Goal: Task Accomplishment & Management: Complete application form

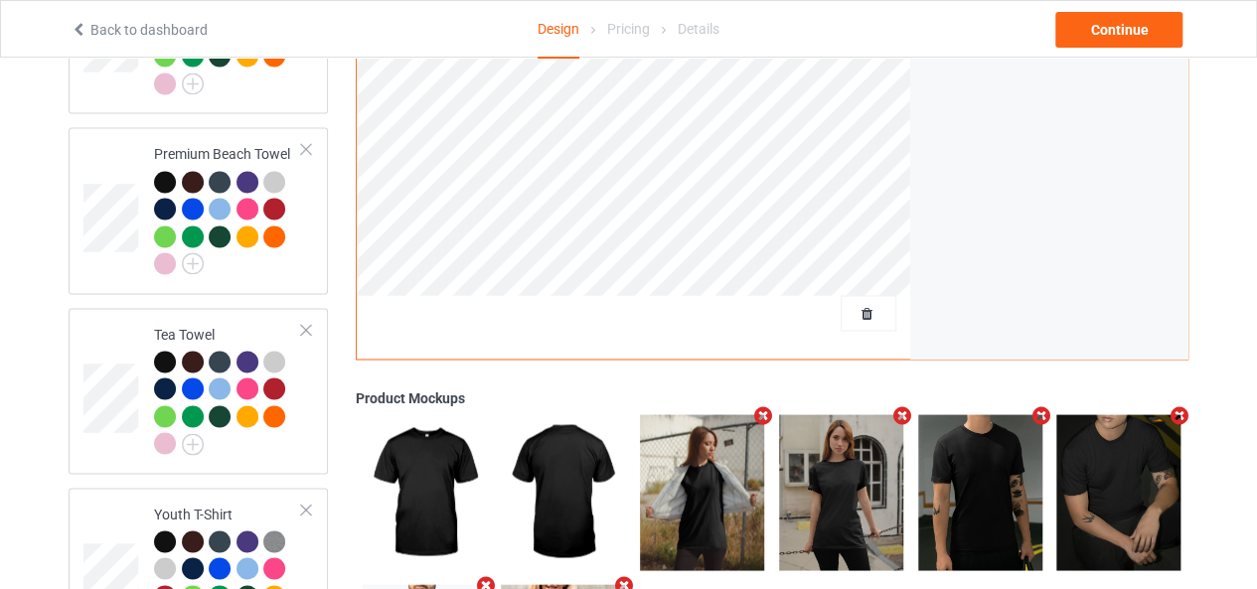
scroll to position [1538, 0]
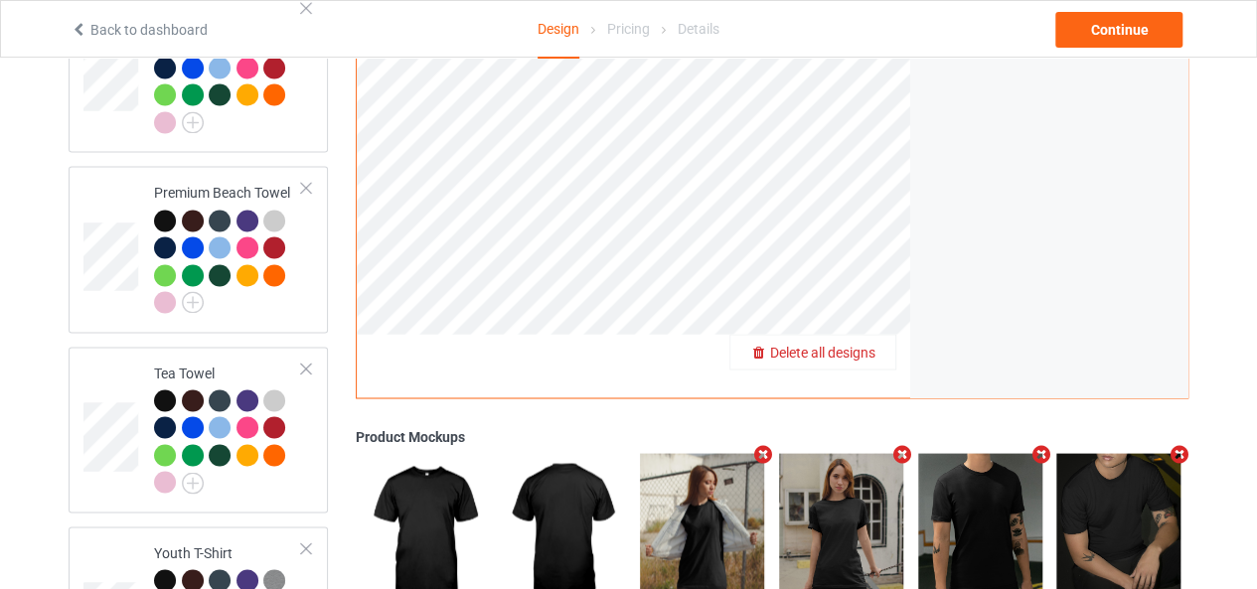
click at [864, 344] on span "Delete all designs" at bounding box center [822, 352] width 105 height 16
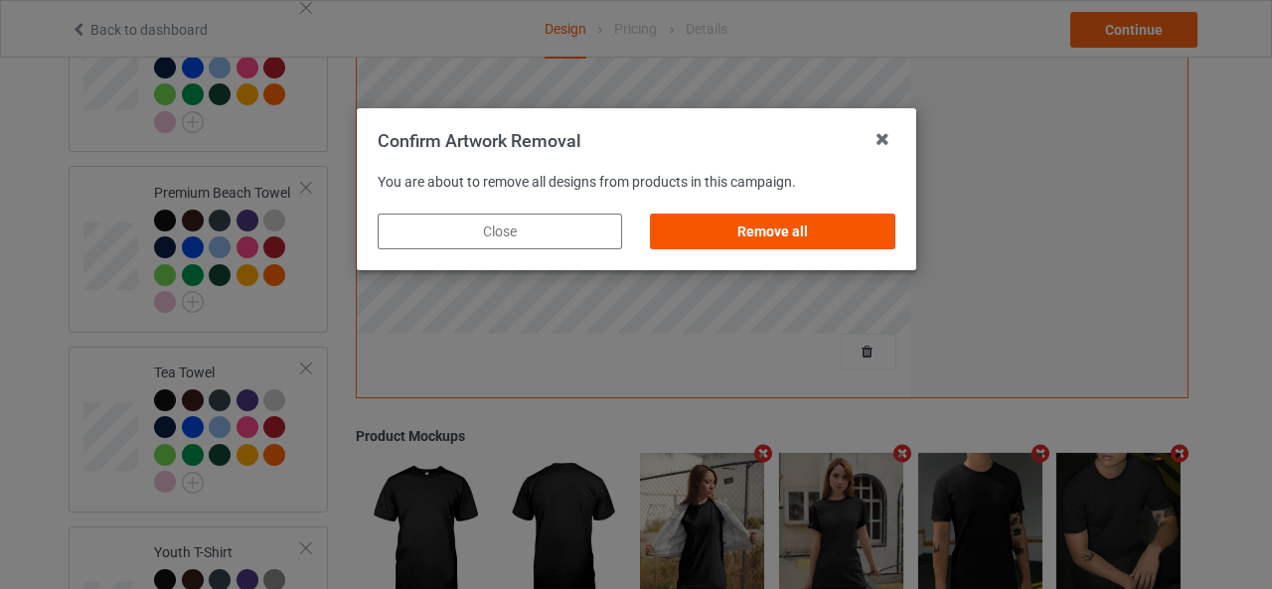
click at [785, 241] on div "Remove all" at bounding box center [772, 232] width 244 height 36
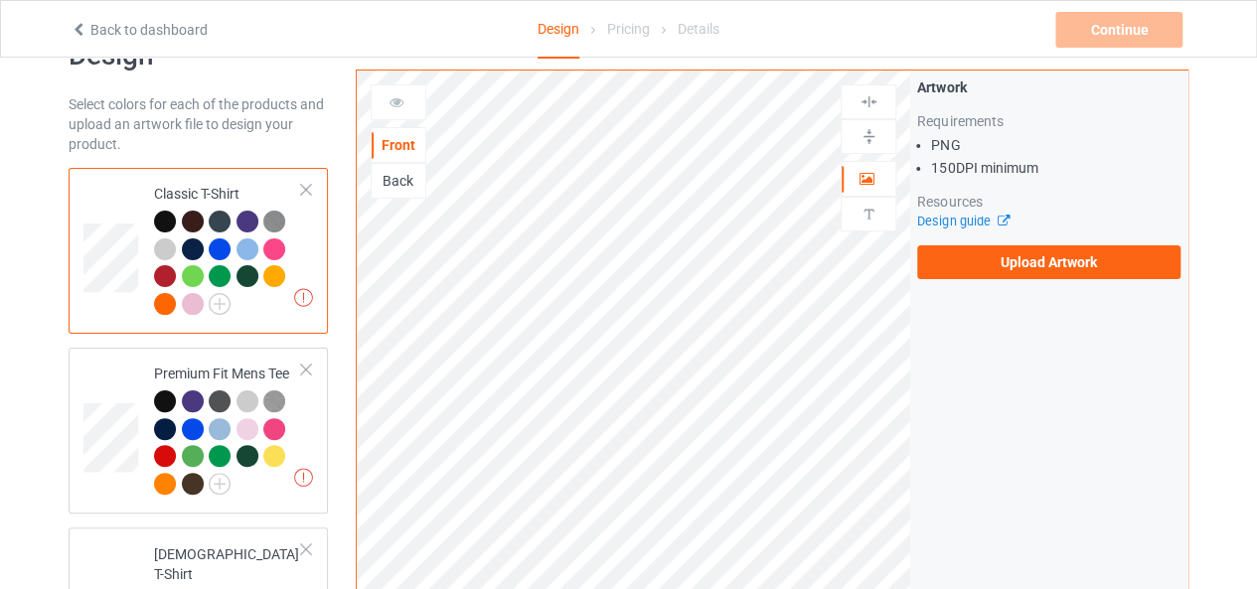
scroll to position [0, 0]
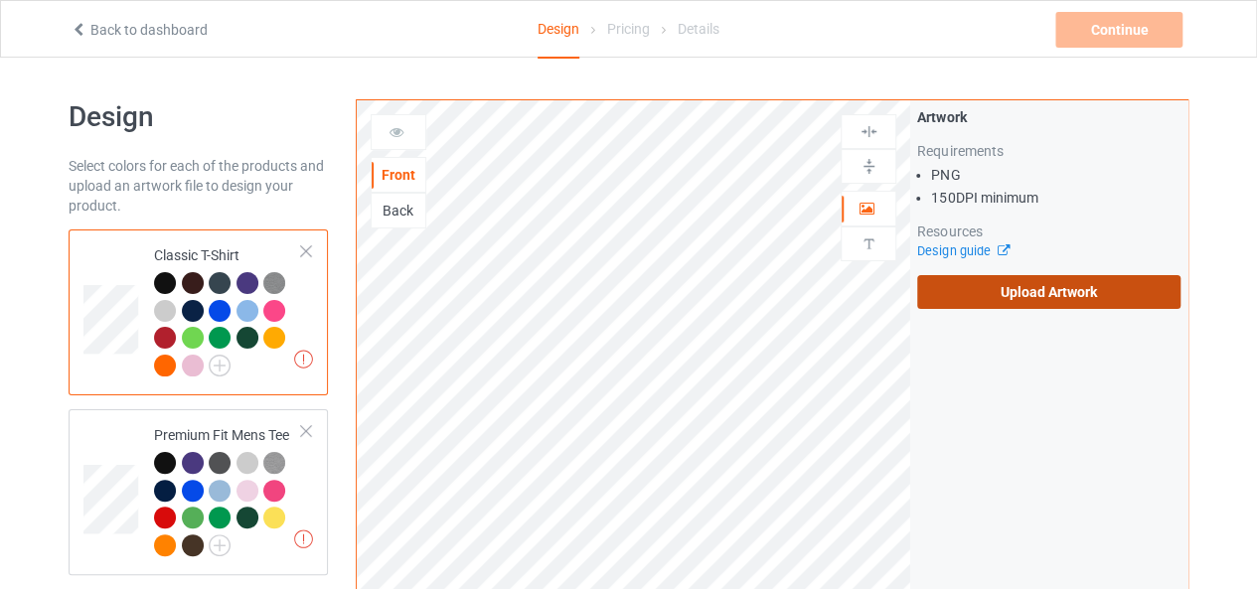
click at [1068, 287] on label "Upload Artwork" at bounding box center [1048, 292] width 263 height 34
click at [0, 0] on input "Upload Artwork" at bounding box center [0, 0] width 0 height 0
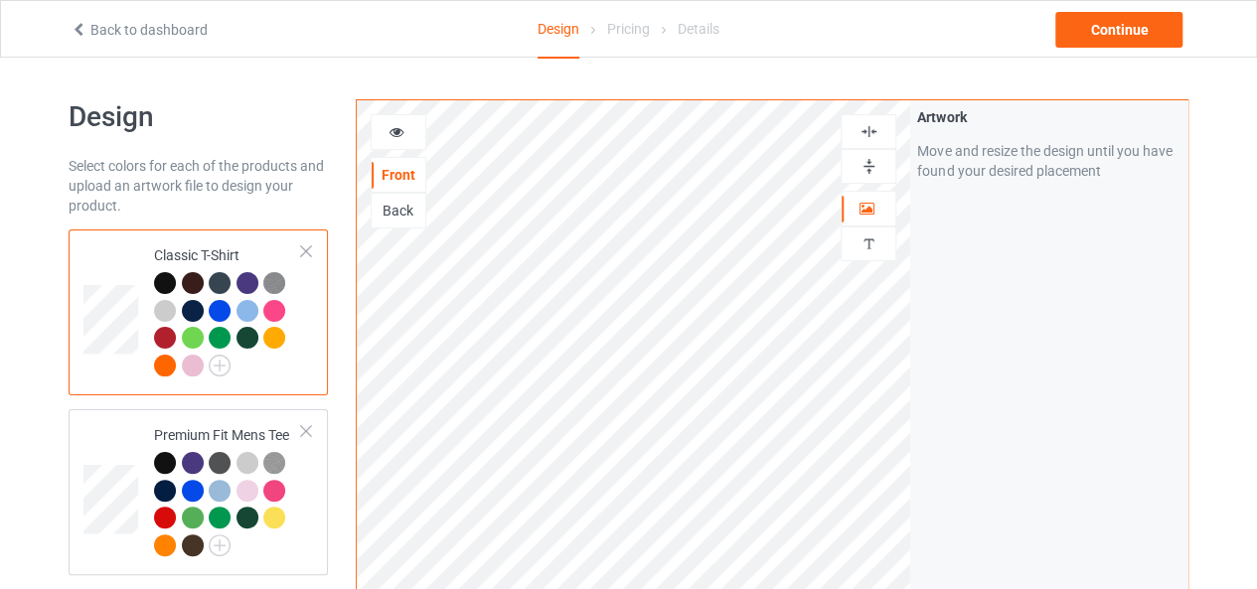
click at [852, 132] on div at bounding box center [868, 131] width 54 height 19
click at [870, 160] on img at bounding box center [868, 166] width 19 height 19
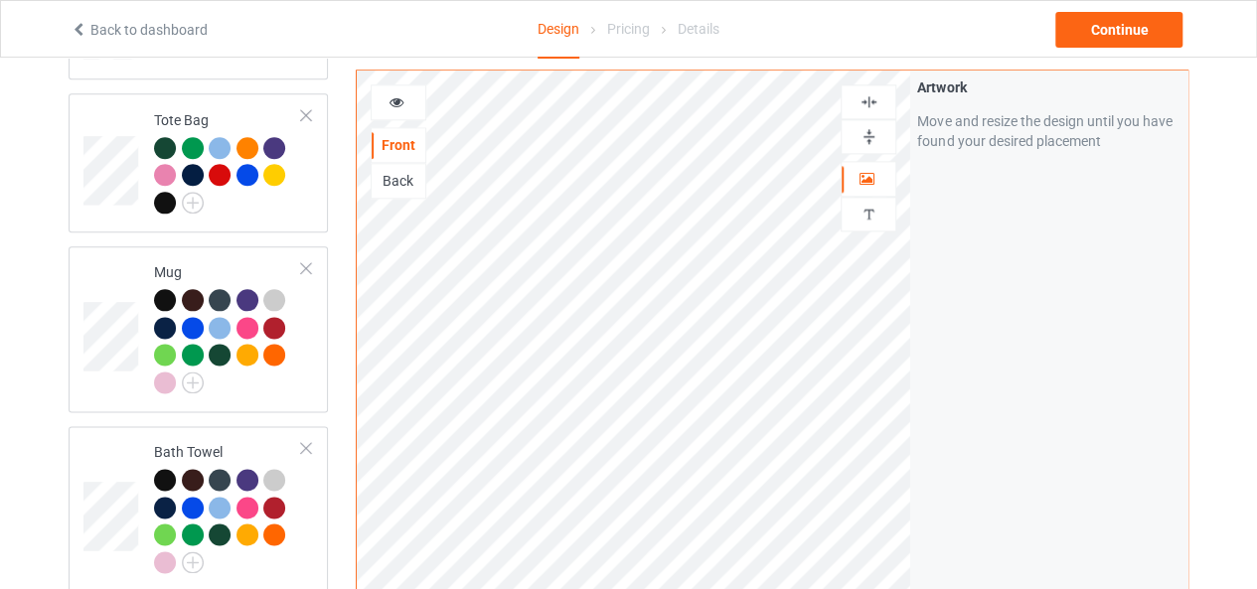
scroll to position [1134, 0]
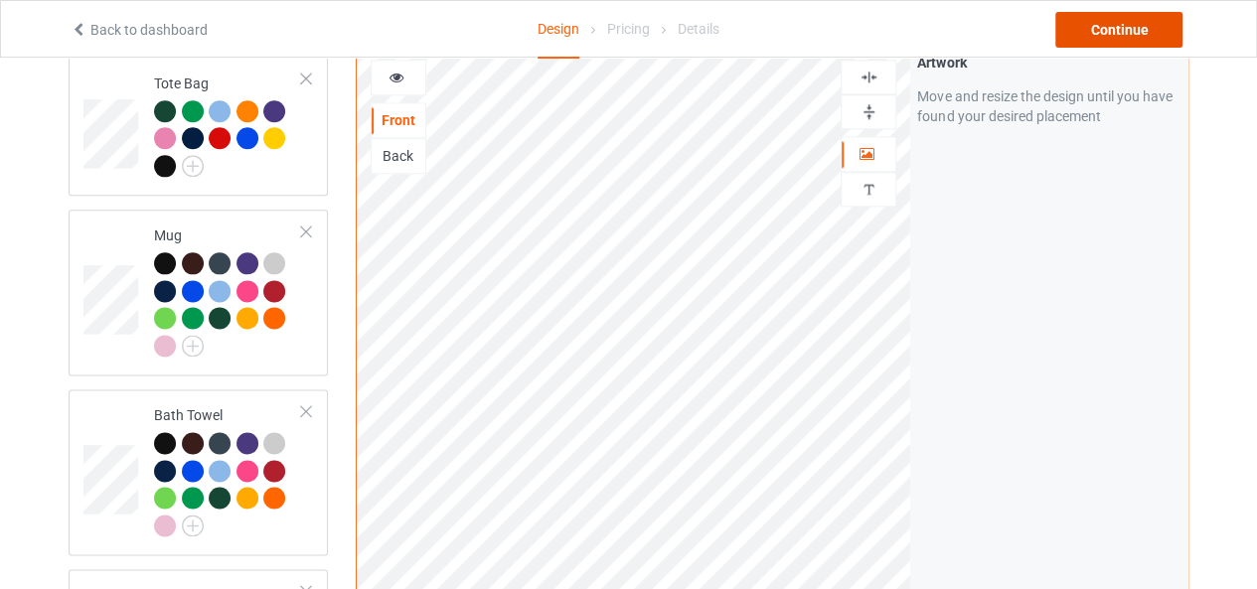
click at [1123, 25] on div "Continue" at bounding box center [1118, 30] width 127 height 36
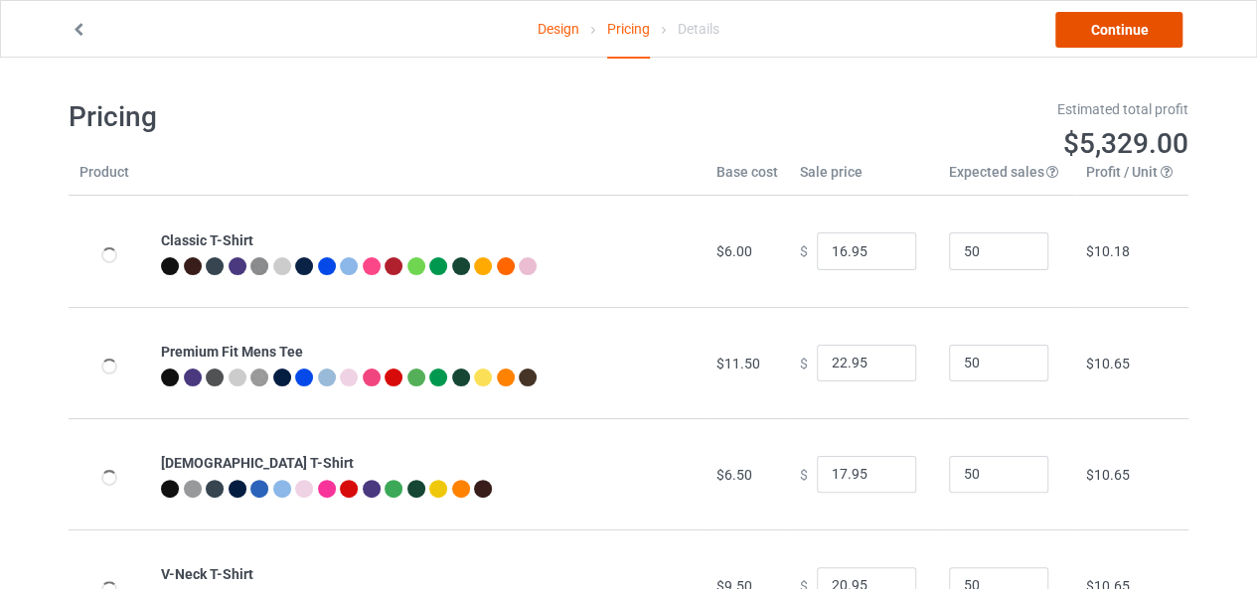
click at [1128, 38] on link "Continue" at bounding box center [1118, 30] width 127 height 36
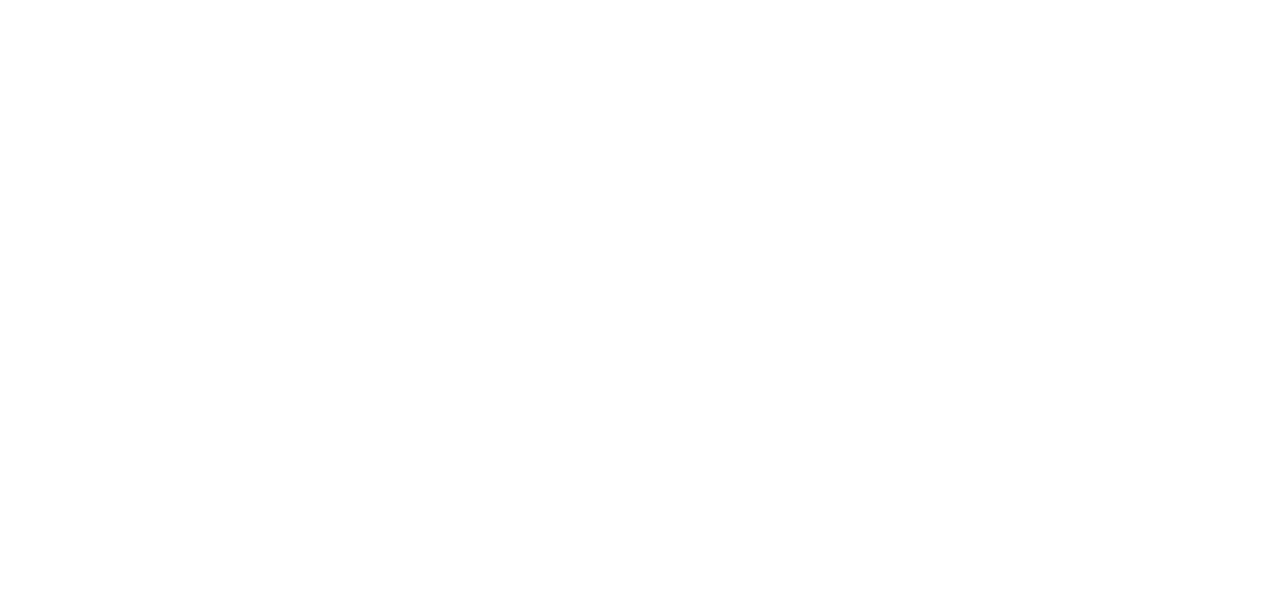
click at [873, 255] on body at bounding box center [636, 294] width 1272 height 589
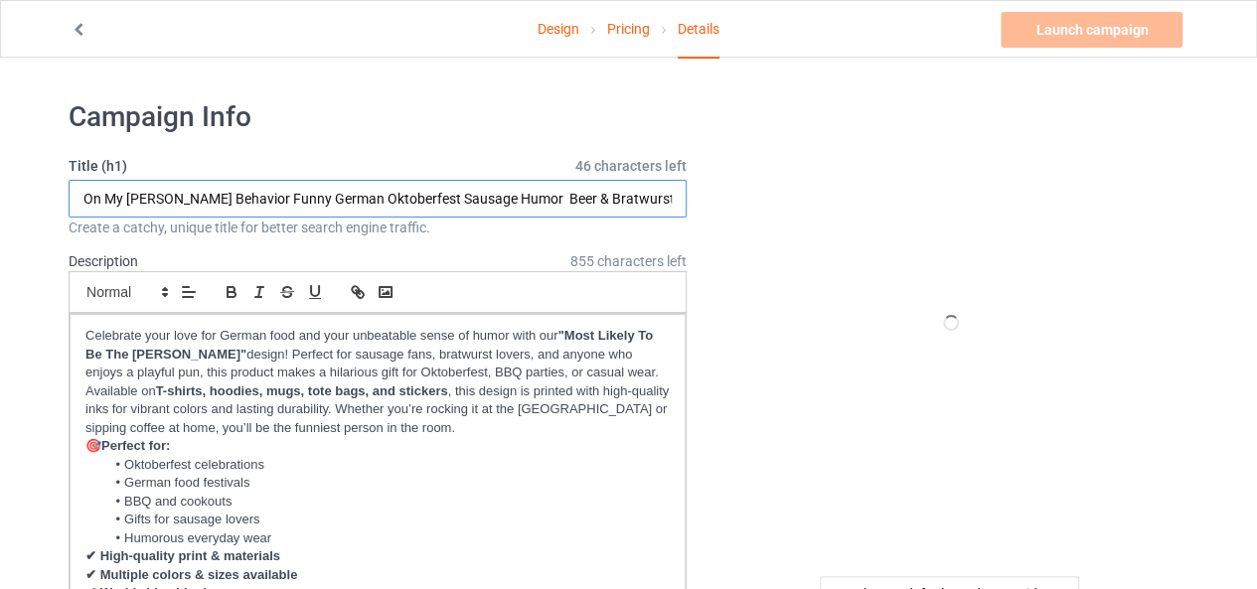
click at [497, 199] on input "On My Wurst Behavior Funny German Oktoberfest Sausage Humor Beer & Bratwurst Pa…" at bounding box center [378, 199] width 618 height 38
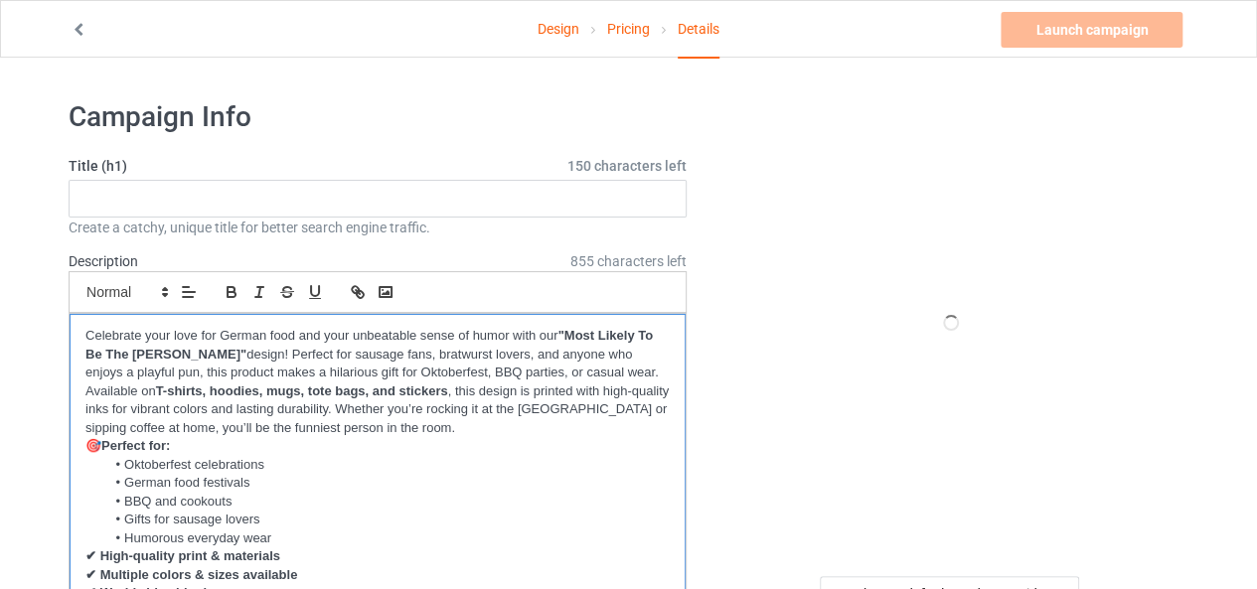
click at [354, 414] on p "Available on T-shirts, hoodies, mugs, tote bags, and stickers , this design is …" at bounding box center [377, 410] width 584 height 56
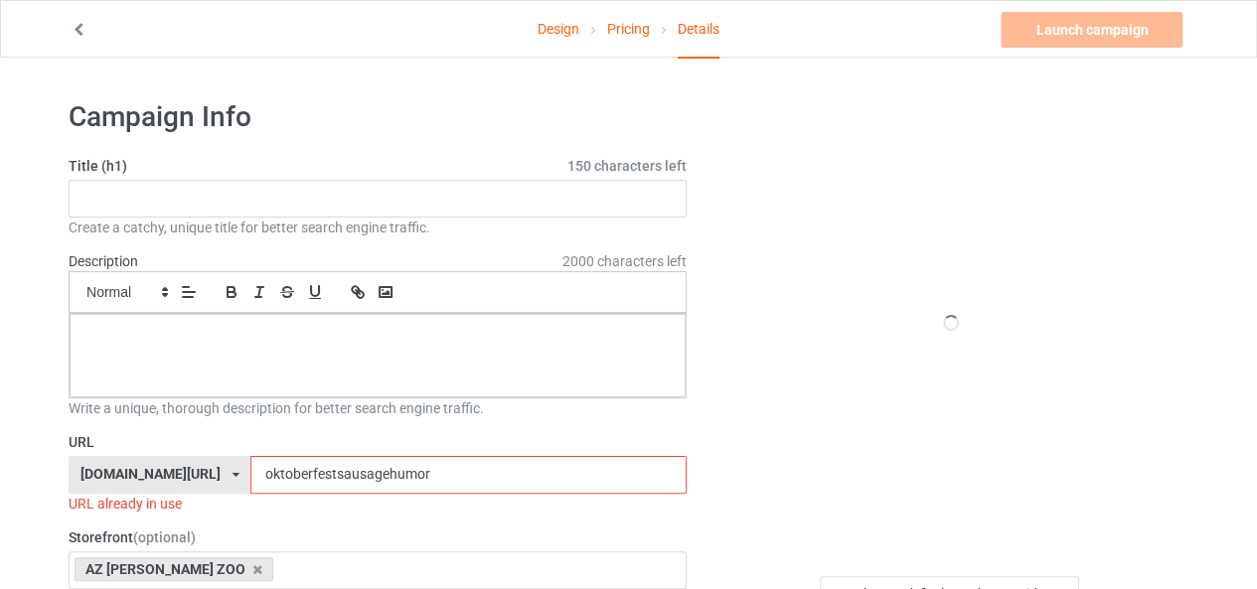
click at [320, 470] on input "oktoberfestsausagehumor" at bounding box center [467, 475] width 435 height 38
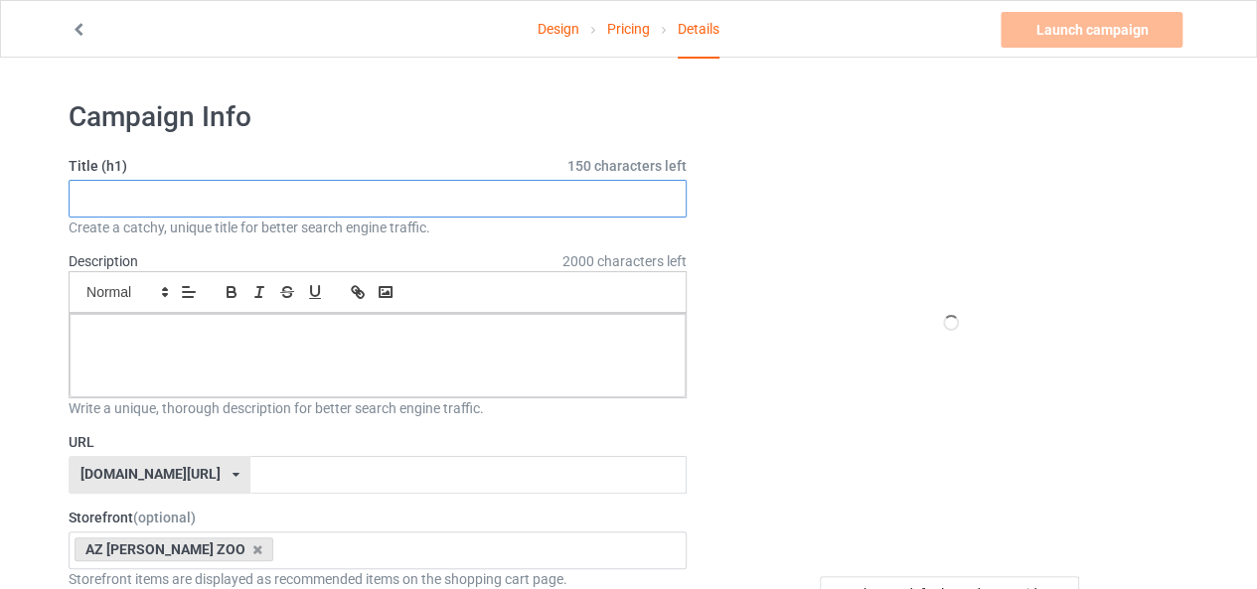
click at [316, 190] on input "text" at bounding box center [378, 199] width 618 height 38
paste input "The Constitution Isn’t a Suggestion – Patriotic American"
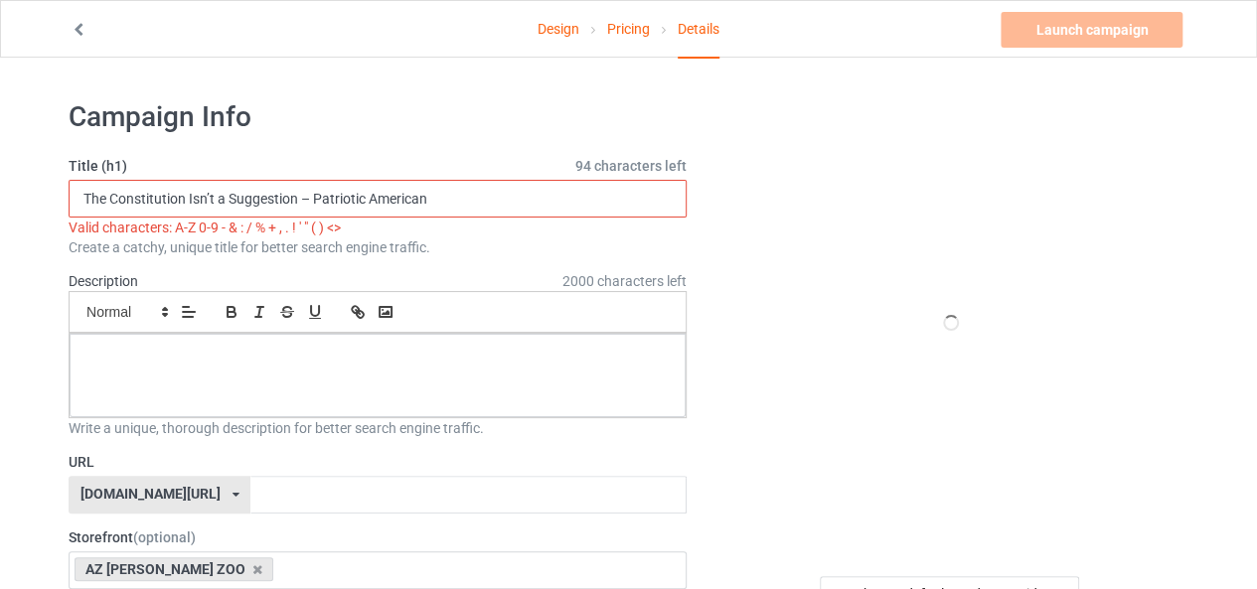
click at [314, 194] on input "The Constitution Isn’t a Suggestion – Patriotic American" at bounding box center [378, 199] width 618 height 38
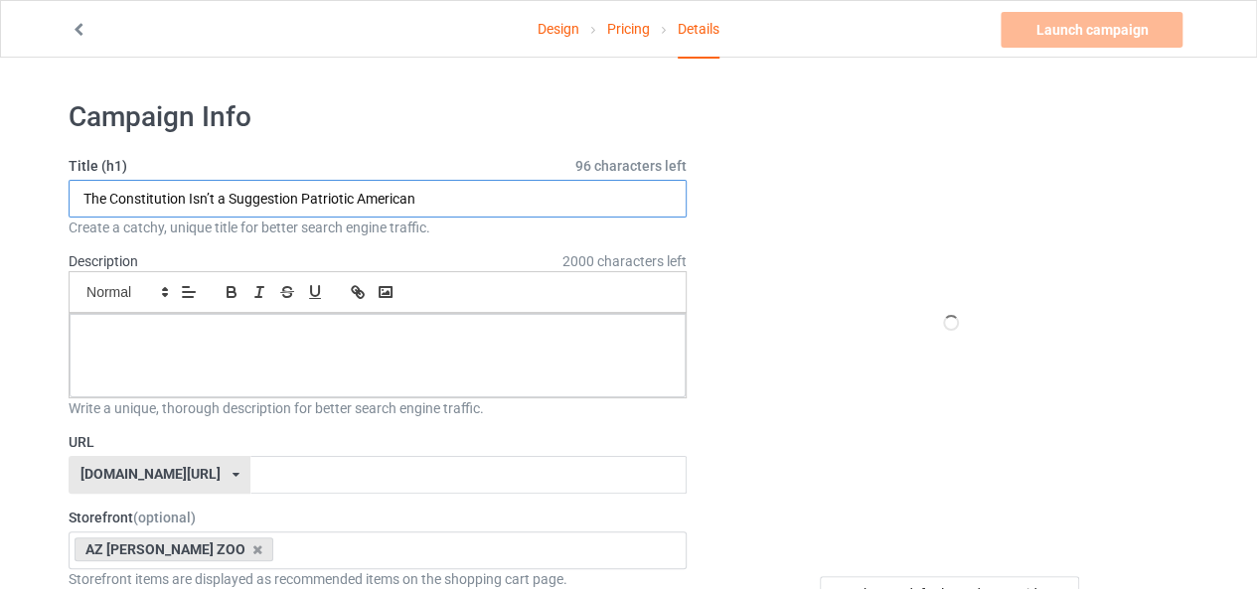
drag, startPoint x: 417, startPoint y: 199, endPoint x: 304, endPoint y: 196, distance: 113.3
click at [304, 196] on input "The Constitution Isn’t a Suggestion Patriotic American" at bounding box center [378, 199] width 618 height 38
type input "The Constitution Isn’t a Suggestion Patriotic American"
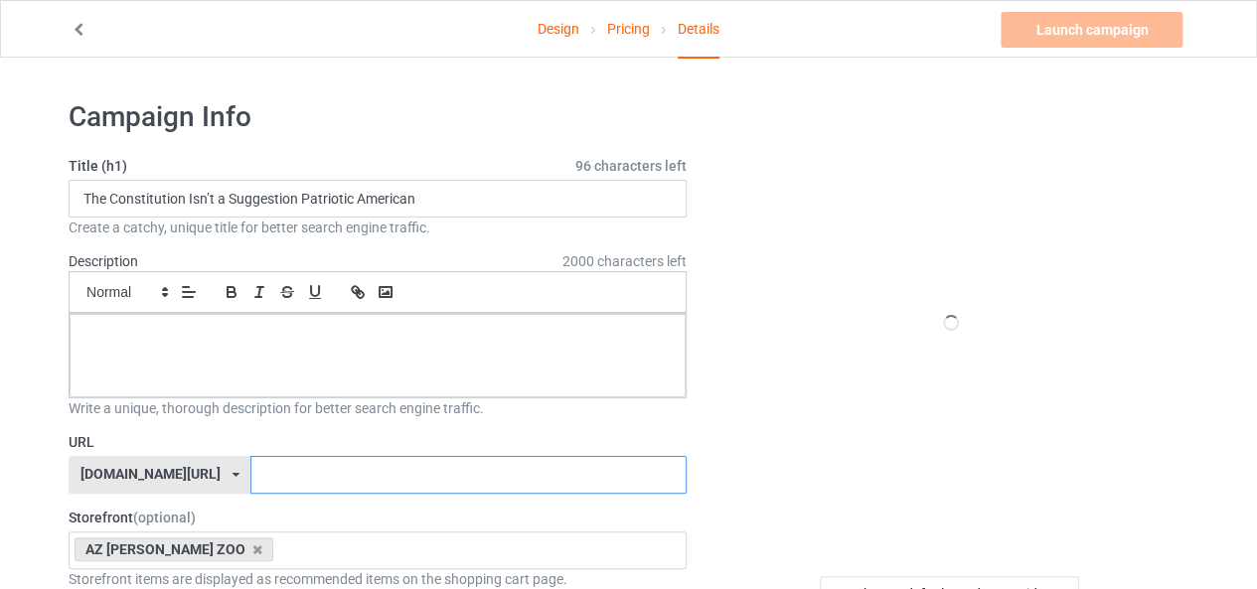
click at [250, 465] on input "text" at bounding box center [467, 475] width 435 height 38
paste input "Patriotic American"
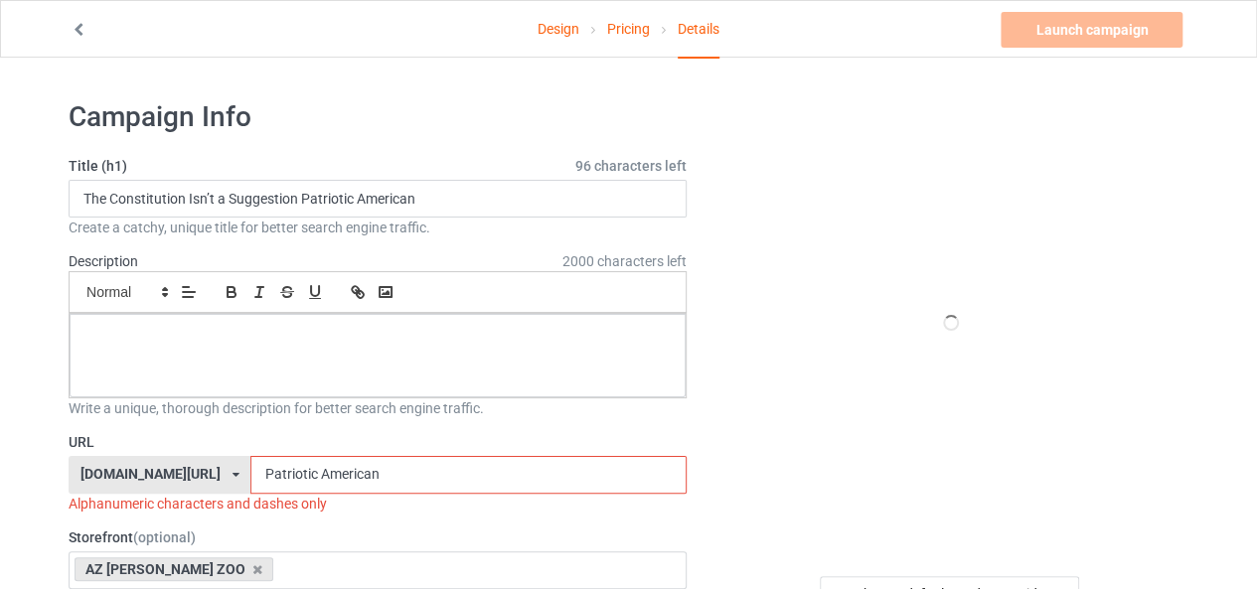
click at [263, 473] on input "Patriotic American" at bounding box center [467, 475] width 435 height 38
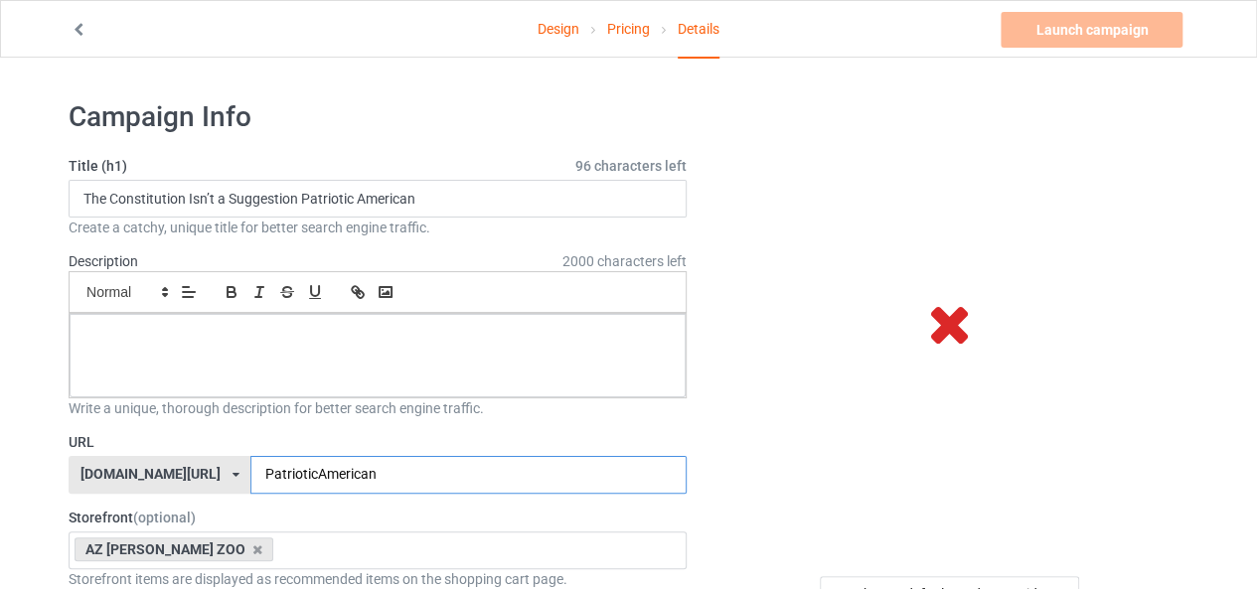
type input "PatrioticAmerican"
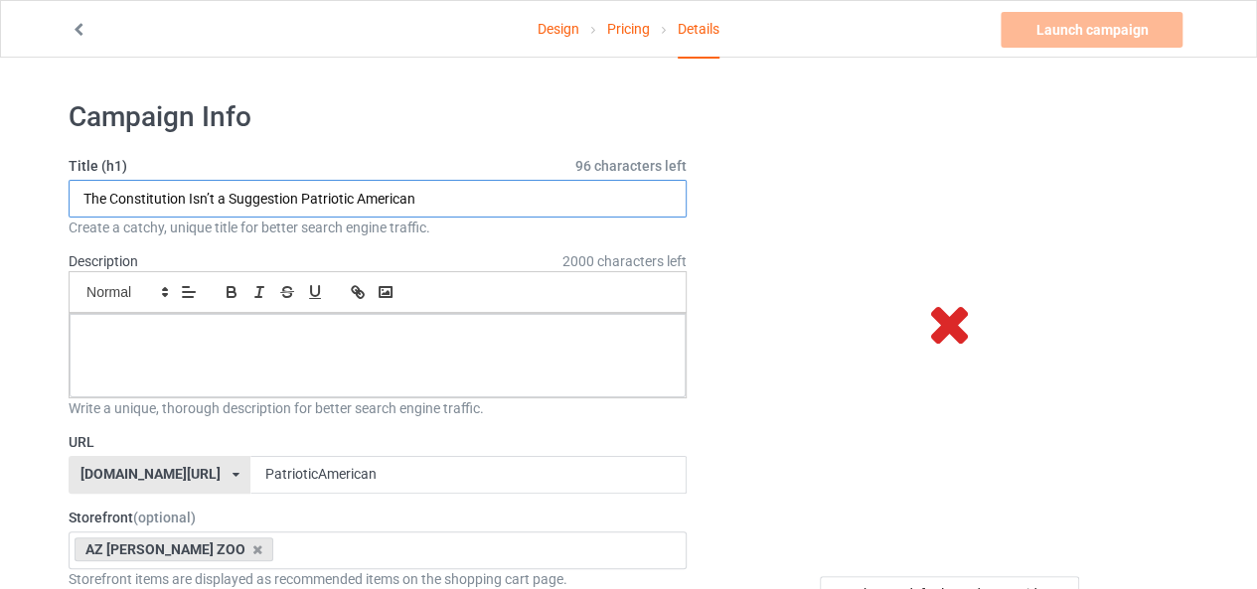
click at [442, 207] on input "The Constitution Isn’t a Suggestion Patriotic American" at bounding box center [378, 199] width 618 height 38
paste input "Freedom & Liberty Graphic Tee for Men & Women"
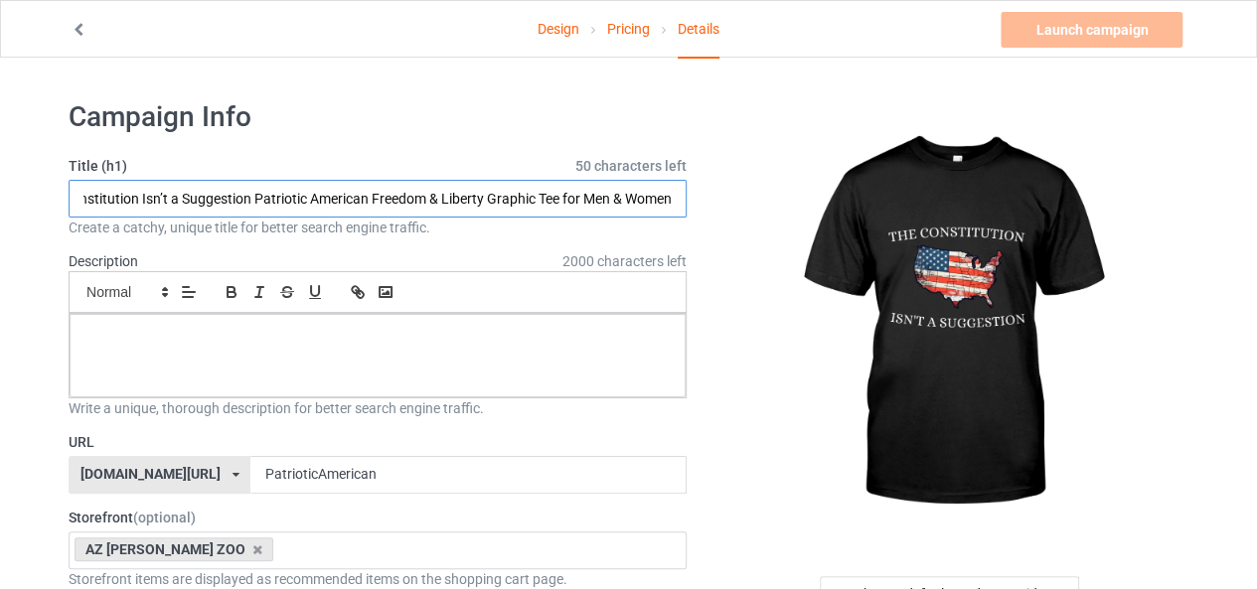
type input "The Constitution Isn’t a Suggestion Patriotic American Freedom & Liberty Graphi…"
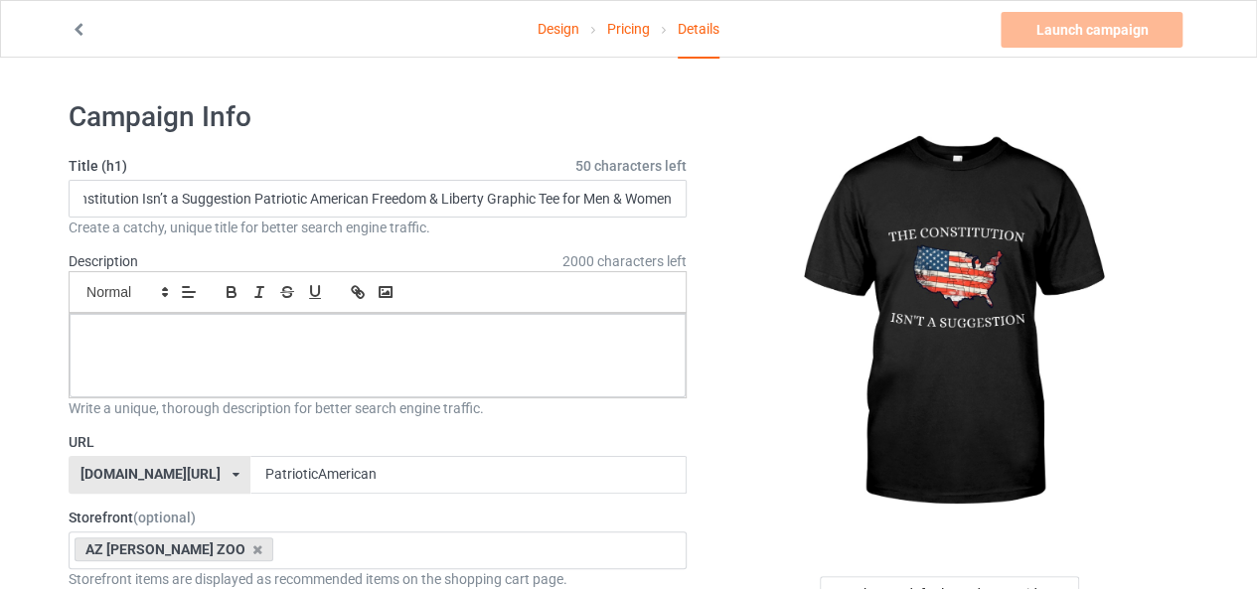
scroll to position [0, 0]
click at [533, 374] on div at bounding box center [378, 355] width 616 height 83
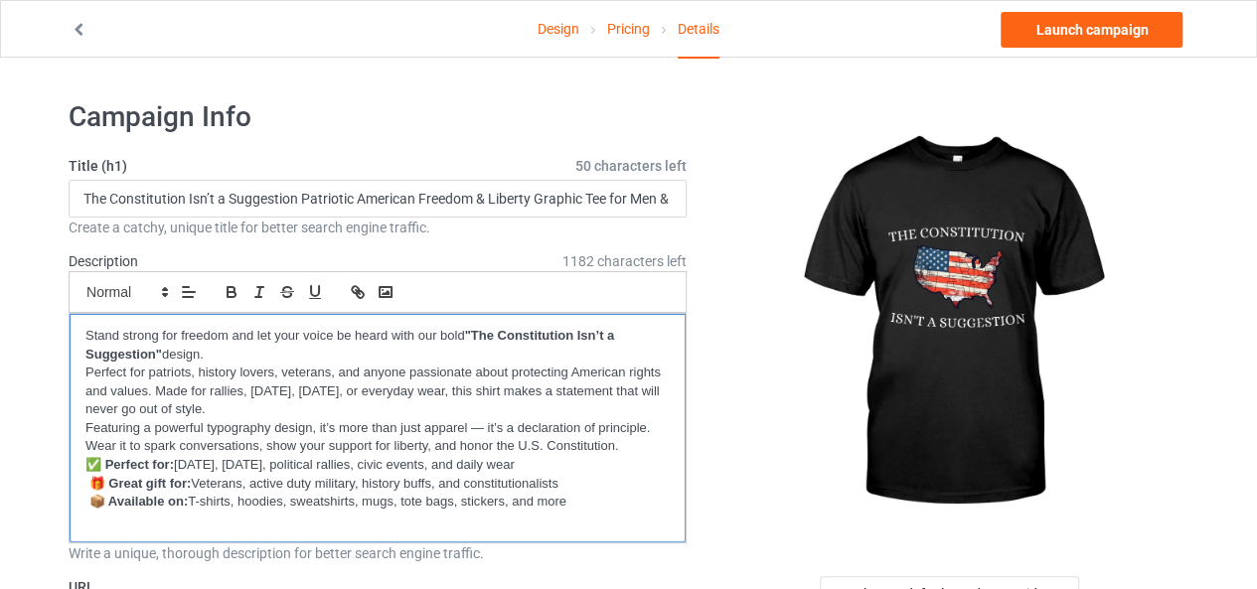
click at [453, 532] on div "Stand strong for freedom and let your voice be heard with our bold "The Constit…" at bounding box center [378, 428] width 616 height 228
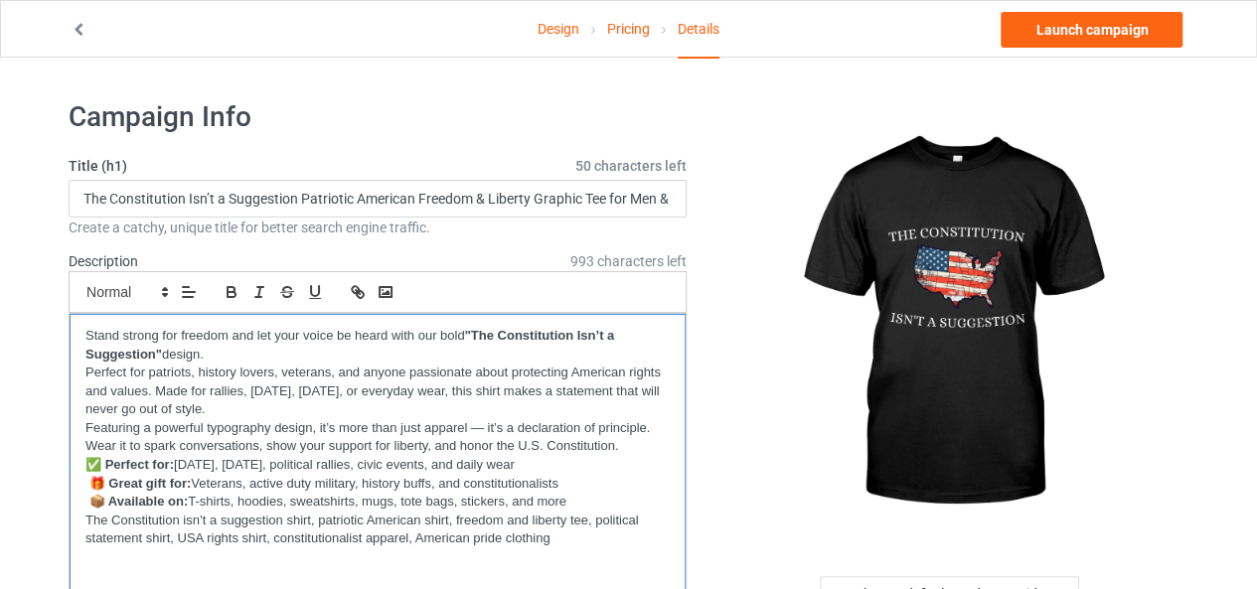
click at [133, 582] on p at bounding box center [377, 576] width 584 height 19
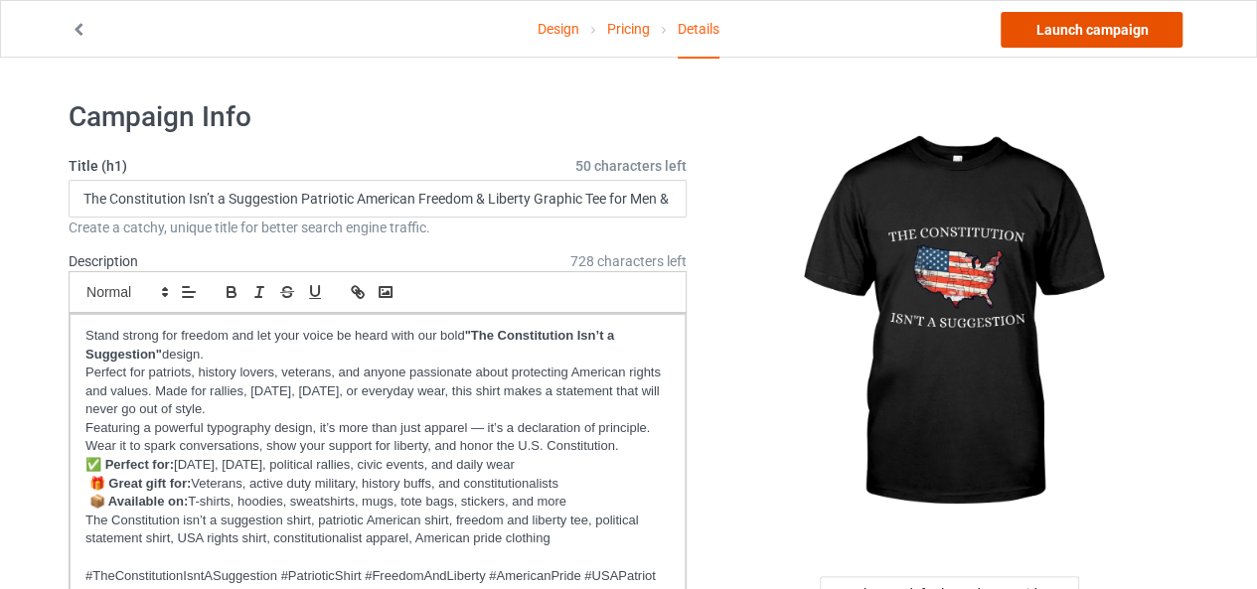
click at [1060, 27] on link "Launch campaign" at bounding box center [1091, 30] width 182 height 36
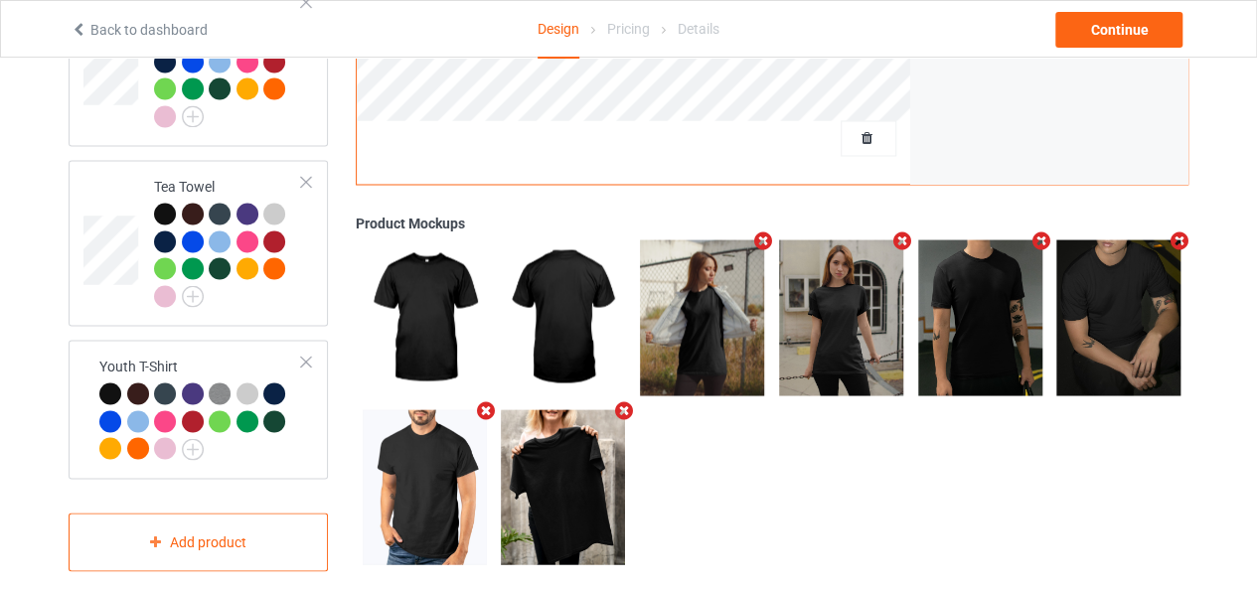
scroll to position [1459, 0]
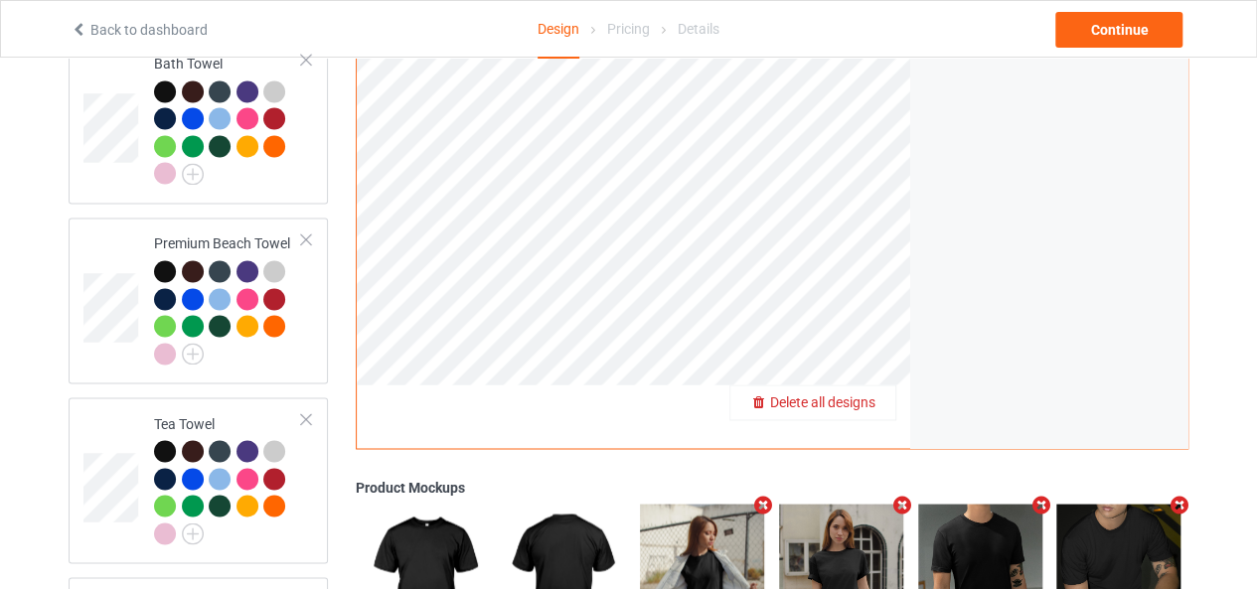
click at [874, 395] on span "Delete all designs" at bounding box center [822, 403] width 105 height 16
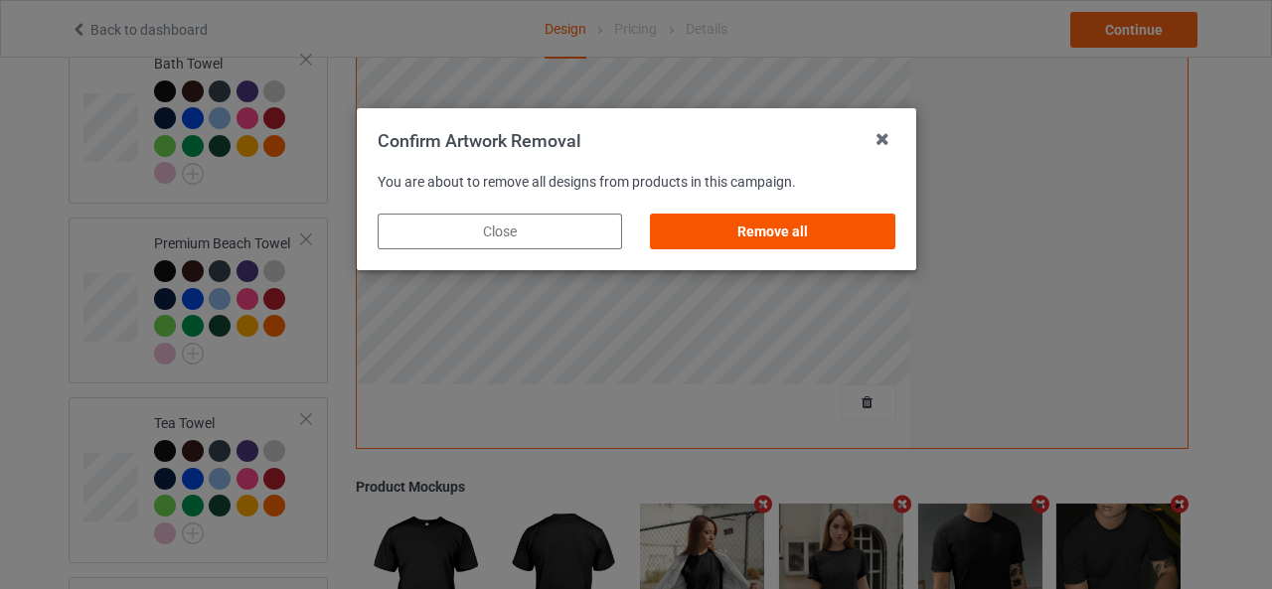
click at [789, 222] on div "Remove all" at bounding box center [772, 232] width 244 height 36
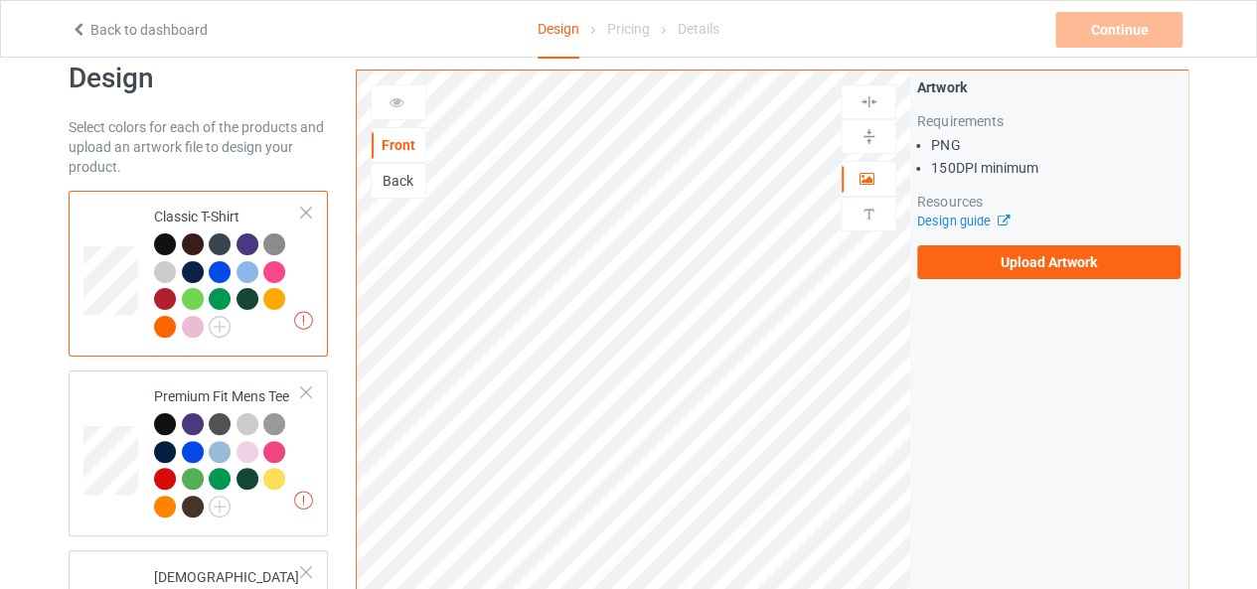
scroll to position [0, 0]
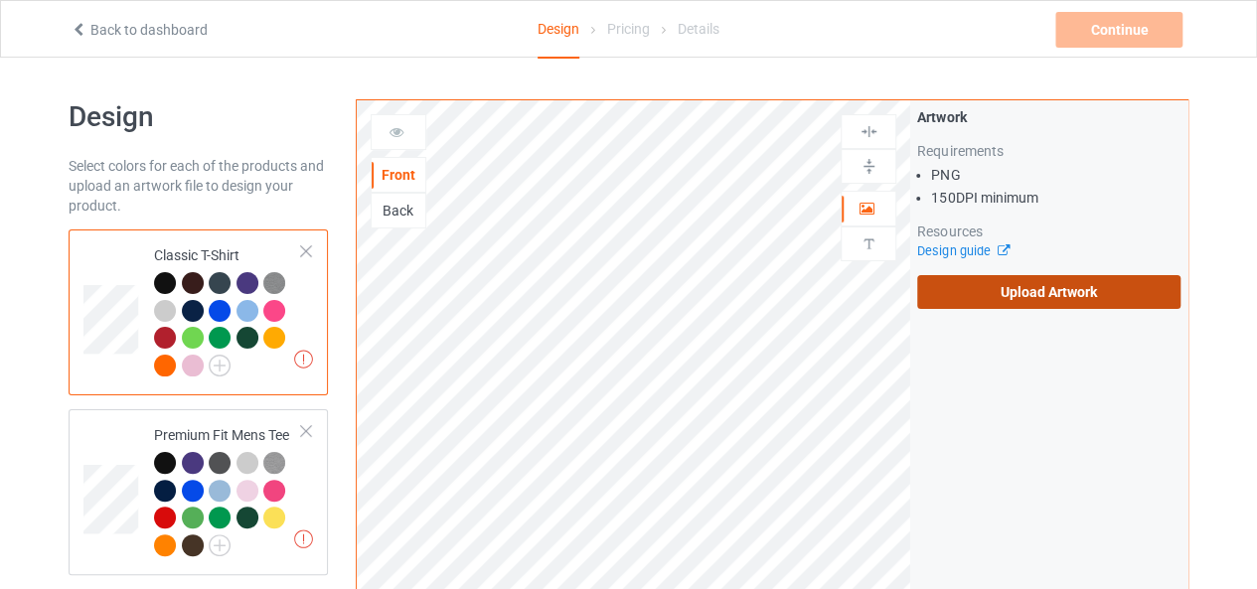
click at [1021, 292] on label "Upload Artwork" at bounding box center [1048, 292] width 263 height 34
click at [0, 0] on input "Upload Artwork" at bounding box center [0, 0] width 0 height 0
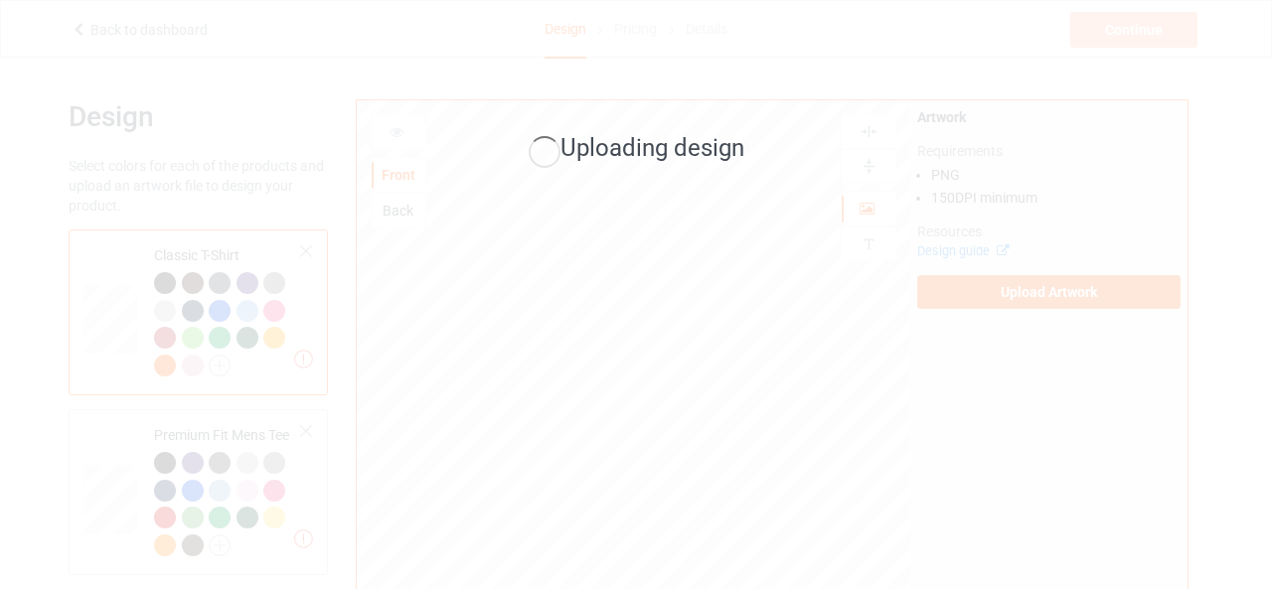
click at [1261, 378] on div "Uploading design" at bounding box center [636, 294] width 1272 height 589
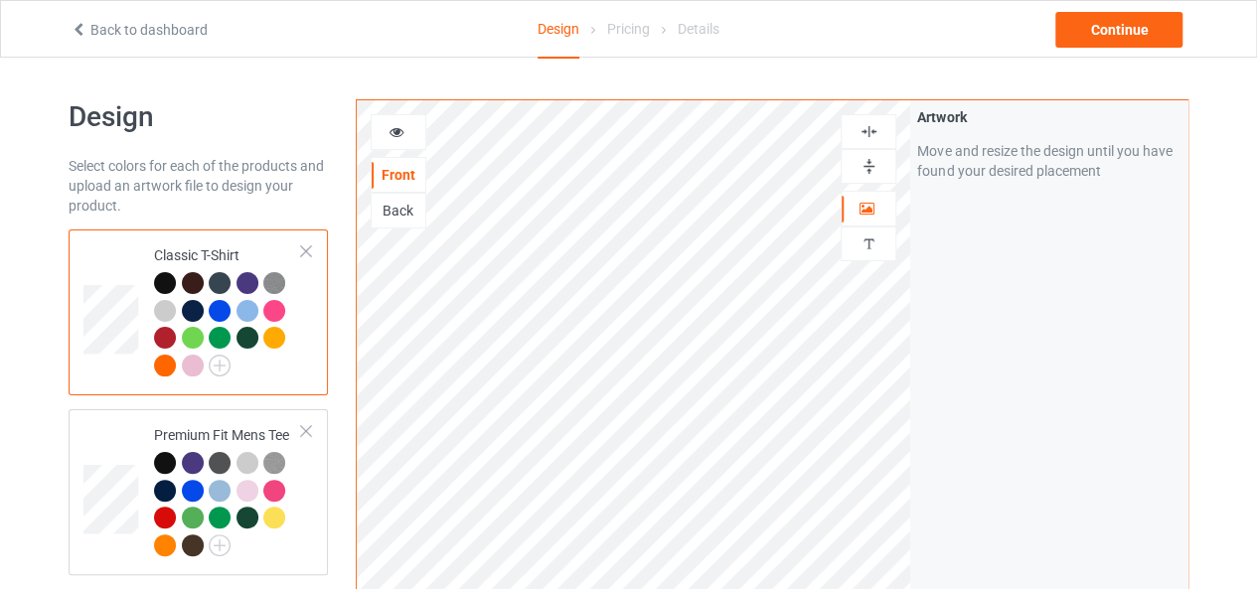
click at [863, 127] on img at bounding box center [868, 131] width 19 height 19
click at [863, 158] on img at bounding box center [868, 166] width 19 height 19
click at [1115, 29] on div "Continue" at bounding box center [1118, 30] width 127 height 36
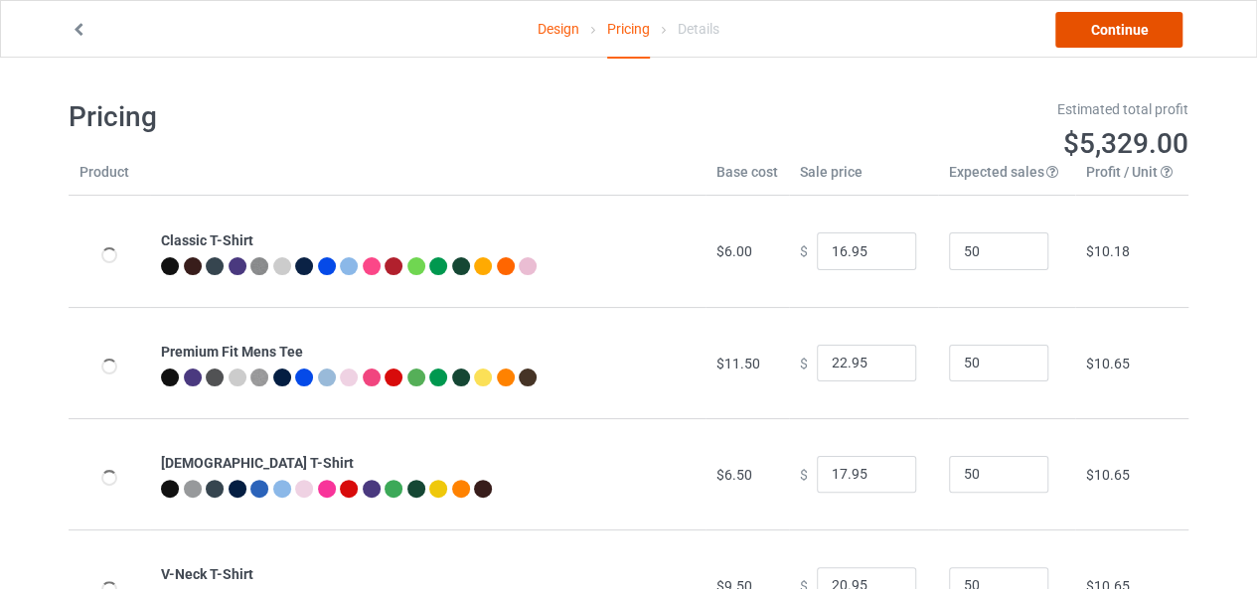
click at [1115, 29] on link "Continue" at bounding box center [1118, 30] width 127 height 36
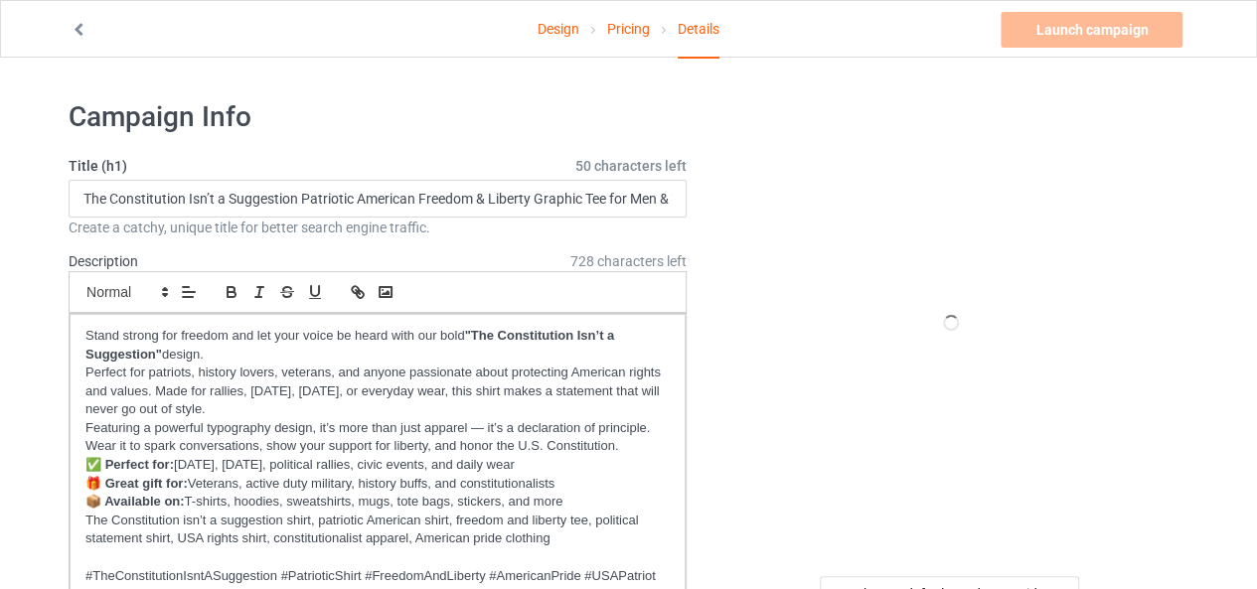
click at [733, 360] on div at bounding box center [951, 322] width 474 height 447
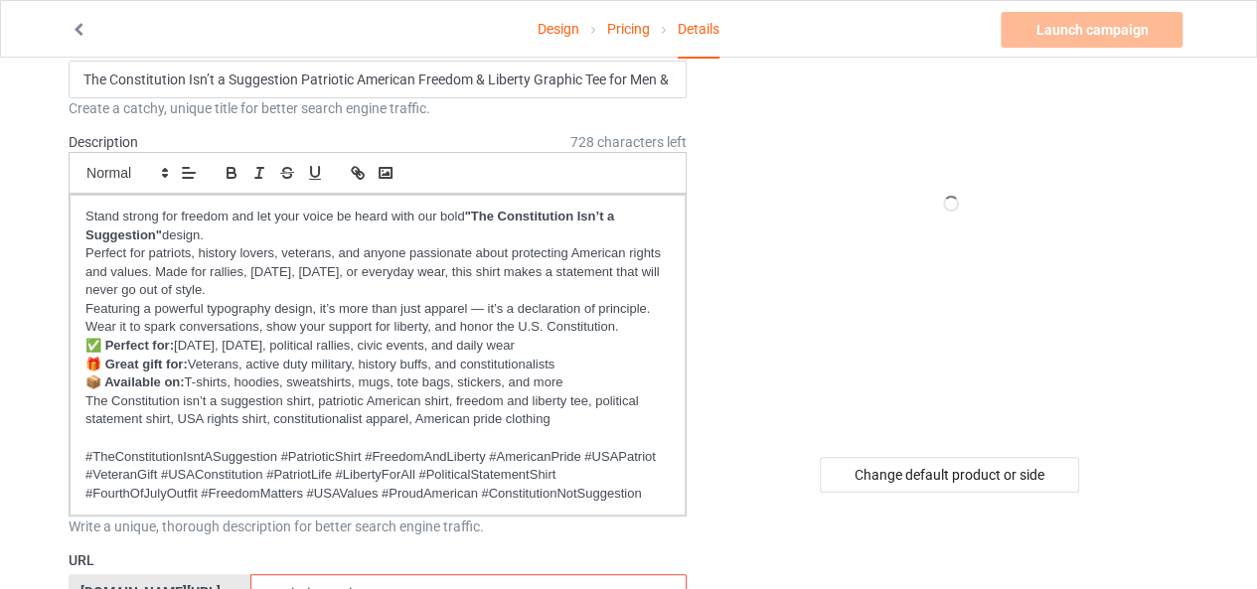
scroll to position [159, 0]
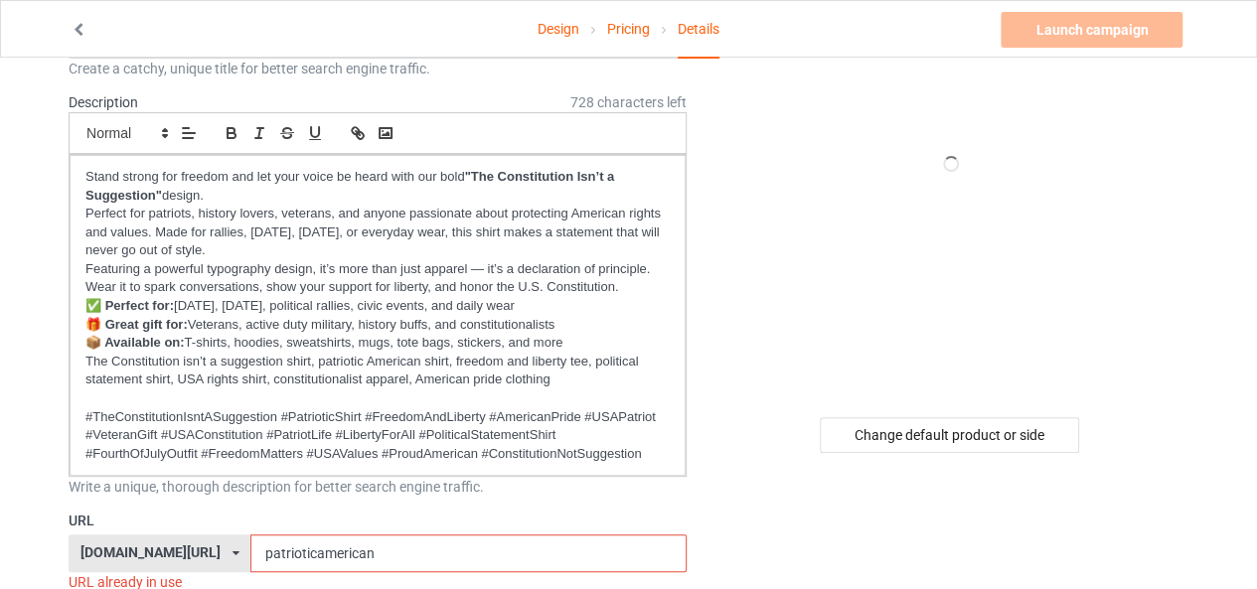
click at [383, 544] on input "patrioticamerican" at bounding box center [467, 553] width 435 height 38
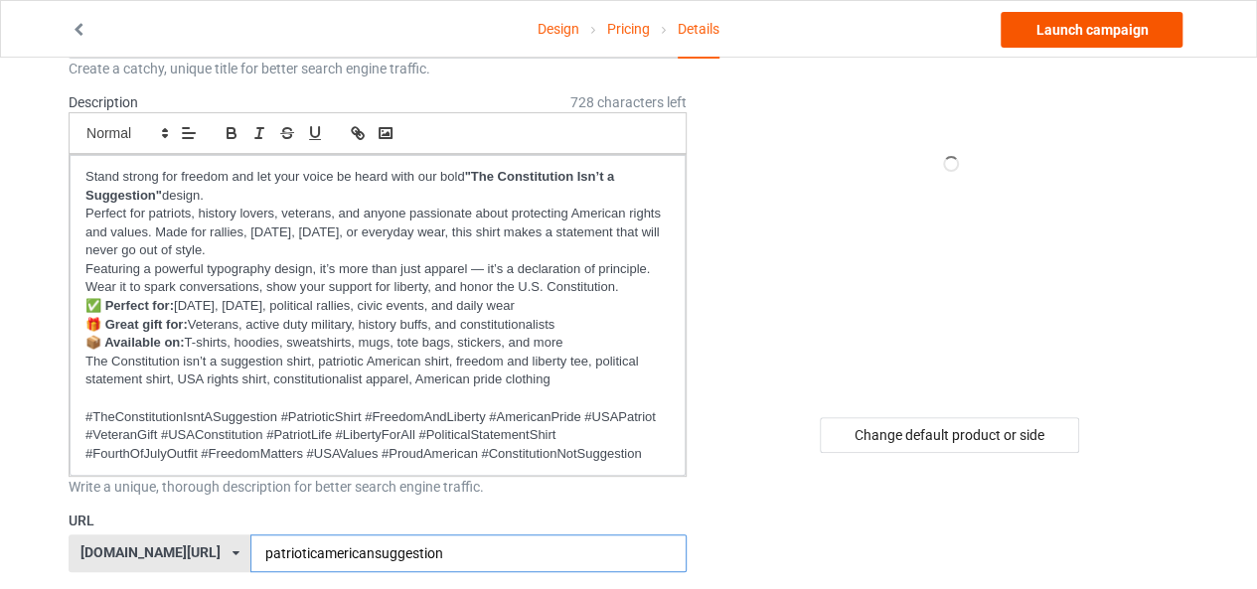
type input "patrioticamericansuggestion"
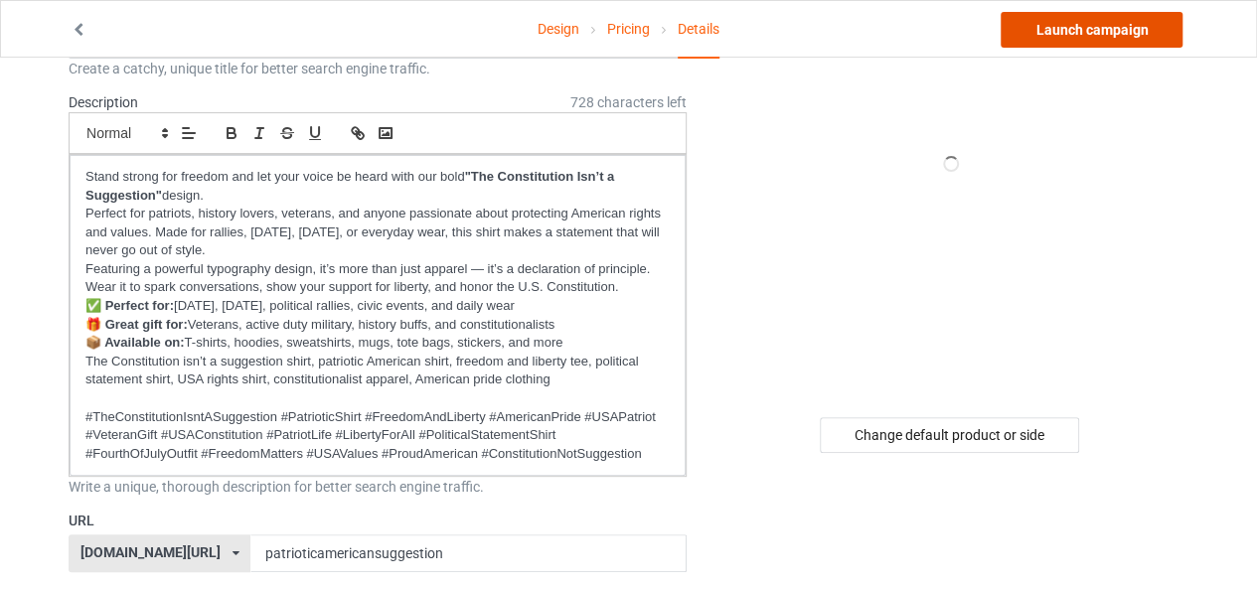
click at [1055, 31] on link "Launch campaign" at bounding box center [1091, 30] width 182 height 36
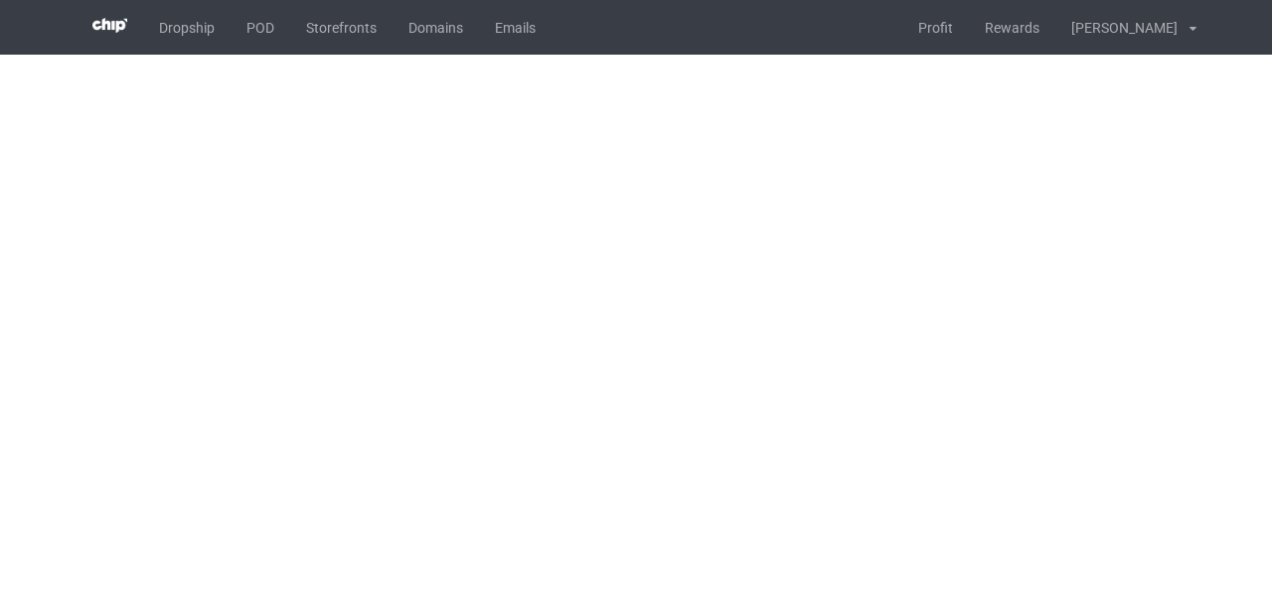
click at [1186, 140] on body "Dropship POD Storefronts Domains Emails Profit Rewards Adome Ben Settings Tax D…" at bounding box center [636, 294] width 1272 height 589
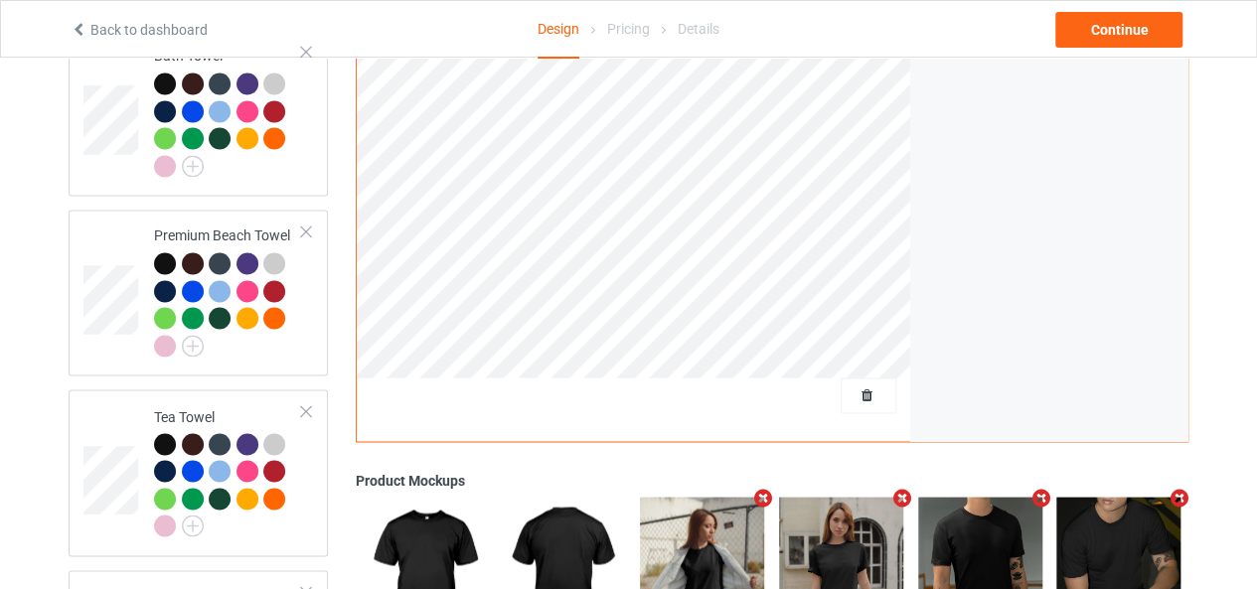
scroll to position [1453, 0]
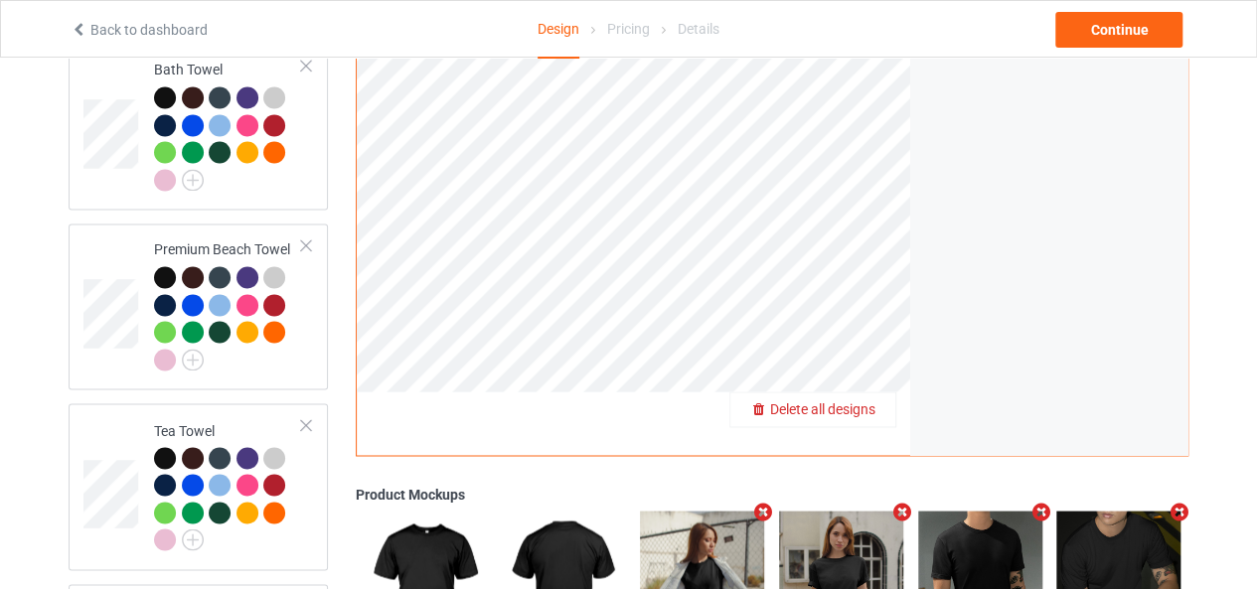
click at [856, 401] on span "Delete all designs" at bounding box center [822, 409] width 105 height 16
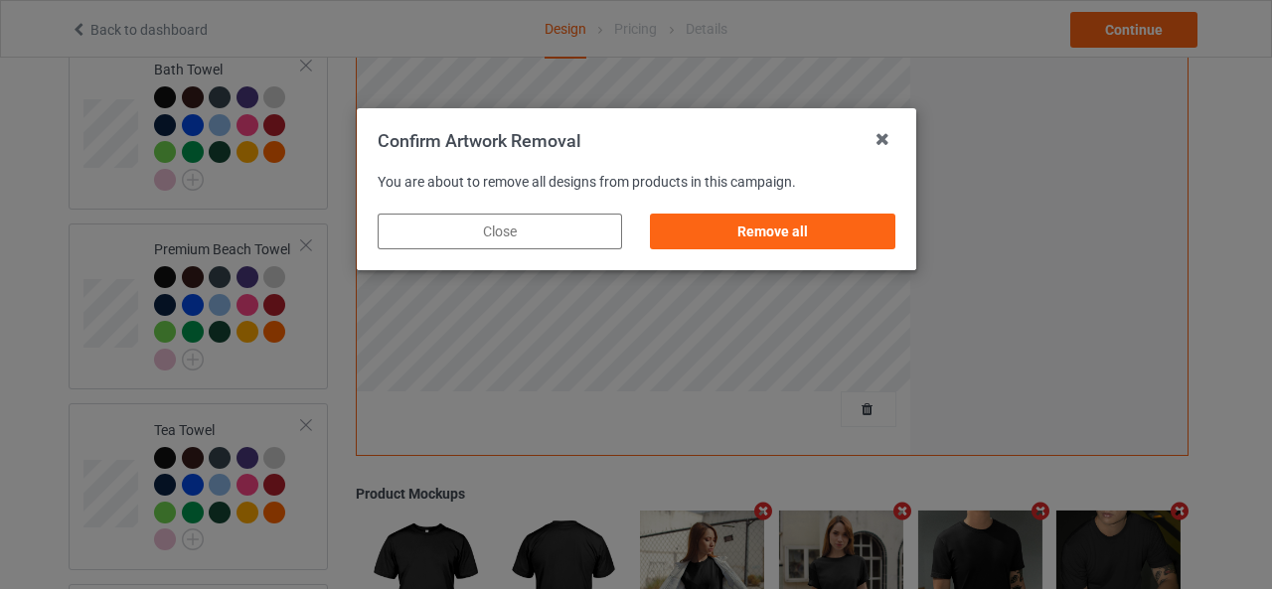
click at [826, 251] on div "Remove all" at bounding box center [772, 232] width 272 height 64
click at [822, 235] on div "Remove all" at bounding box center [772, 232] width 244 height 36
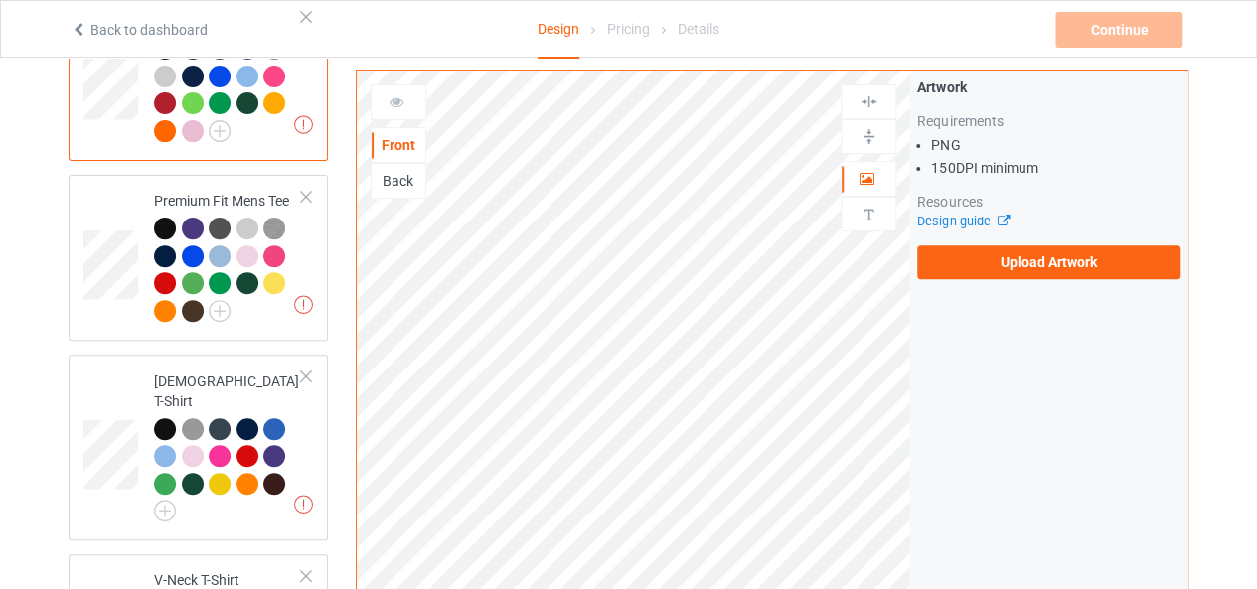
scroll to position [0, 0]
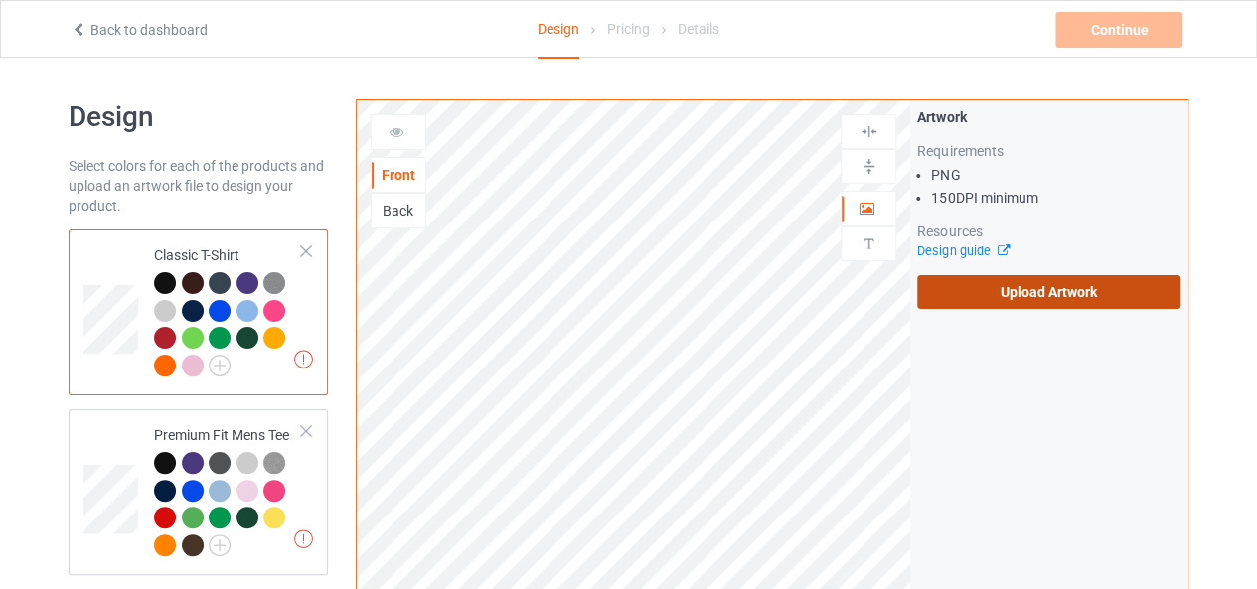
click at [1029, 299] on label "Upload Artwork" at bounding box center [1048, 292] width 263 height 34
click at [0, 0] on input "Upload Artwork" at bounding box center [0, 0] width 0 height 0
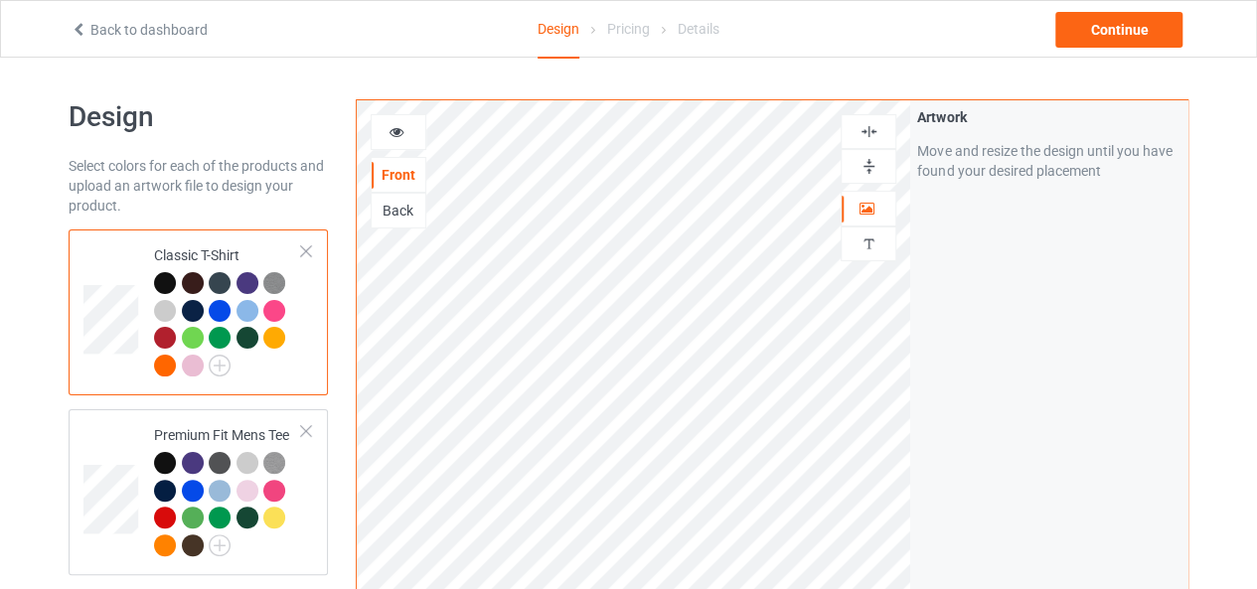
click at [866, 119] on div at bounding box center [868, 131] width 56 height 35
click at [868, 173] on img at bounding box center [868, 166] width 19 height 19
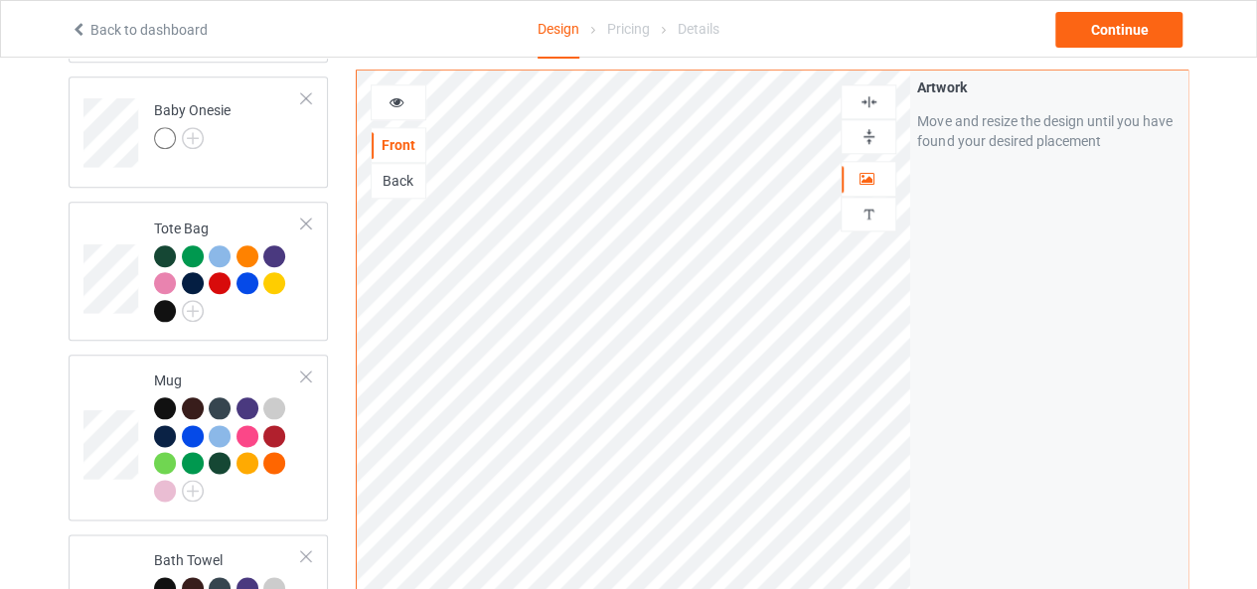
scroll to position [975, 0]
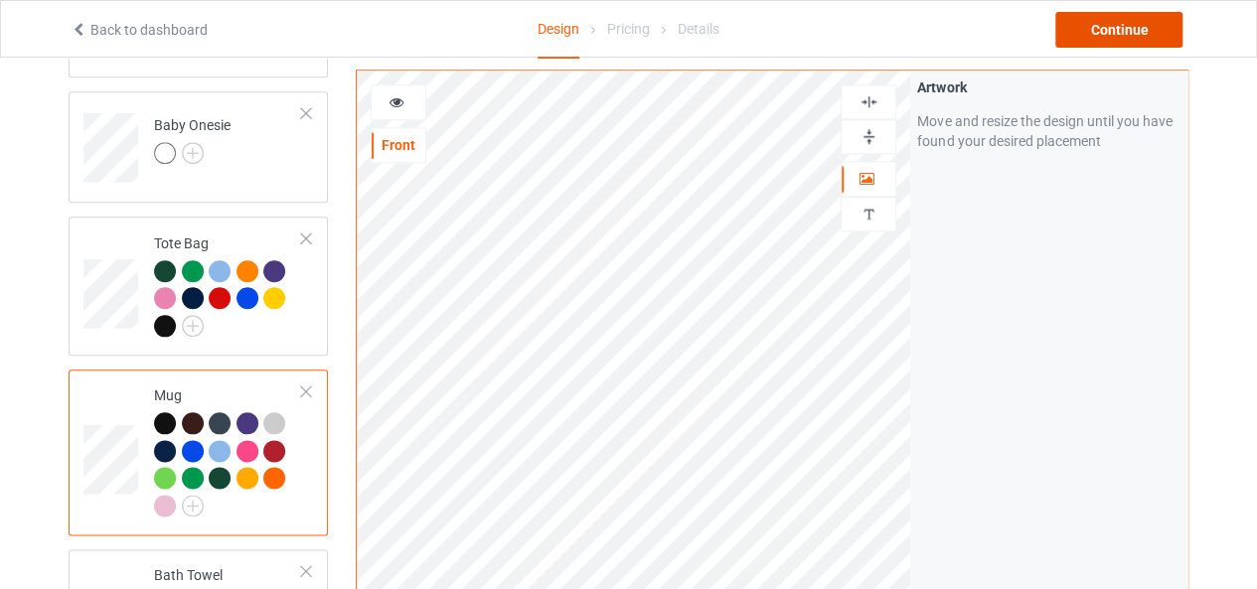
click at [1118, 13] on div "Continue" at bounding box center [1118, 30] width 127 height 36
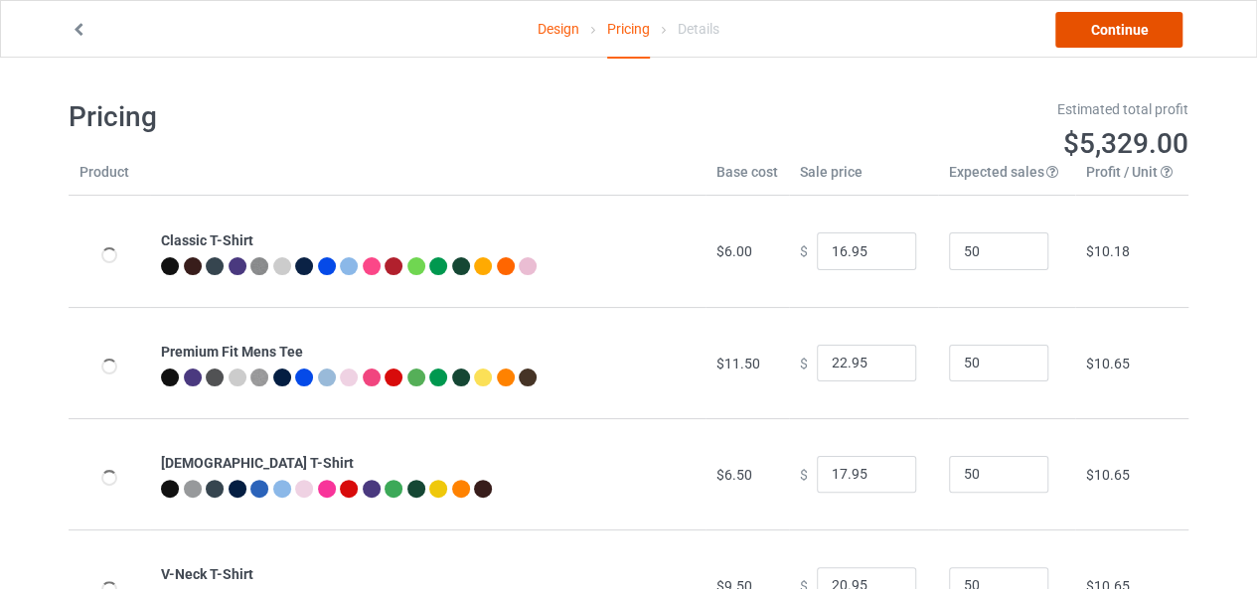
click at [1118, 13] on link "Continue" at bounding box center [1118, 30] width 127 height 36
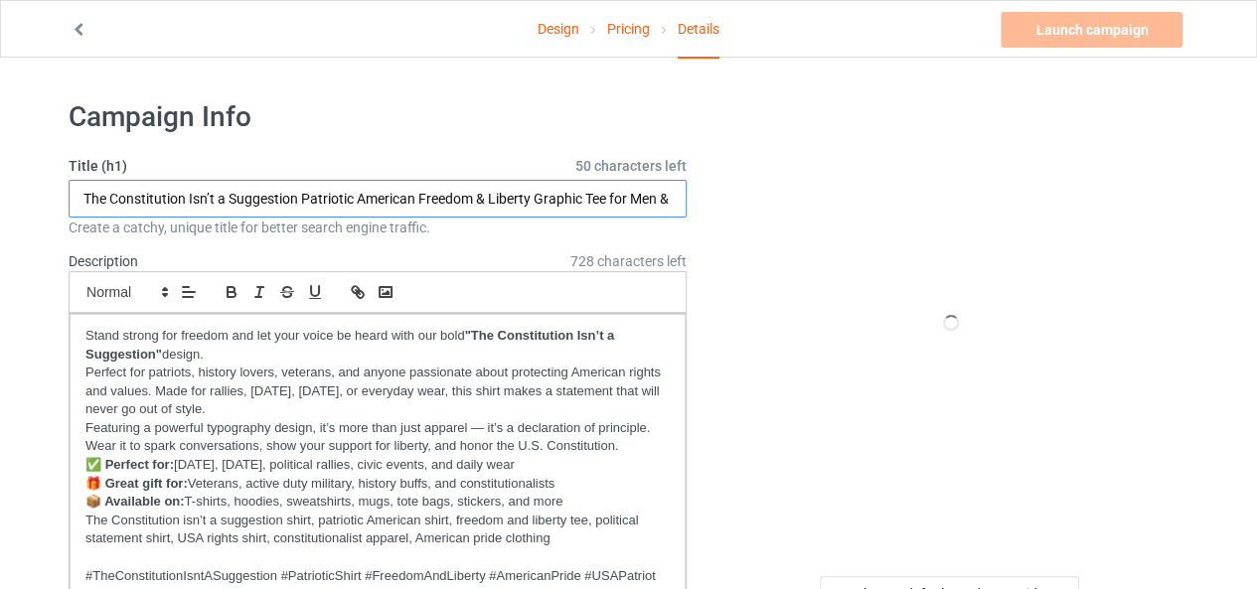
click at [306, 192] on input "The Constitution Isn’t a Suggestion Patriotic American Freedom & Liberty Graphi…" at bounding box center [378, 199] width 618 height 38
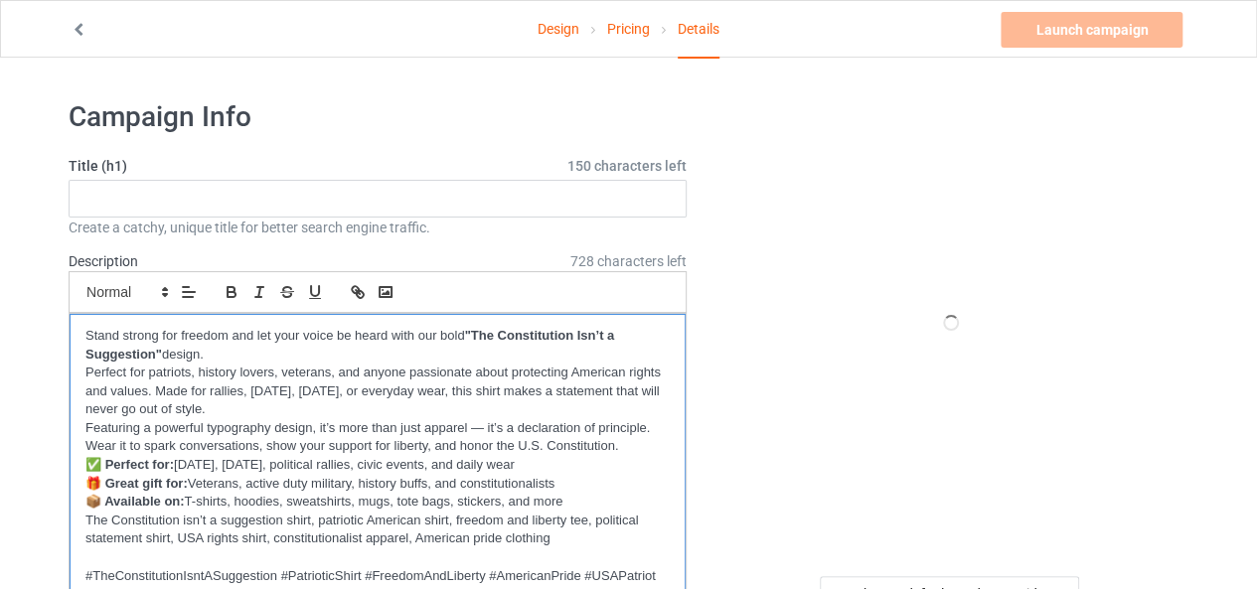
click at [228, 493] on p "📦 Available on: T-shirts, hoodies, sweatshirts, mugs, tote bags, stickers, and …" at bounding box center [377, 502] width 584 height 19
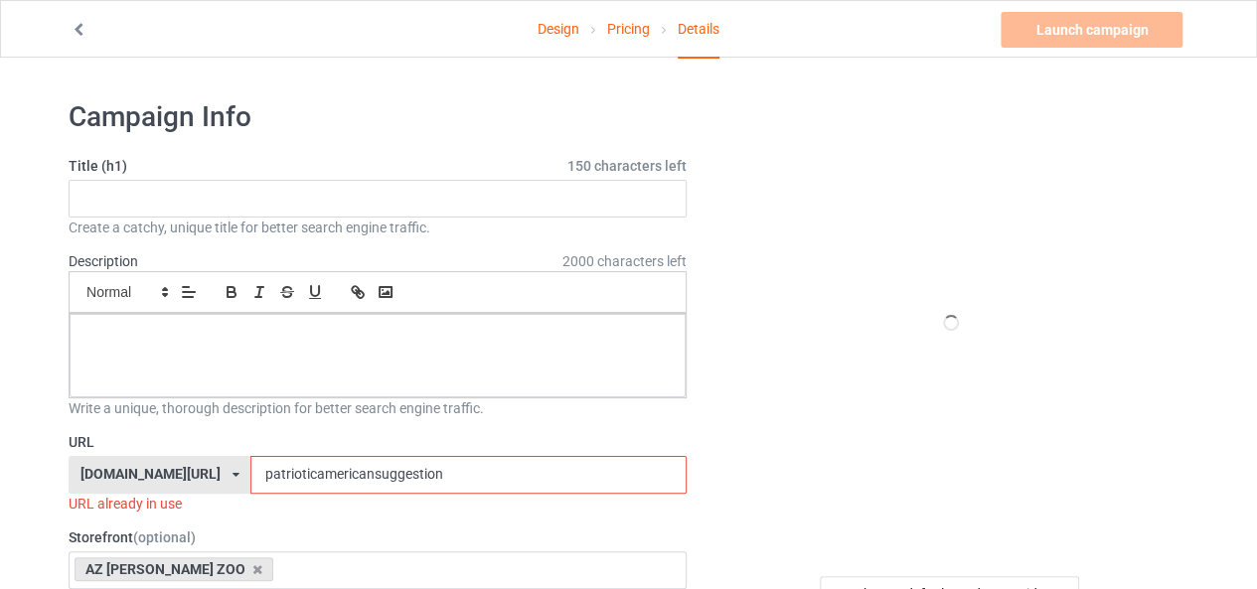
click at [256, 479] on input "patrioticamericansuggestion" at bounding box center [467, 475] width 435 height 38
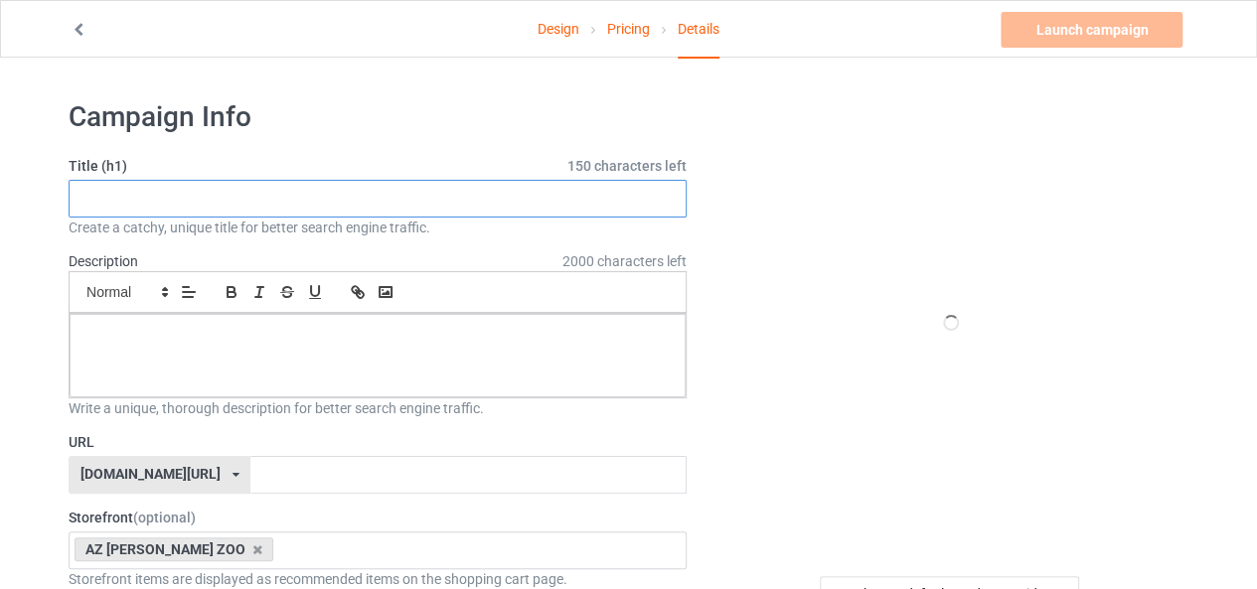
click at [270, 210] on input "text" at bounding box center [378, 199] width 618 height 38
paste input "Shofar So Good – Funny Jewish Rosh Hashanah & Yom Kippur Humor Shirt – Jewish N…"
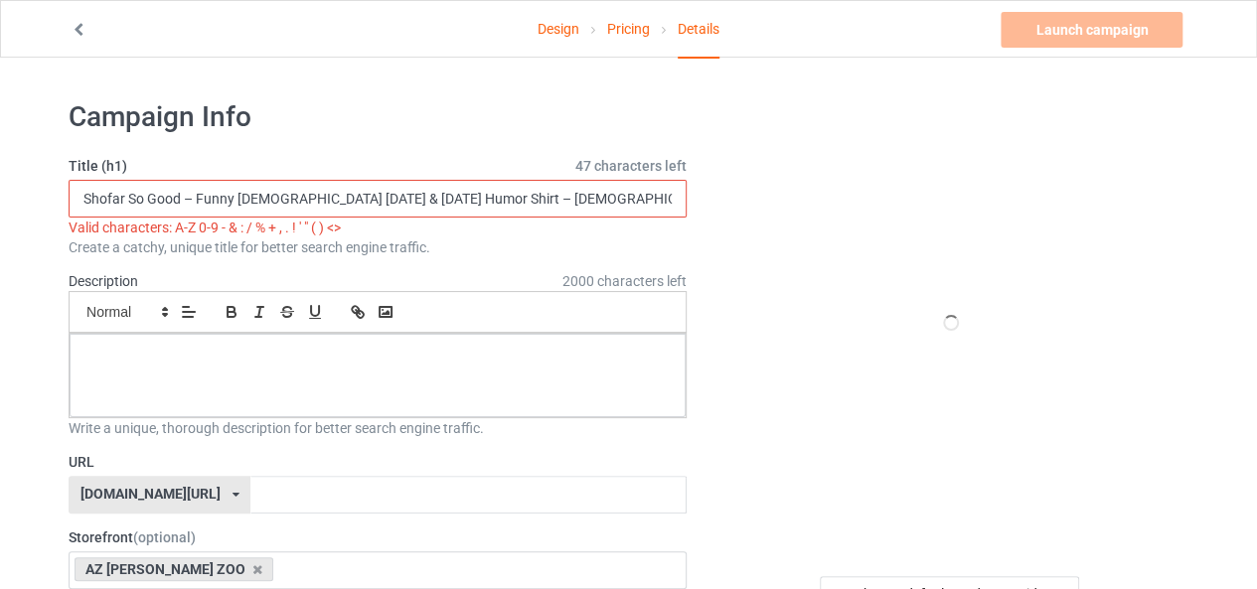
scroll to position [0, 96]
click at [95, 198] on input "Shofar So Good – Funny Jewish Rosh Hashanah & Yom Kippur Humor Shirt – Jewish N…" at bounding box center [378, 199] width 618 height 38
click at [464, 202] on input "Shofar So Good Funny Jewish Rosh Hashanah & Yom Kippur Humor Shirt – Jewish New…" at bounding box center [378, 199] width 618 height 38
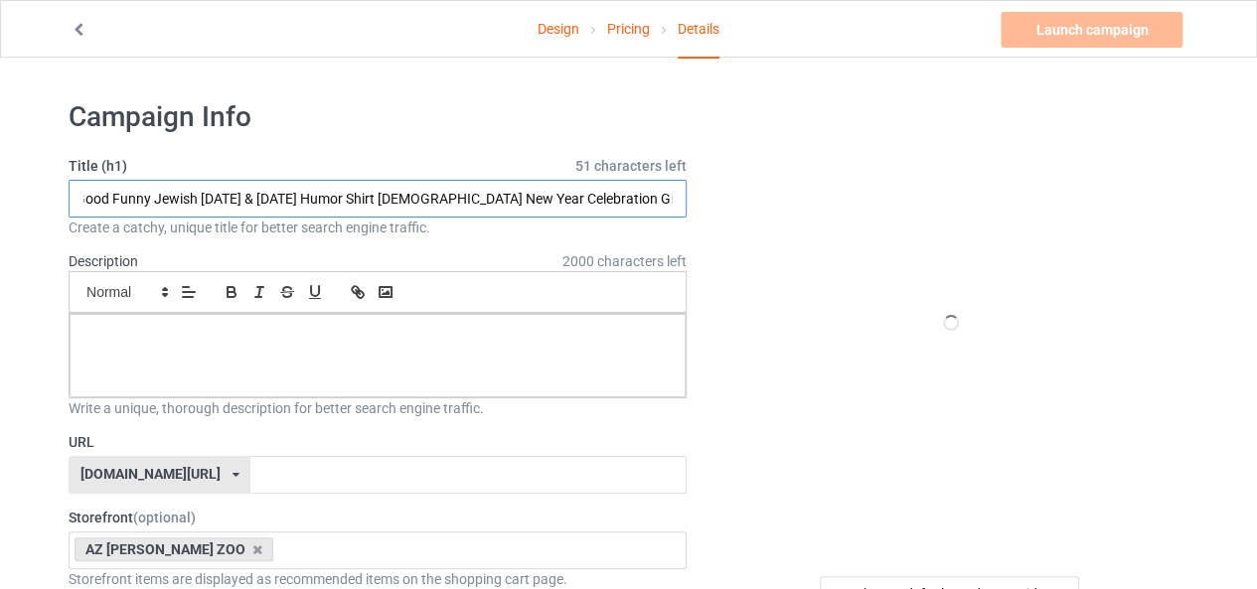
scroll to position [0, 0]
drag, startPoint x: 199, startPoint y: 200, endPoint x: 0, endPoint y: 194, distance: 198.8
type input "Shofar So Good Funny Jewish Rosh Hashanah & Yom Kippur Humor Shirt Jewish New Y…"
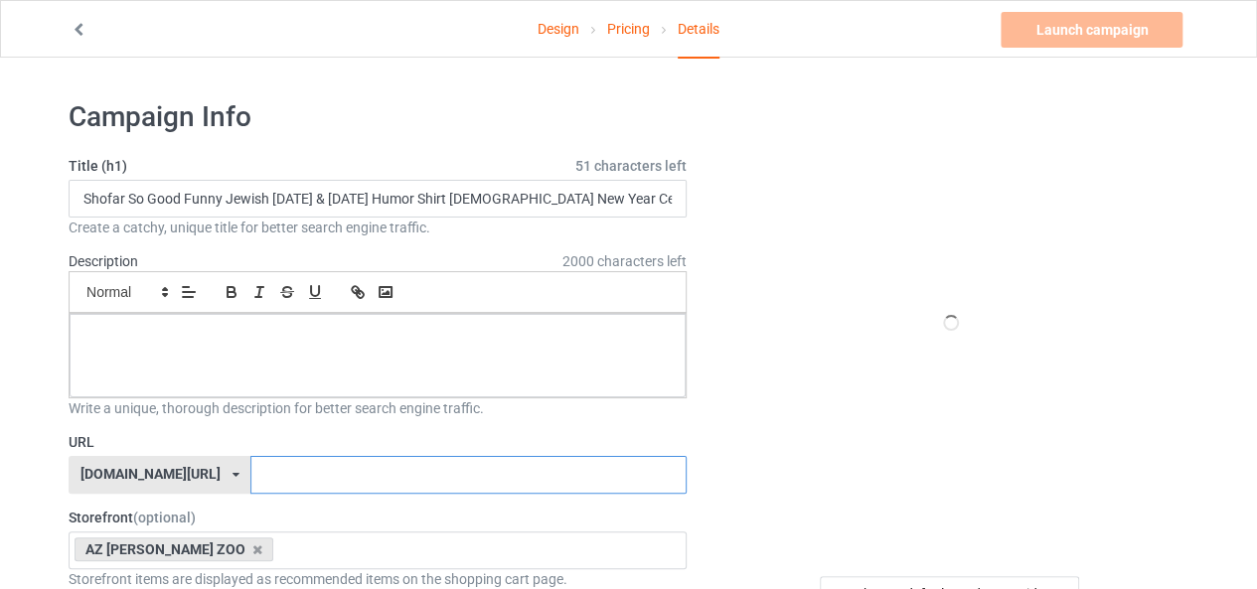
click at [250, 470] on input "text" at bounding box center [467, 475] width 435 height 38
paste input "Shofar So Good Funny Jewish"
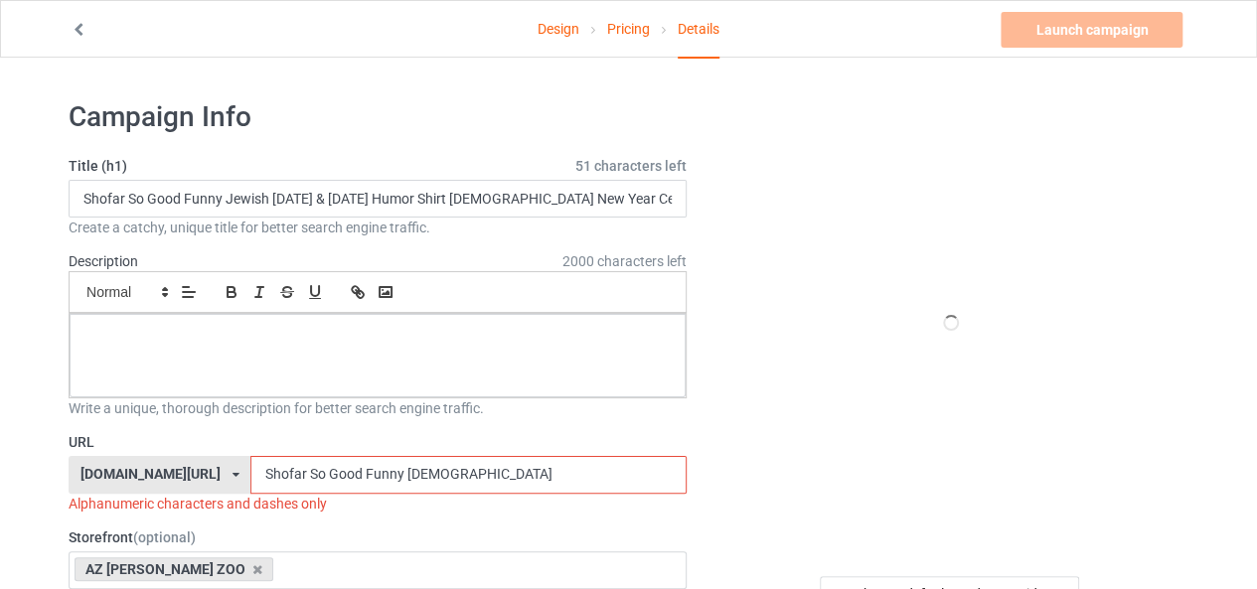
click at [254, 473] on input "Shofar So Good Funny Jewish" at bounding box center [467, 475] width 435 height 38
click at [307, 472] on input "ShofarSo Good Funny Jewish" at bounding box center [467, 475] width 435 height 38
click at [344, 473] on input "ShofarSo GoodFunny Jewish" at bounding box center [467, 475] width 435 height 38
click at [408, 475] on input "ShofarSo GoodFunnyJewish" at bounding box center [467, 475] width 435 height 38
click at [270, 474] on input "ShofarSo GoodFunnyJewish" at bounding box center [467, 475] width 435 height 38
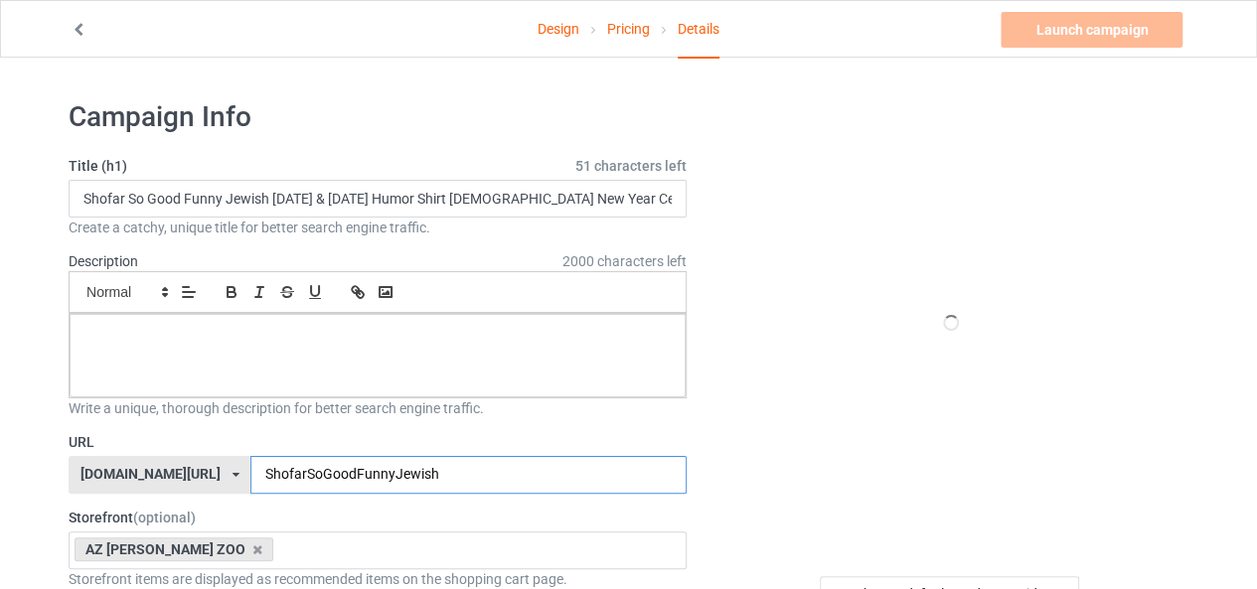
type input "ShofarSoGoodFunnyJewish"
click at [303, 373] on div at bounding box center [378, 355] width 616 height 83
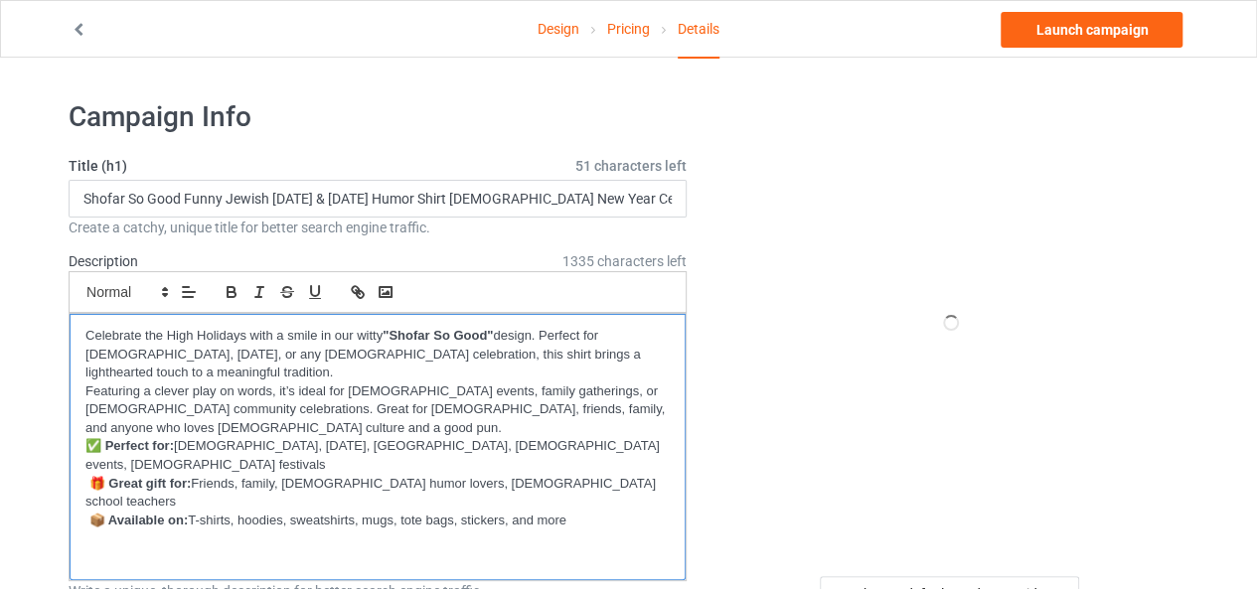
click at [329, 548] on p at bounding box center [377, 557] width 584 height 19
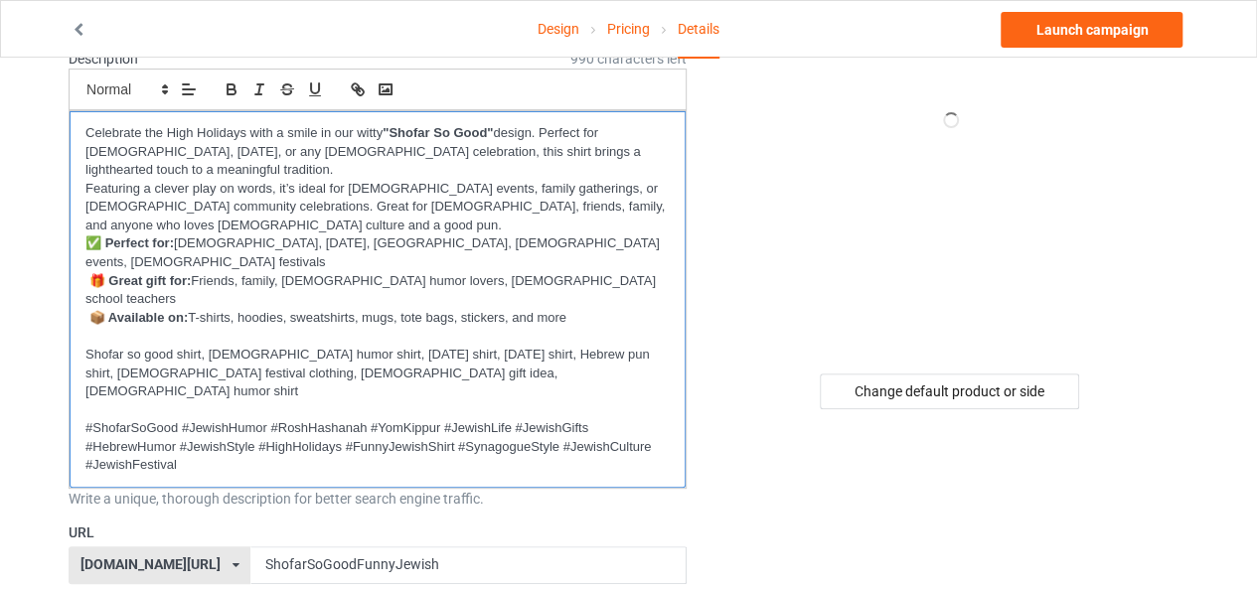
scroll to position [206, 0]
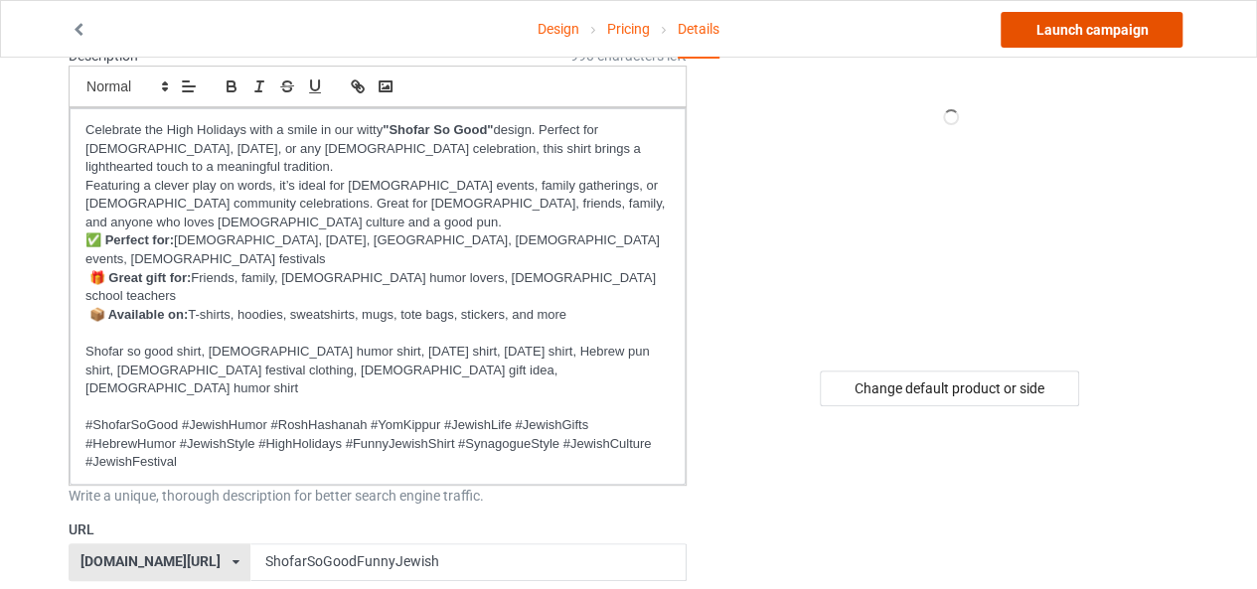
click at [1144, 25] on link "Launch campaign" at bounding box center [1091, 30] width 182 height 36
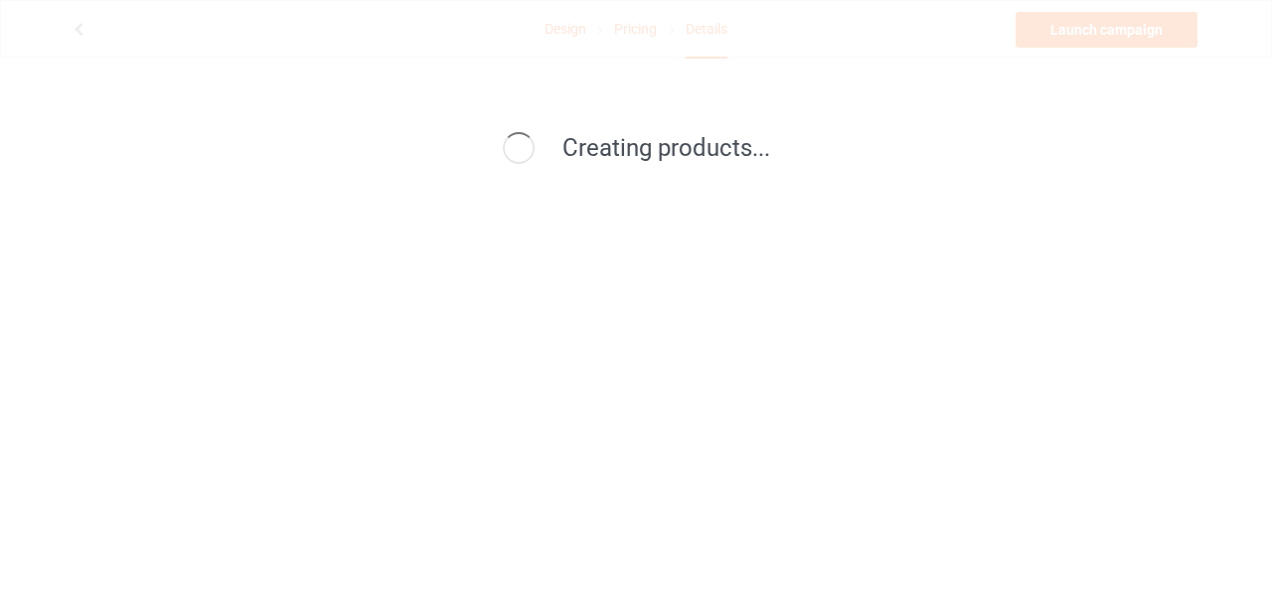
click at [318, 130] on div "Creating products..." at bounding box center [636, 148] width 894 height 75
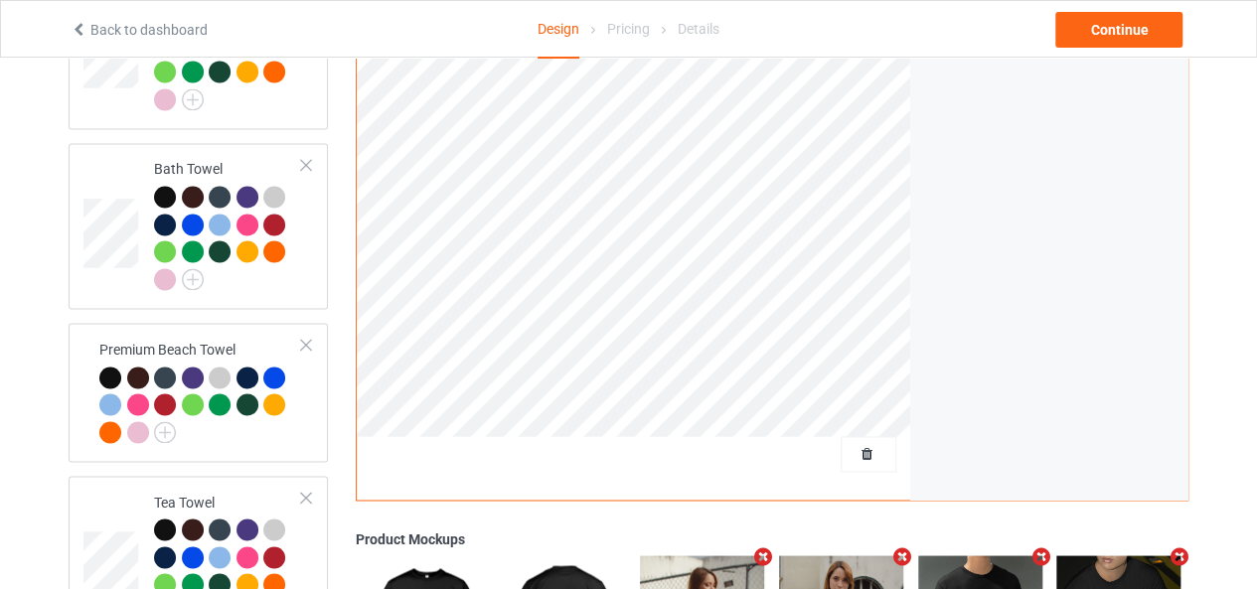
scroll to position [1379, 0]
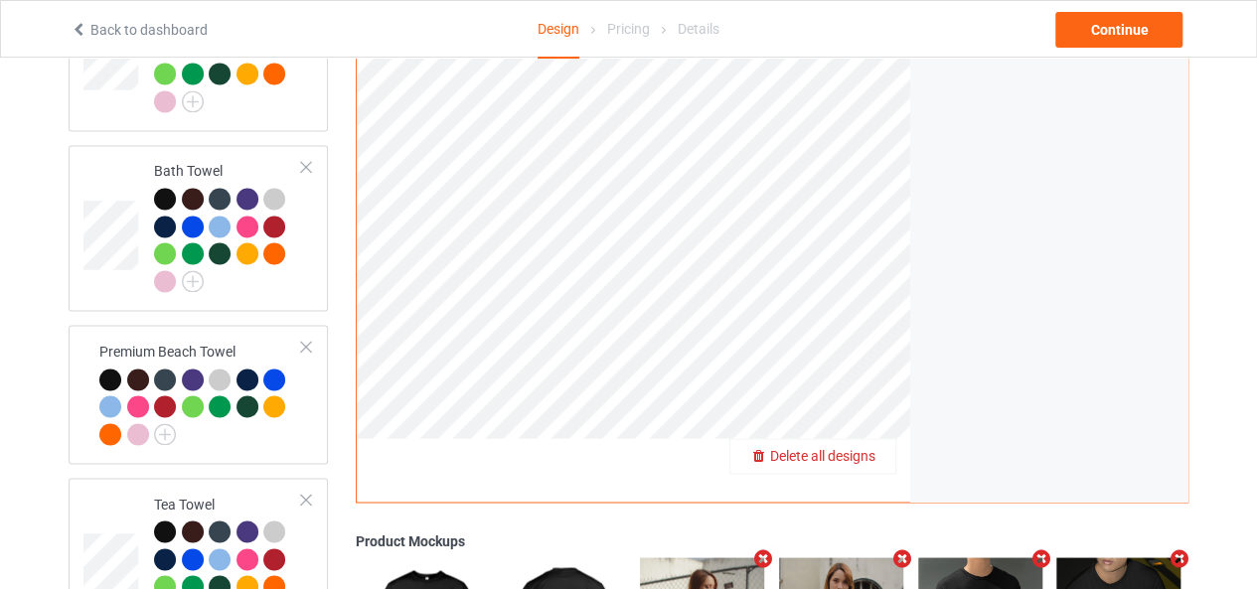
click at [858, 448] on span "Delete all designs" at bounding box center [822, 456] width 105 height 16
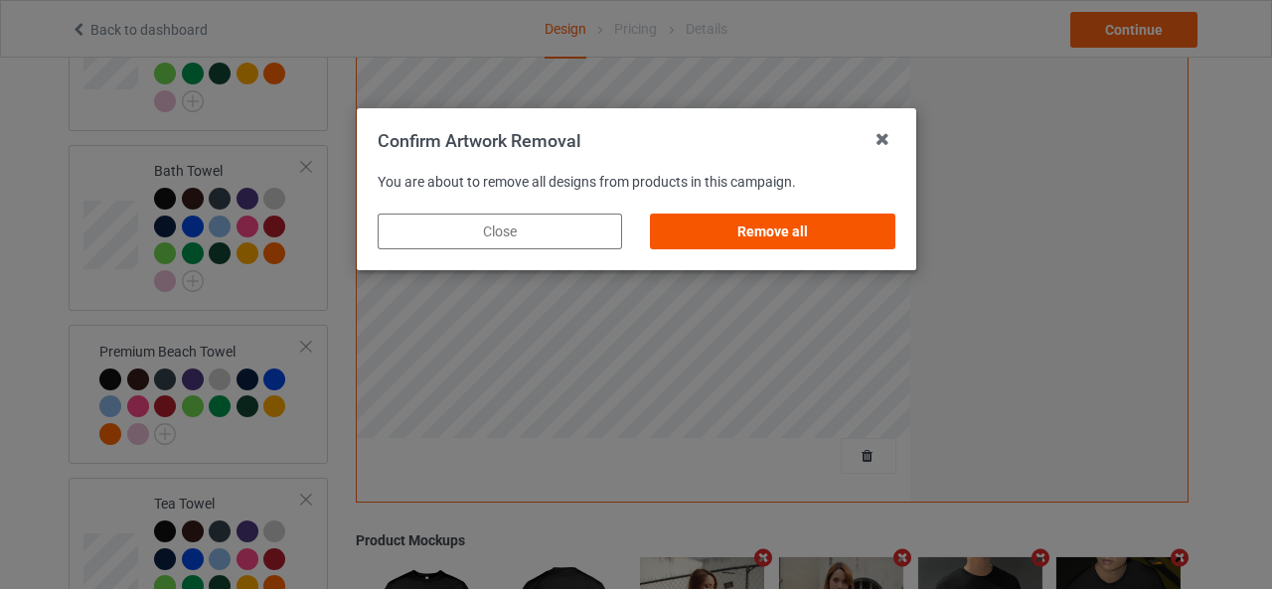
click at [769, 226] on div "Remove all" at bounding box center [772, 232] width 244 height 36
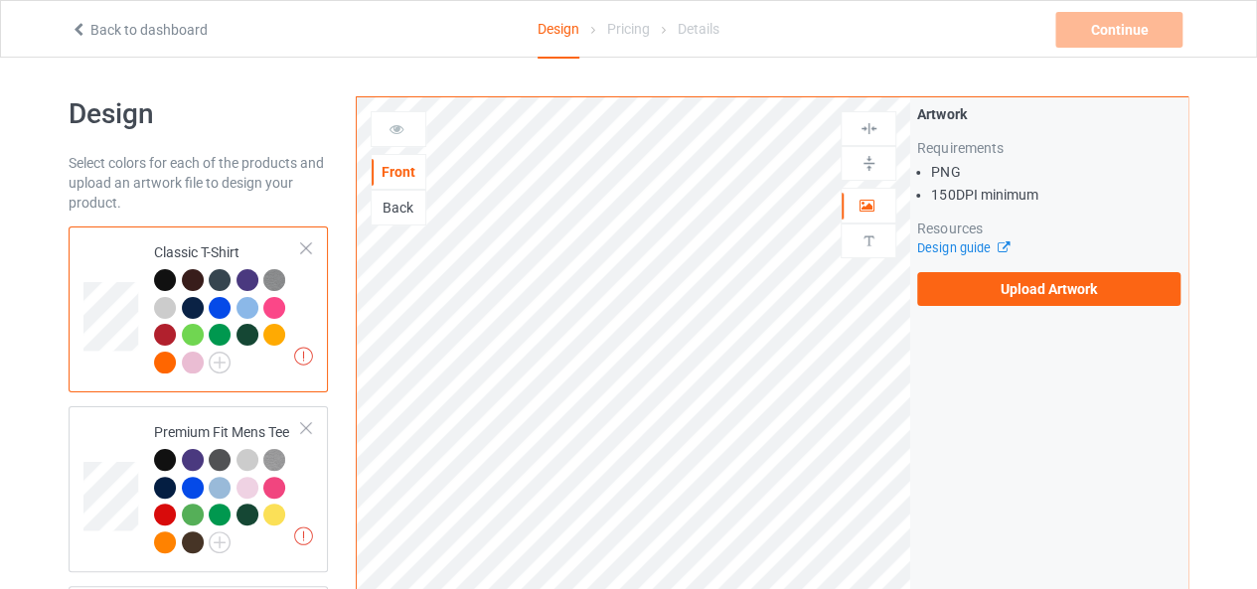
scroll to position [0, 0]
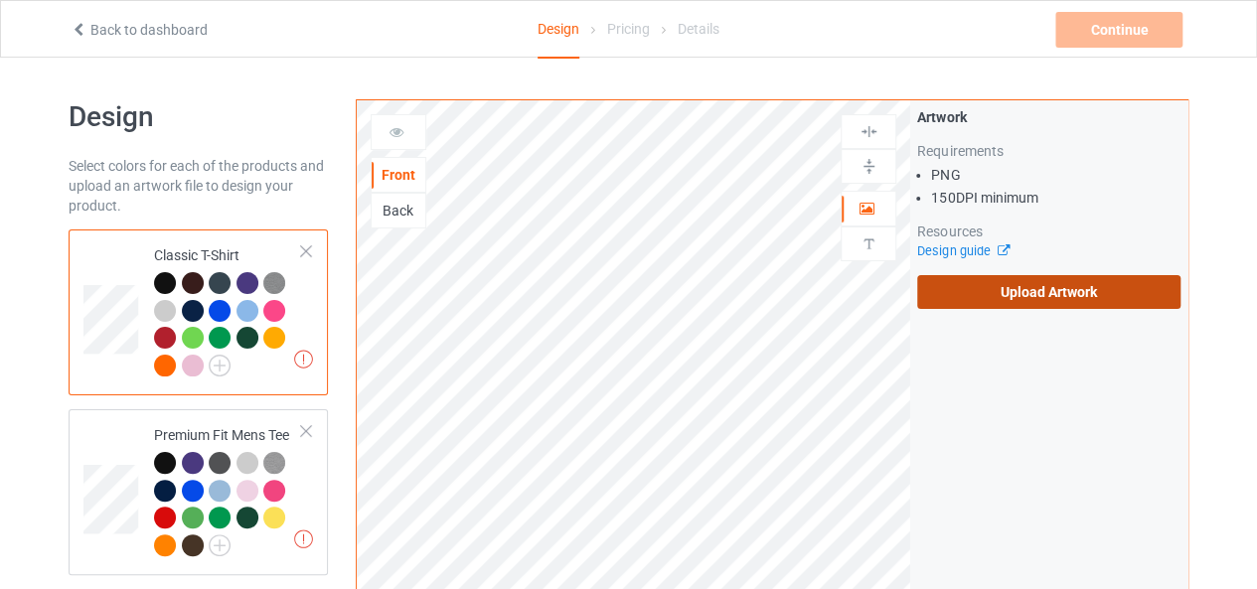
click at [1083, 293] on label "Upload Artwork" at bounding box center [1048, 292] width 263 height 34
click at [0, 0] on input "Upload Artwork" at bounding box center [0, 0] width 0 height 0
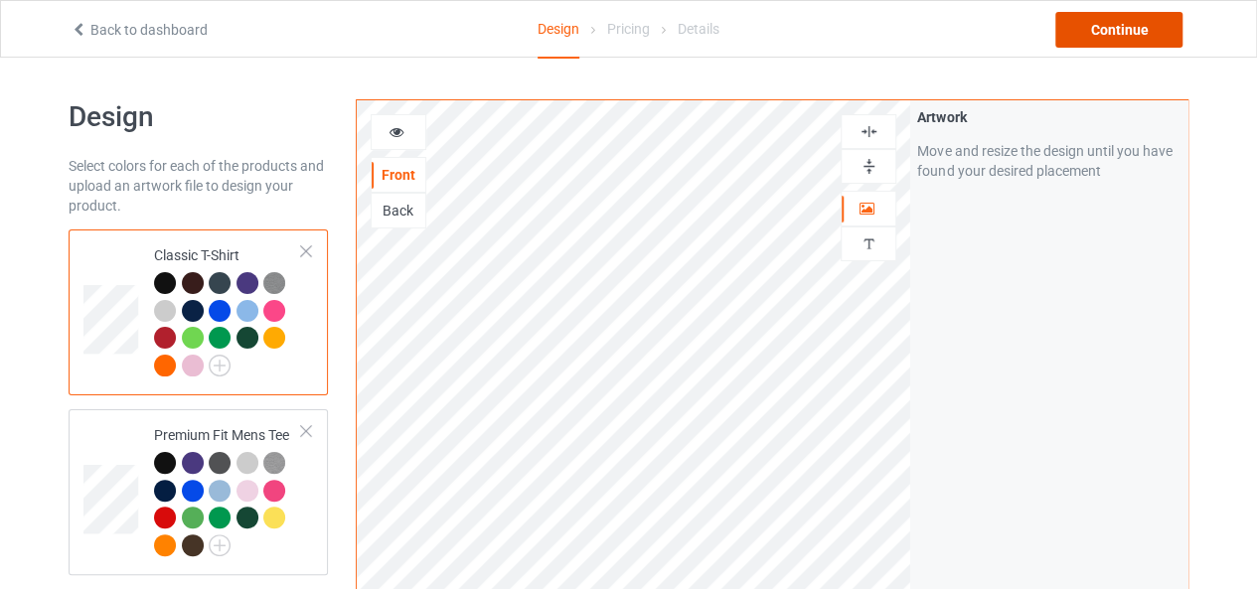
click at [1130, 27] on div "Continue" at bounding box center [1118, 30] width 127 height 36
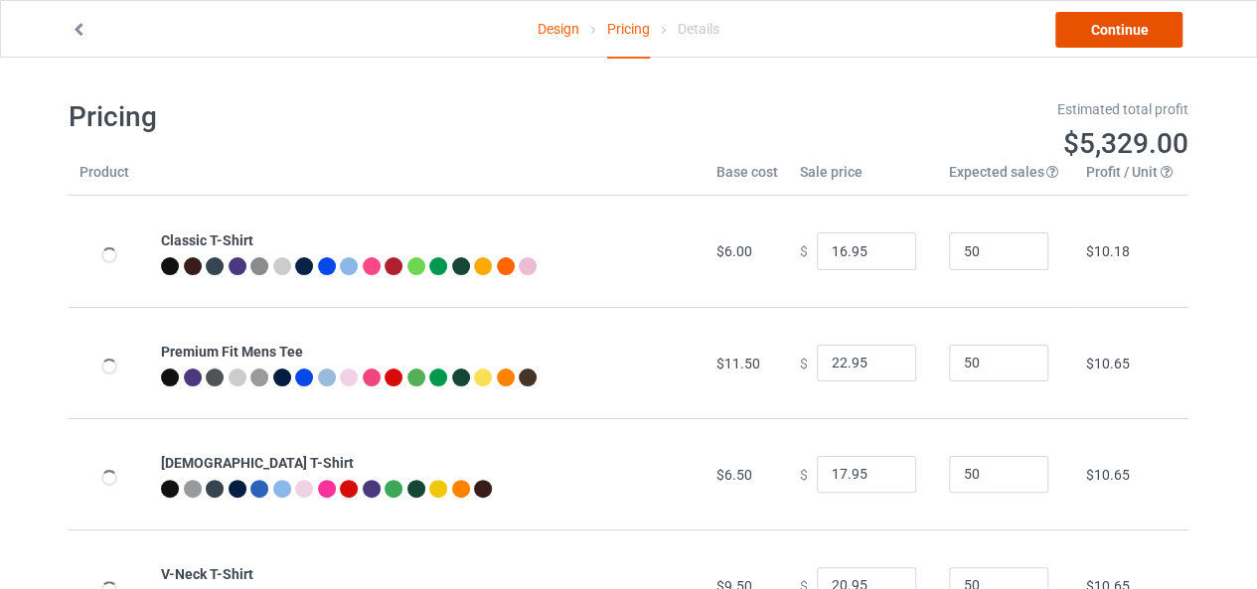
click at [1130, 27] on link "Continue" at bounding box center [1118, 30] width 127 height 36
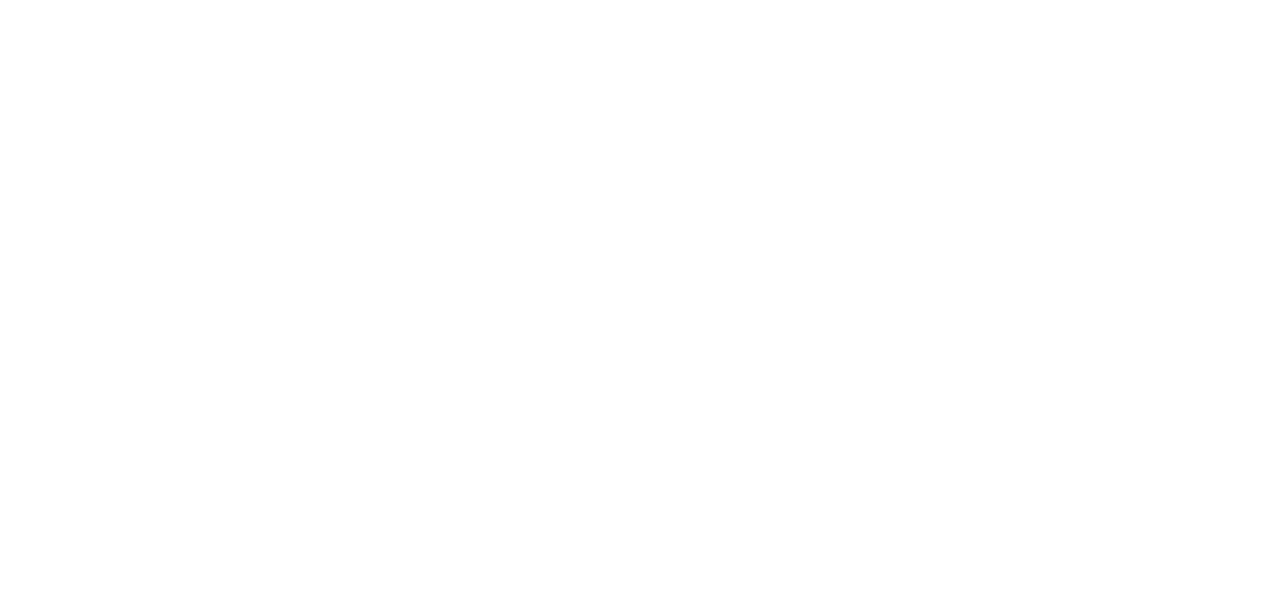
click at [1132, 198] on body at bounding box center [636, 294] width 1272 height 589
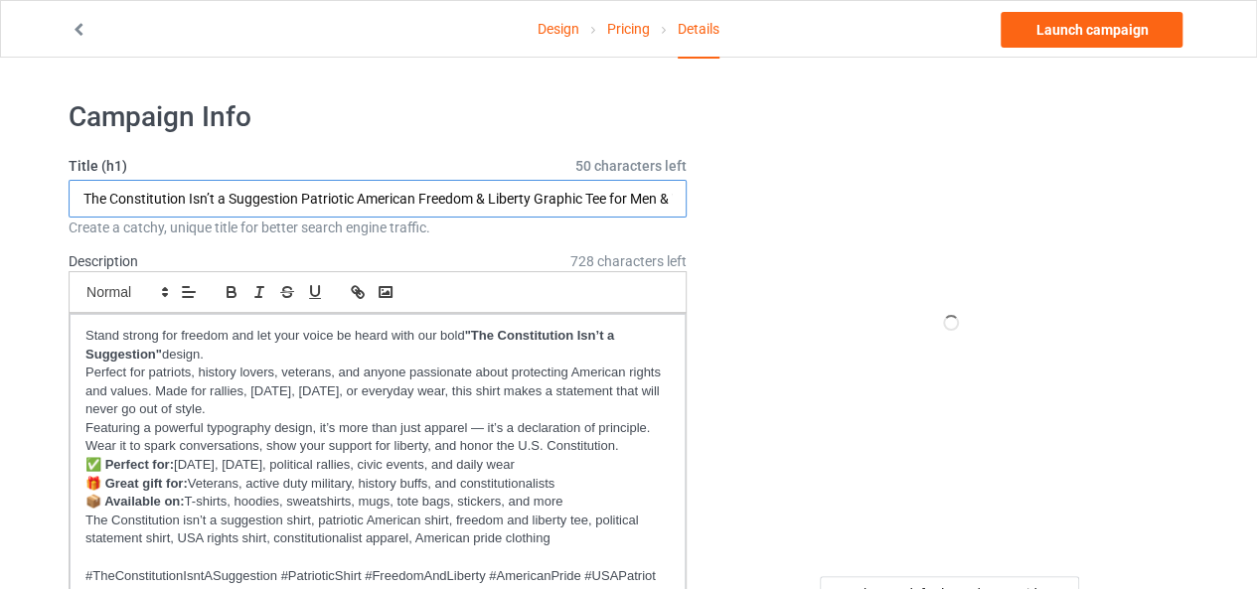
click at [449, 198] on input "The Constitution Isn’t a Suggestion Patriotic American Freedom & Liberty Graphi…" at bounding box center [378, 199] width 618 height 38
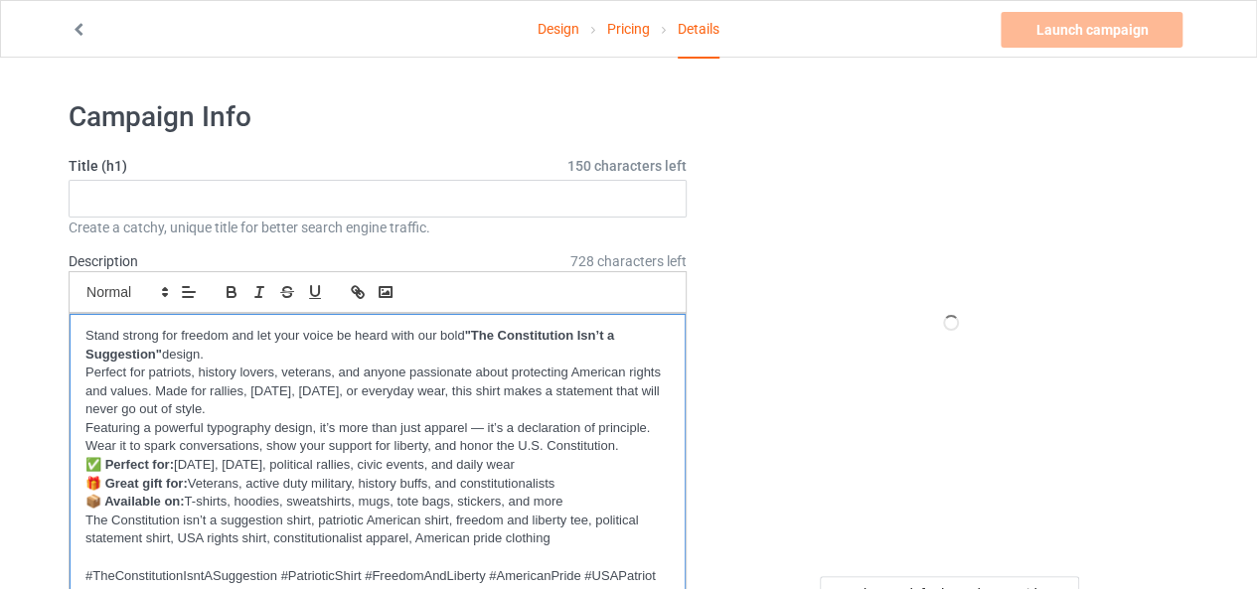
click at [322, 488] on p "🎁 Great gift for: Veterans, active duty military, history buffs, and constituti…" at bounding box center [377, 484] width 584 height 19
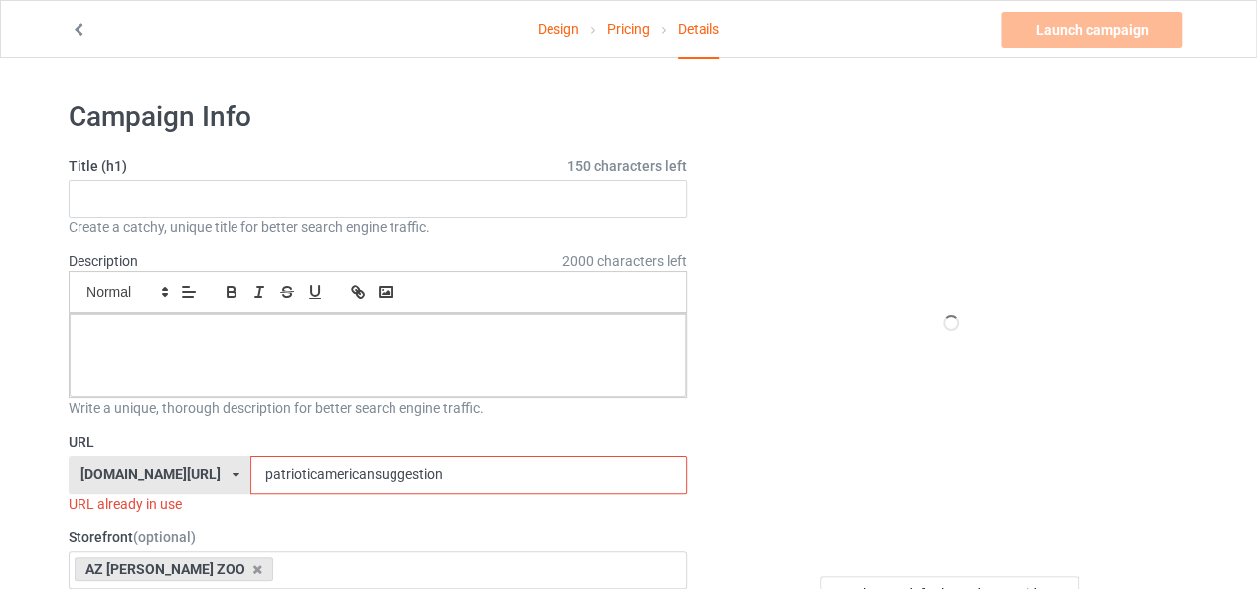
click at [322, 485] on input "patrioticamericansuggestion" at bounding box center [467, 475] width 435 height 38
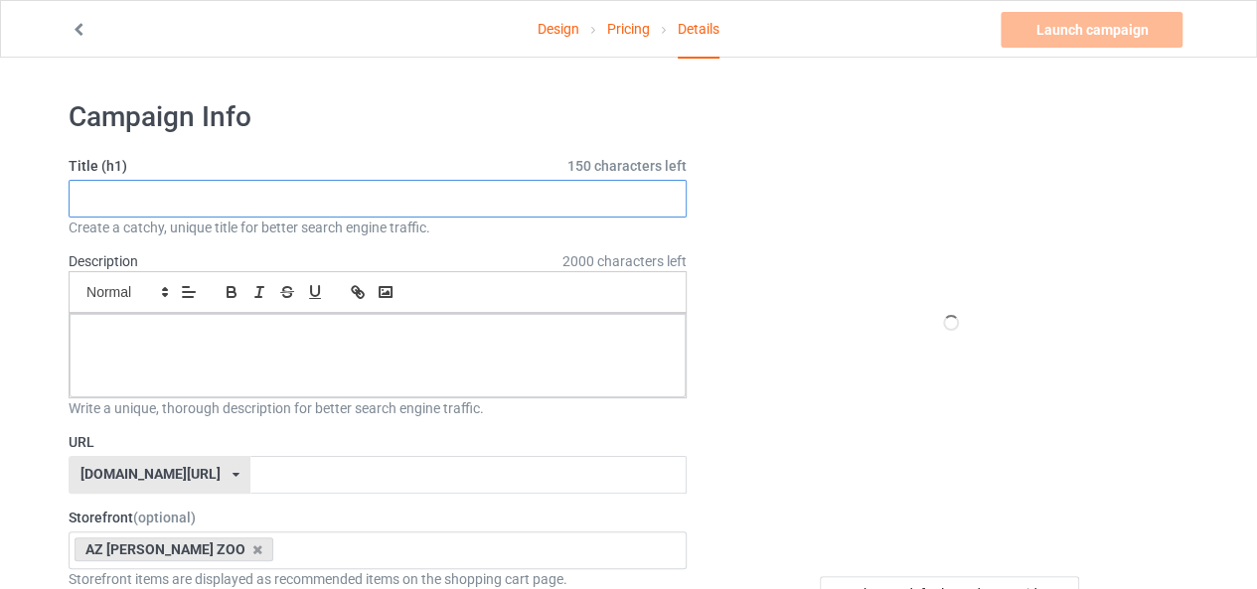
click at [413, 194] on input "text" at bounding box center [378, 199] width 618 height 38
paste input "This Year Labor Day Has a Whole New Meaning"
click at [526, 199] on input "This Year Labor Day Has a Whole New Meaning" at bounding box center [378, 199] width 618 height 38
paste input "Funny Pregnancy & Baby Announcement"
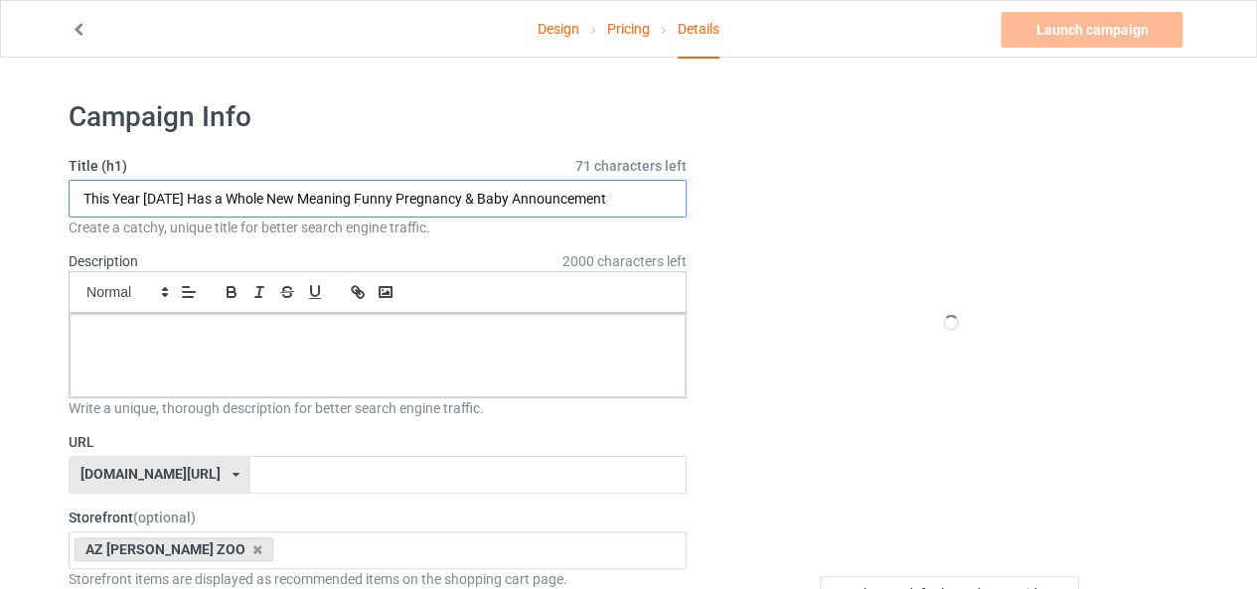
drag, startPoint x: 501, startPoint y: 200, endPoint x: 654, endPoint y: 209, distance: 153.2
click at [654, 209] on input "This Year Labor Day Has a Whole New Meaning Funny Pregnancy & Baby Announcement" at bounding box center [378, 199] width 618 height 38
type input "This Year Labor Day Has a Whole New Meaning Funny Pregnancy & Baby Announcement"
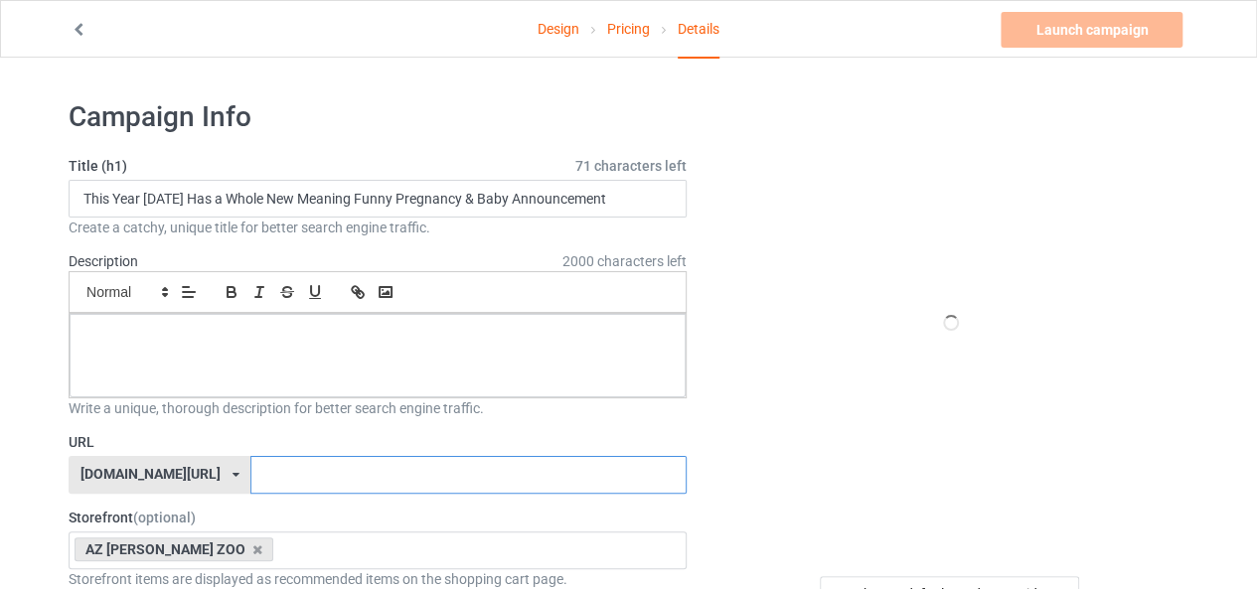
click at [396, 470] on input "text" at bounding box center [467, 475] width 435 height 38
paste input "Baby Announcement"
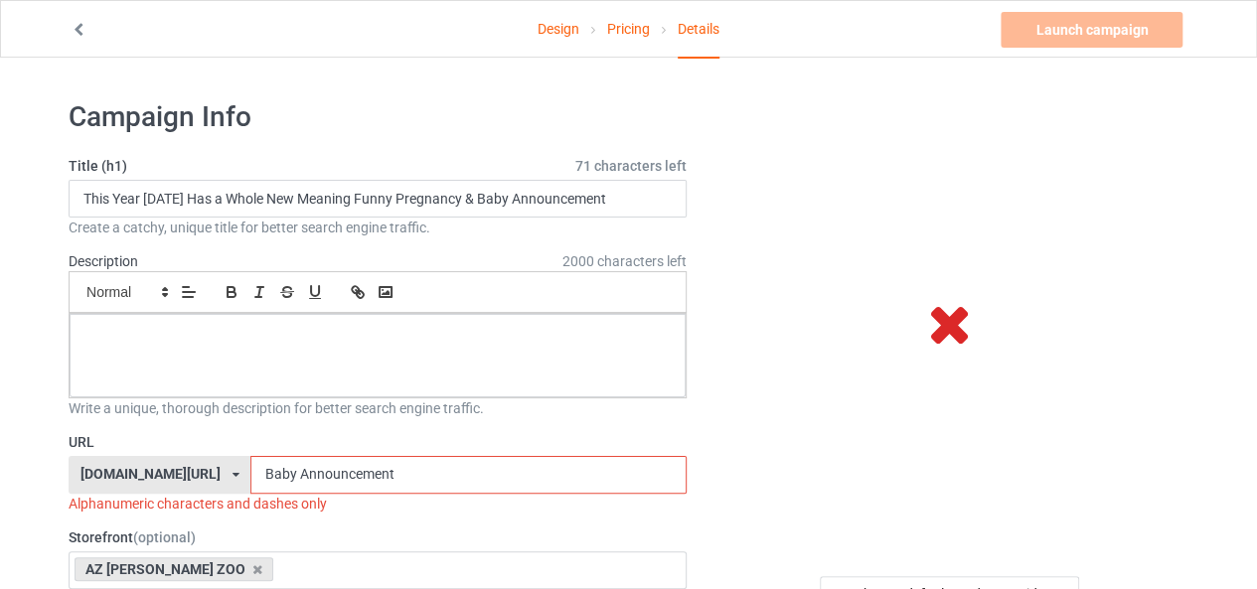
click at [250, 469] on input "Baby Announcement" at bounding box center [467, 475] width 435 height 38
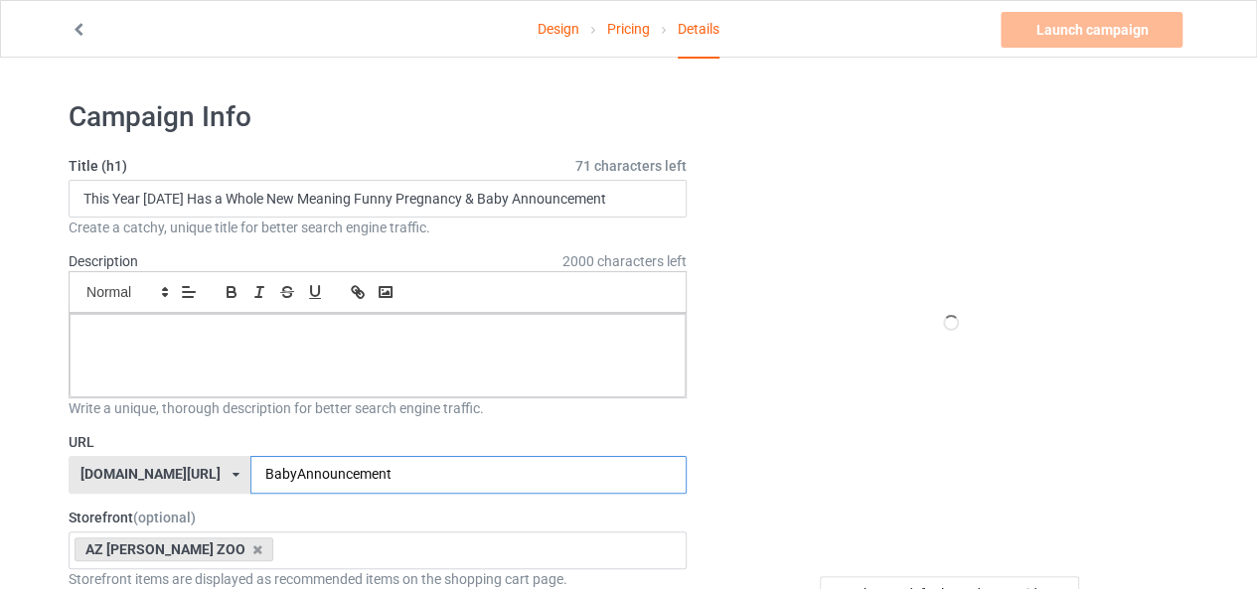
type input "BabyAnnouncement"
click at [347, 355] on div at bounding box center [378, 355] width 616 height 83
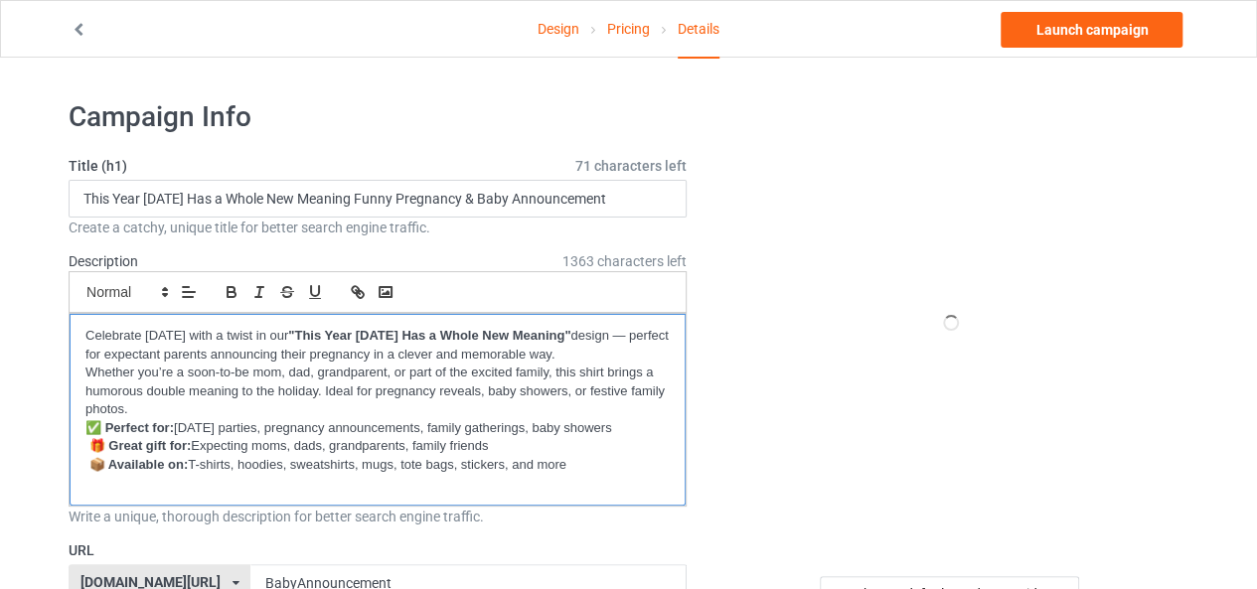
click at [487, 482] on p at bounding box center [377, 484] width 584 height 19
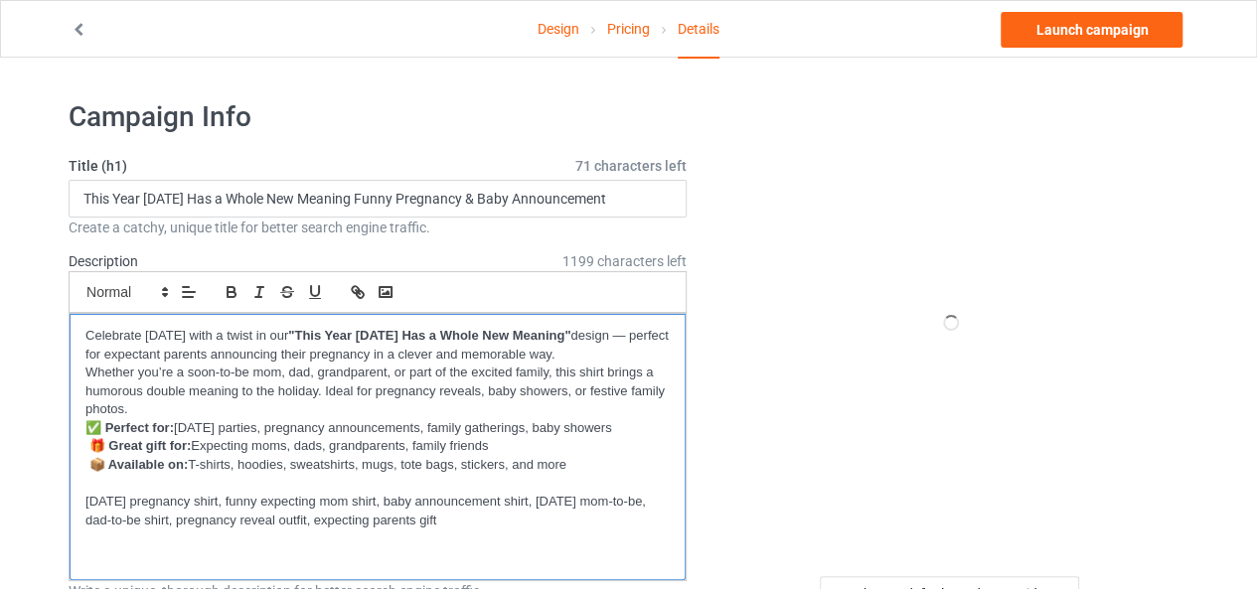
click at [254, 560] on p at bounding box center [377, 557] width 584 height 19
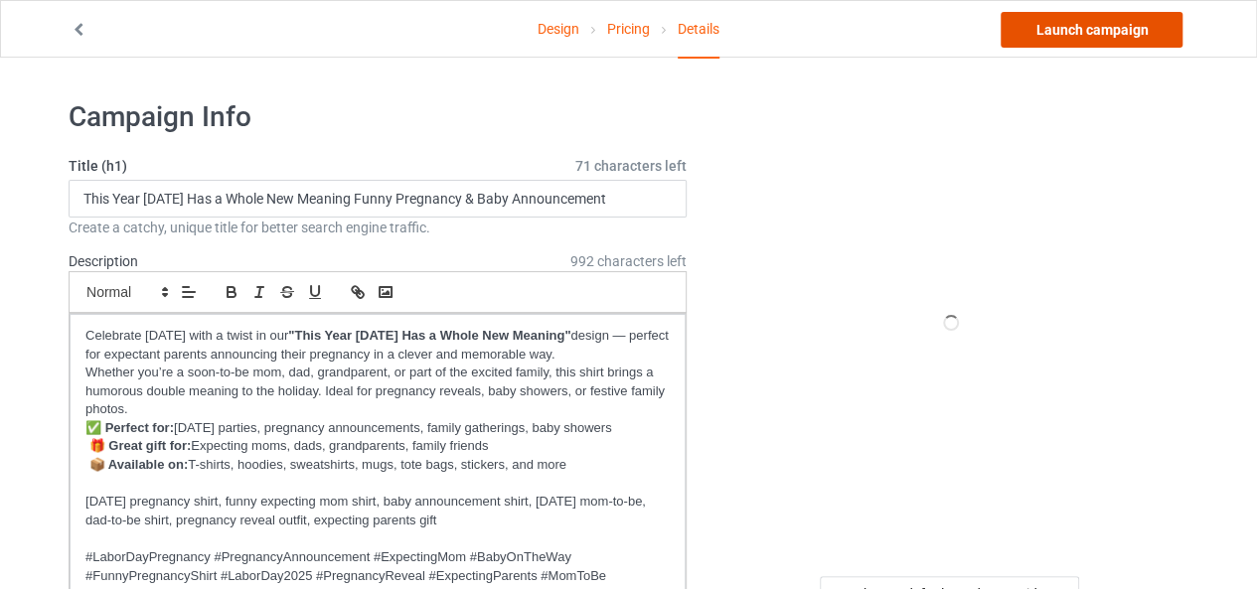
click at [1088, 37] on link "Launch campaign" at bounding box center [1091, 30] width 182 height 36
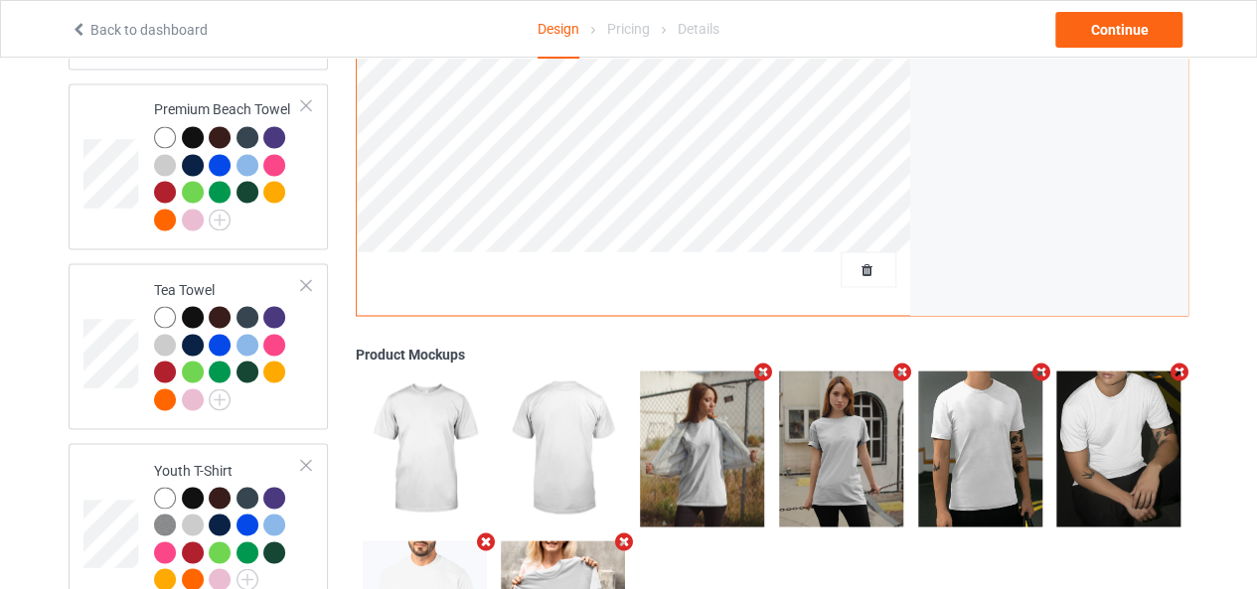
scroll to position [1450, 0]
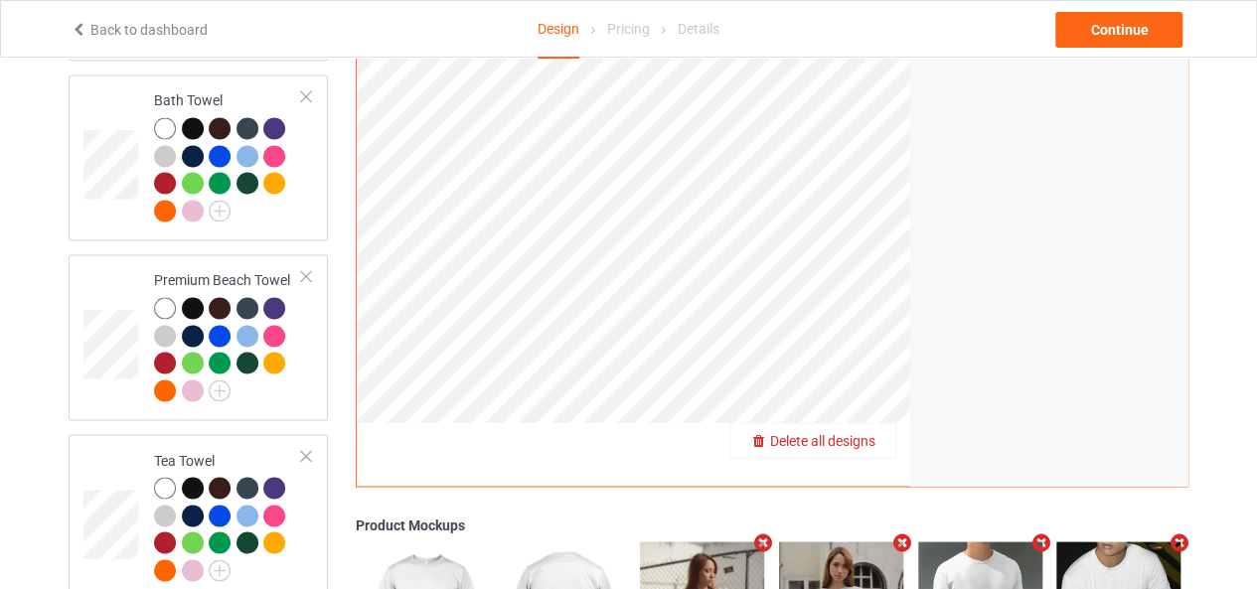
click at [862, 432] on span "Delete all designs" at bounding box center [822, 440] width 105 height 16
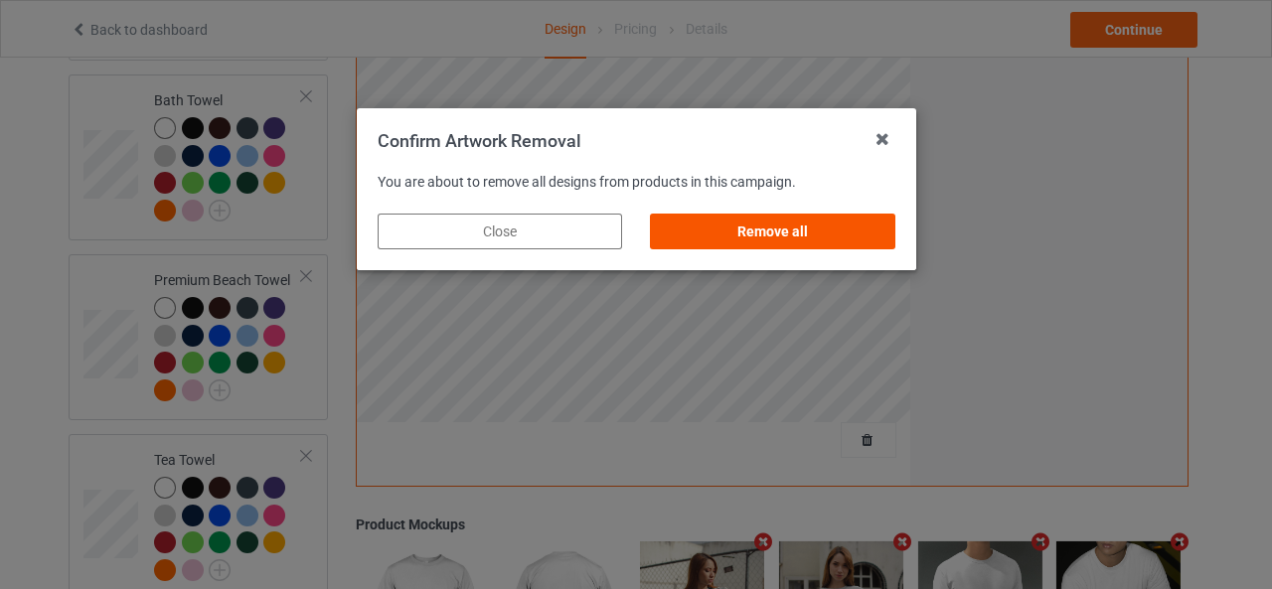
click at [775, 226] on div "Remove all" at bounding box center [772, 232] width 244 height 36
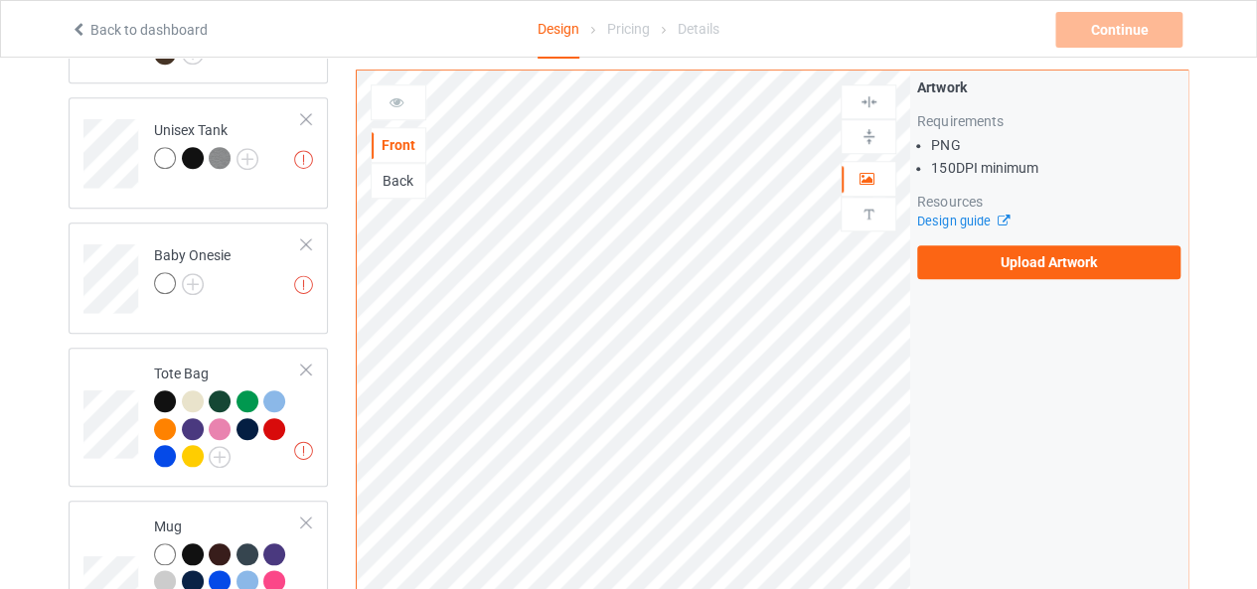
scroll to position [0, 0]
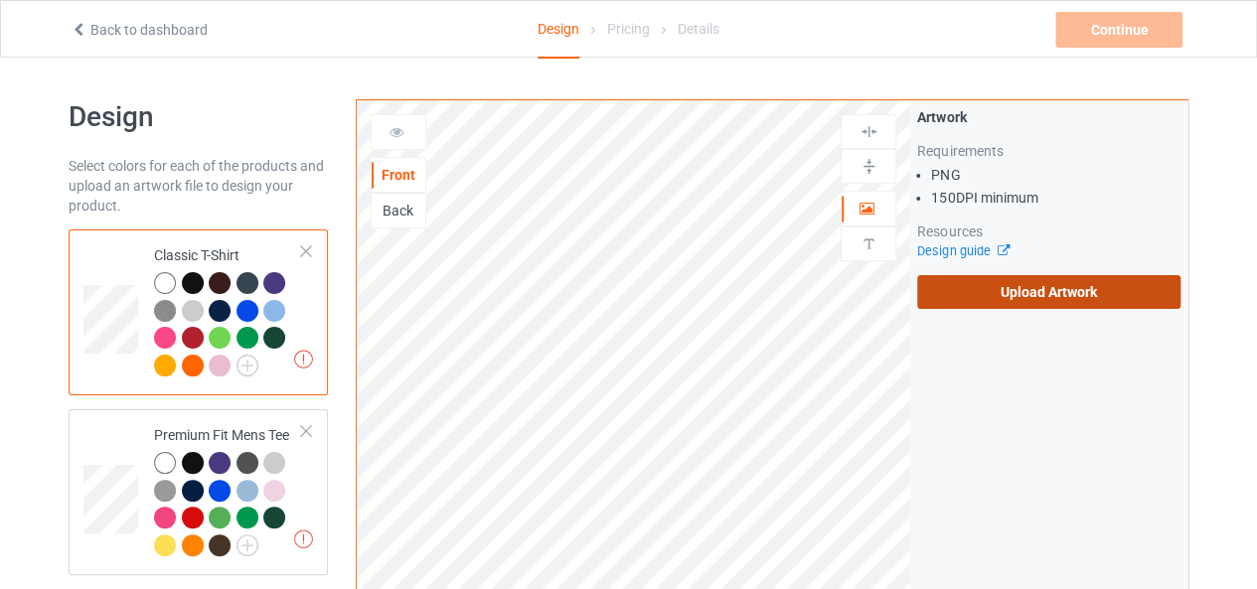
click at [995, 294] on label "Upload Artwork" at bounding box center [1048, 292] width 263 height 34
click at [0, 0] on input "Upload Artwork" at bounding box center [0, 0] width 0 height 0
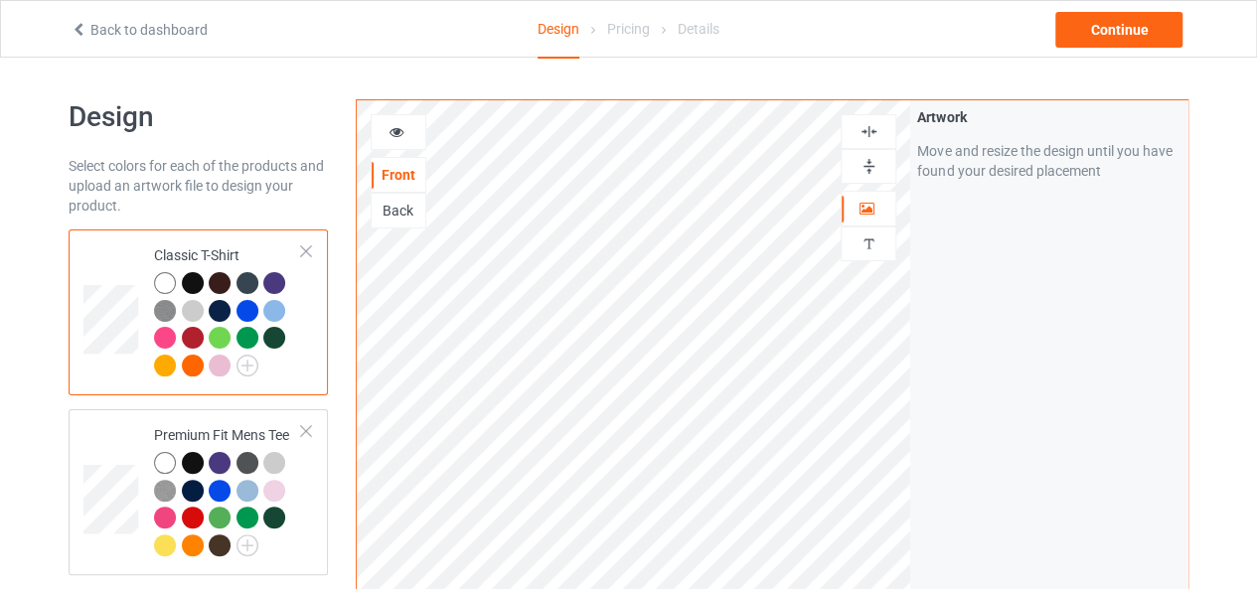
click at [868, 136] on img at bounding box center [868, 131] width 19 height 19
click at [870, 160] on img at bounding box center [868, 166] width 19 height 19
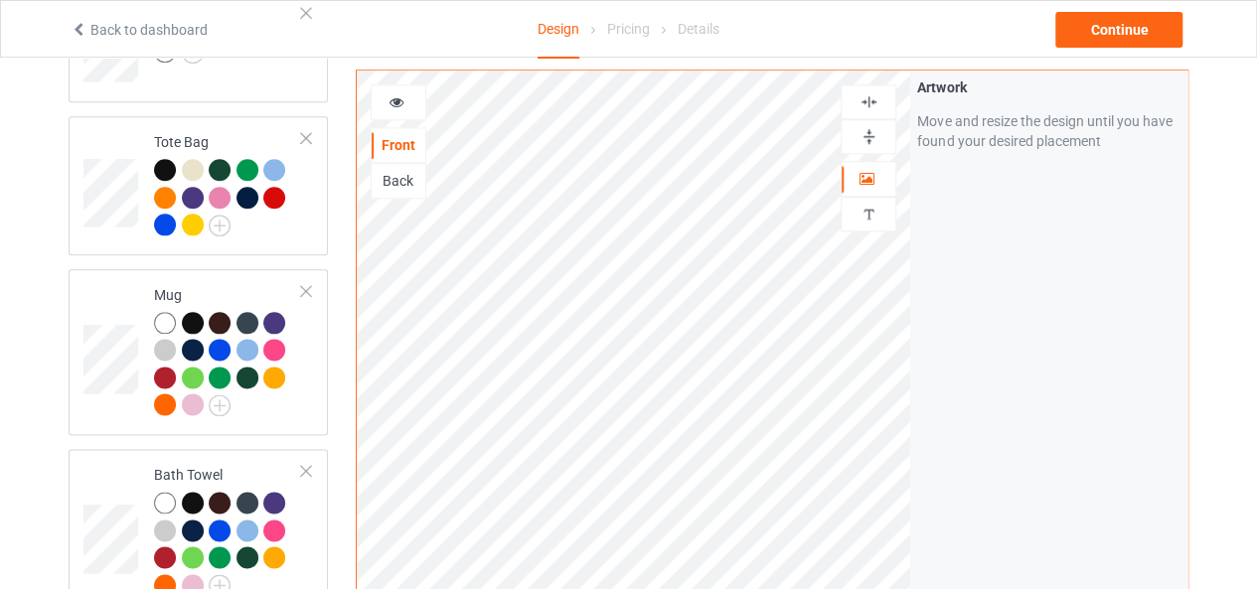
scroll to position [1087, 0]
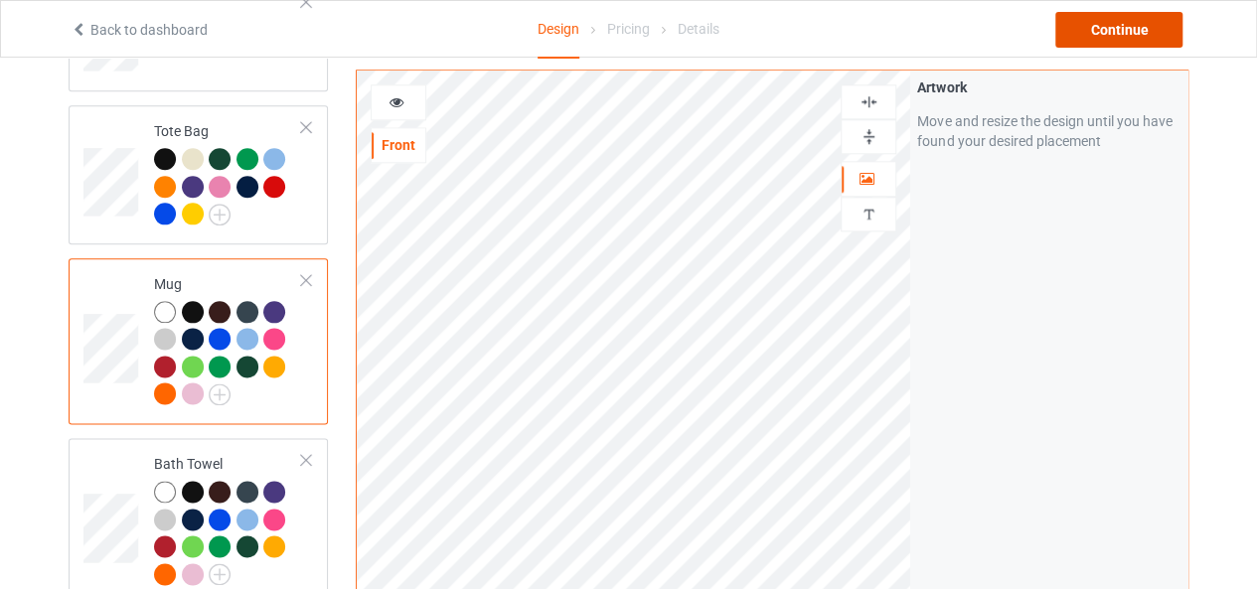
click at [1115, 27] on div "Continue" at bounding box center [1118, 30] width 127 height 36
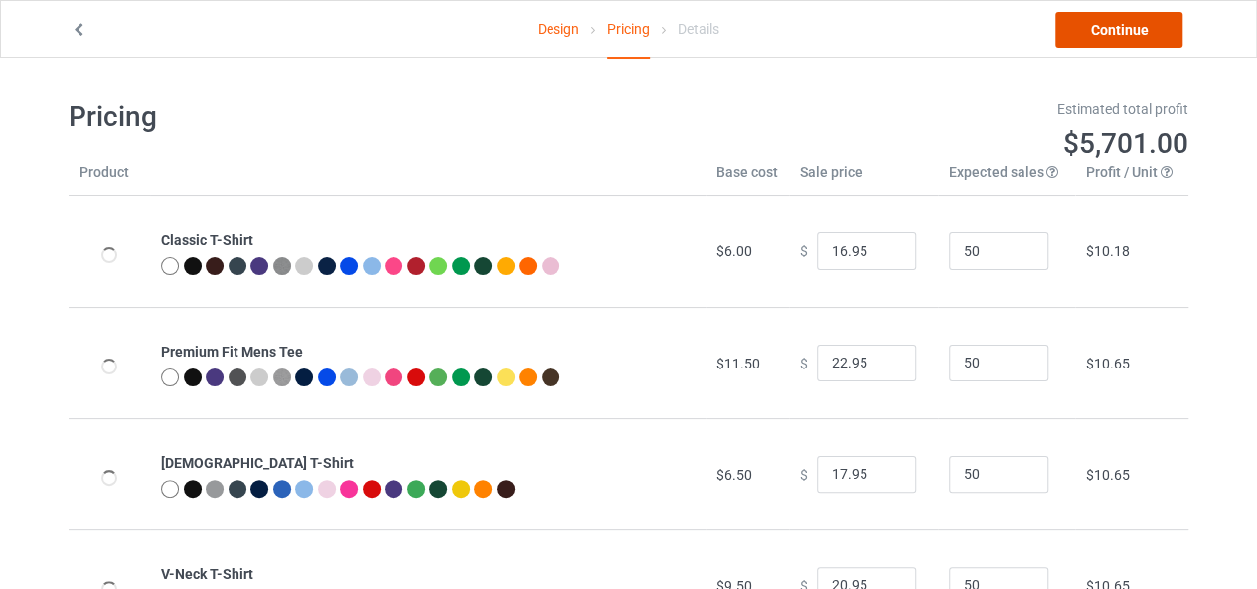
click at [1115, 23] on link "Continue" at bounding box center [1118, 30] width 127 height 36
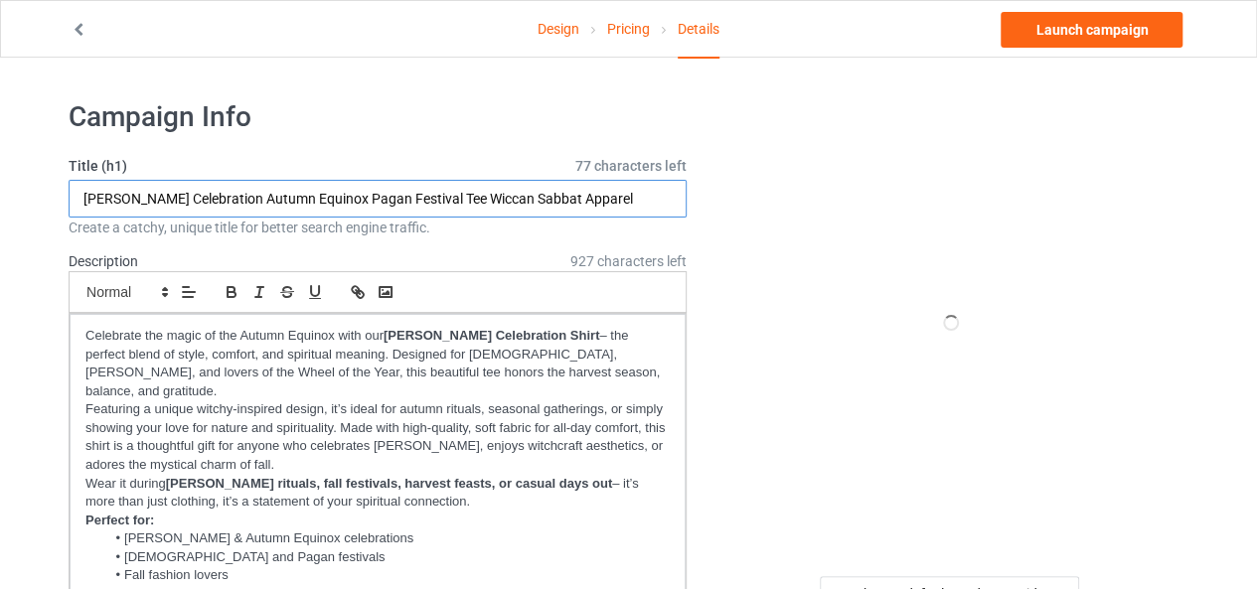
click at [298, 193] on input "[PERSON_NAME] Celebration Autumn Equinox Pagan Festival Tee Wiccan Sabbat Appar…" at bounding box center [378, 199] width 618 height 38
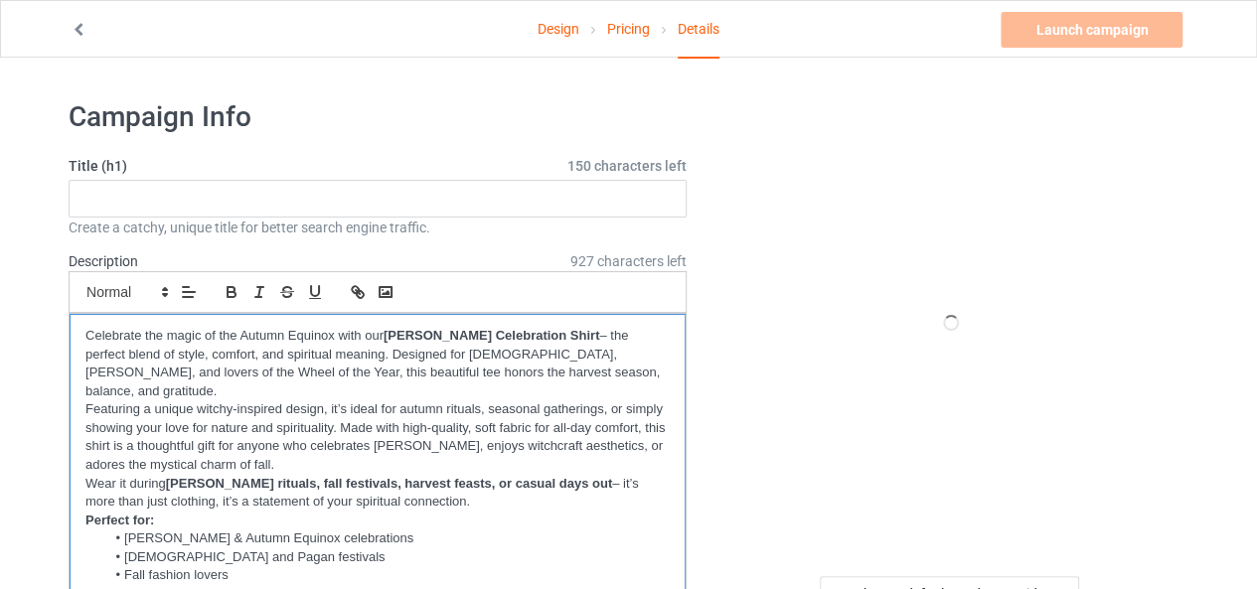
click at [242, 367] on p "Celebrate the magic of the Autumn Equinox with our [PERSON_NAME] Celebration Sh…" at bounding box center [377, 364] width 584 height 74
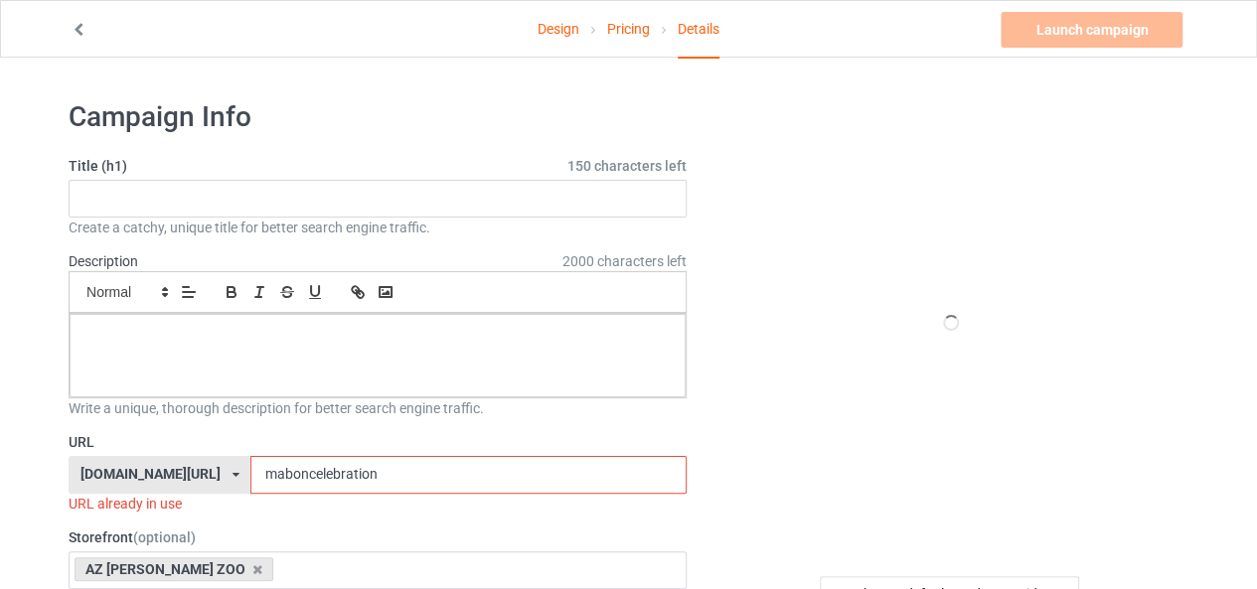
click at [250, 464] on input "maboncelebration" at bounding box center [467, 475] width 435 height 38
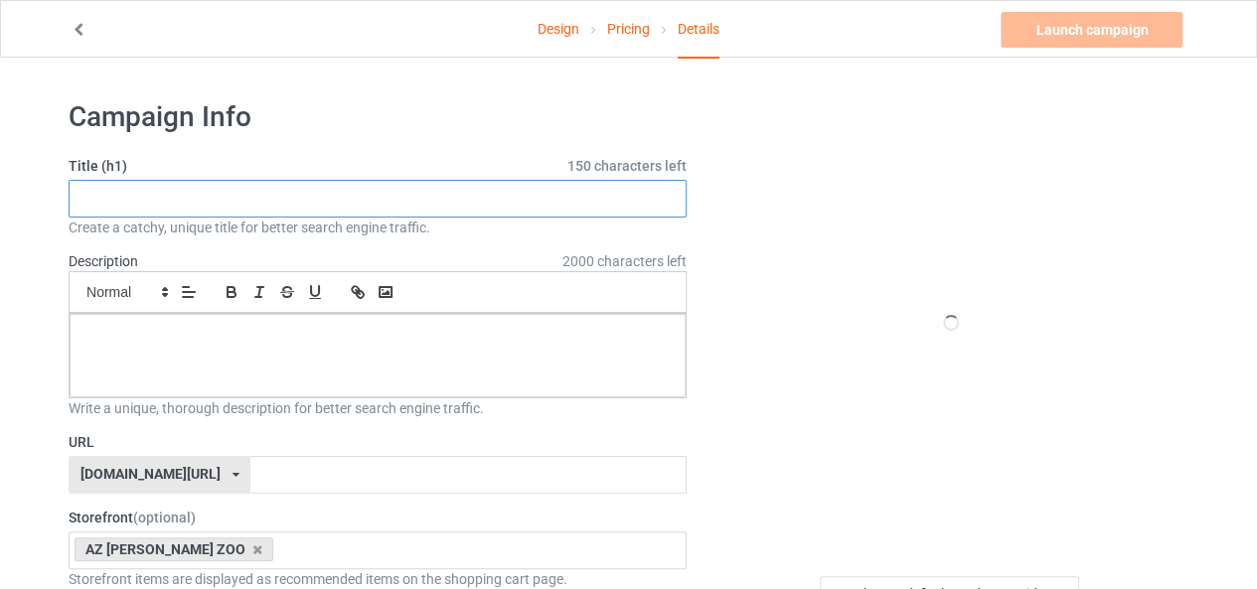
click at [537, 202] on input "text" at bounding box center [378, 199] width 618 height 38
paste input "VJ Day 80th Anniversary – [DATE] Commemorative Design – WWII History & Veterans…"
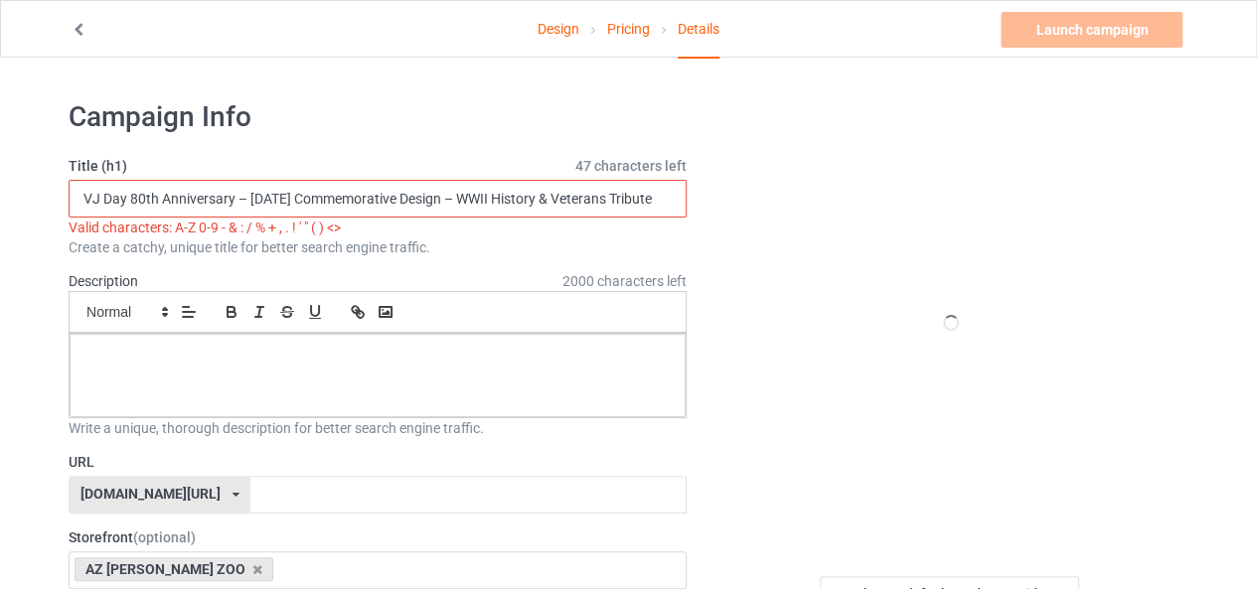
scroll to position [0, 85]
click at [161, 196] on input "VJ Day 80th Anniversary – [DATE] Commemorative Design – WWII History & Veterans…" at bounding box center [378, 199] width 618 height 38
click at [467, 200] on input "VJ Day 80th Anniversary [DATE] Commemorative Design – WWII History & Veterans T…" at bounding box center [378, 199] width 618 height 38
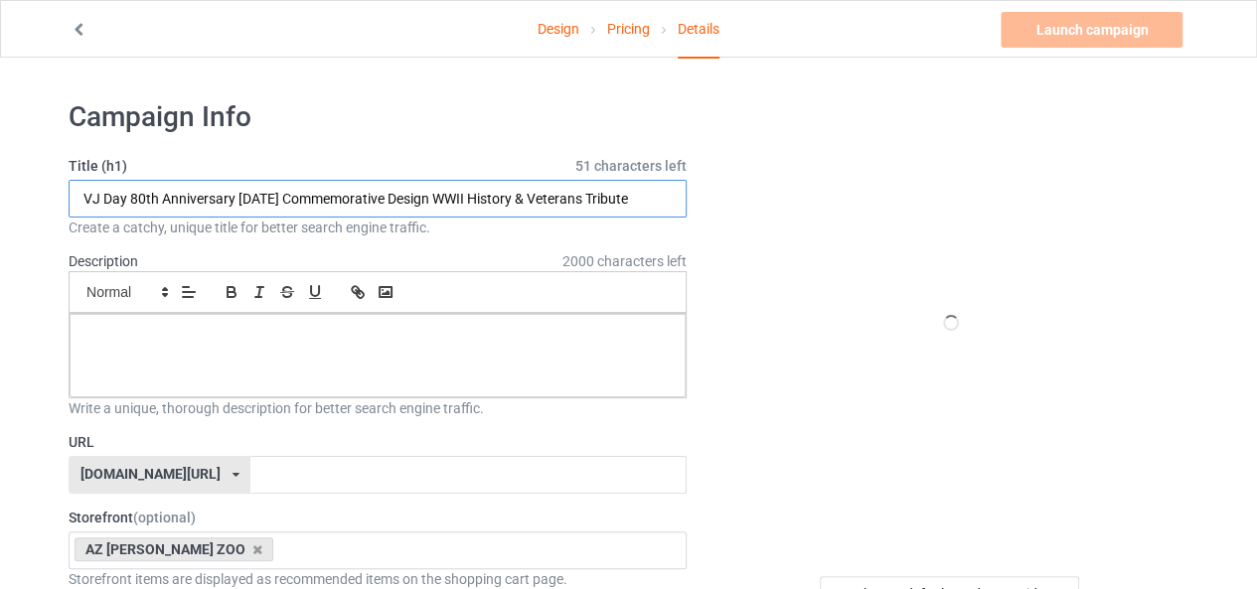
scroll to position [0, 0]
drag, startPoint x: 207, startPoint y: 198, endPoint x: 0, endPoint y: 204, distance: 206.7
click at [104, 193] on input "VJ Day 80th Anniversary [DATE] Commemorative Design WWII History & Veterans Tri…" at bounding box center [378, 199] width 618 height 38
click at [82, 197] on input "VJ Day 80th Anniversary [DATE] Commemorative Design WWII History & Veterans Tri…" at bounding box center [378, 199] width 618 height 38
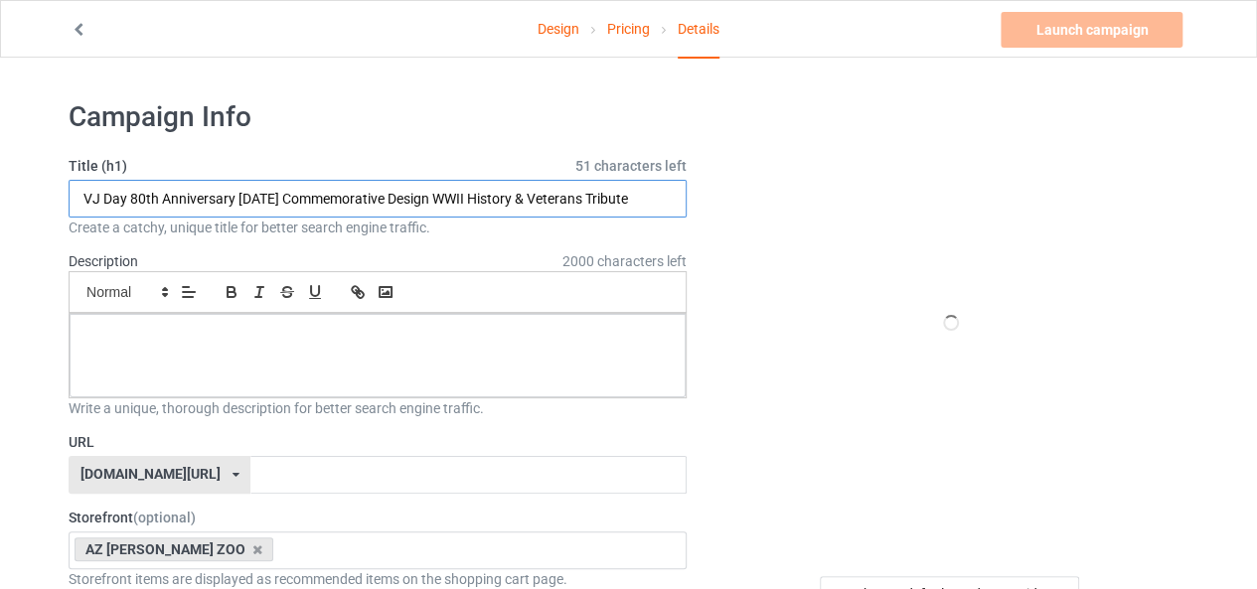
click at [81, 196] on input "VJ Day 80th Anniversary [DATE] Commemorative Design WWII History & Veterans Tri…" at bounding box center [378, 199] width 618 height 38
drag, startPoint x: 83, startPoint y: 196, endPoint x: 158, endPoint y: 196, distance: 74.5
click at [158, 196] on input "VJ Day 80th Anniversary [DATE] Commemorative Design WWII History & Veterans Tri…" at bounding box center [378, 199] width 618 height 38
type input "VJ Day 80th Anniversary [DATE] Commemorative Design WWII History & Veterans Tri…"
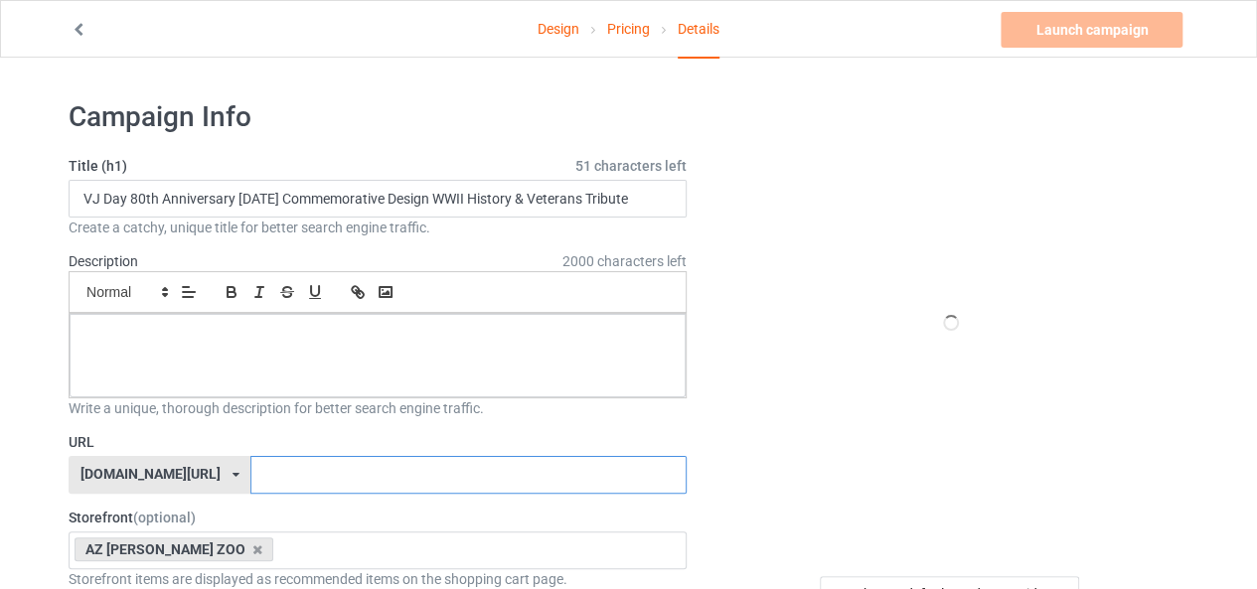
click at [250, 478] on input "text" at bounding box center [467, 475] width 435 height 38
paste input "VJ Day 80th"
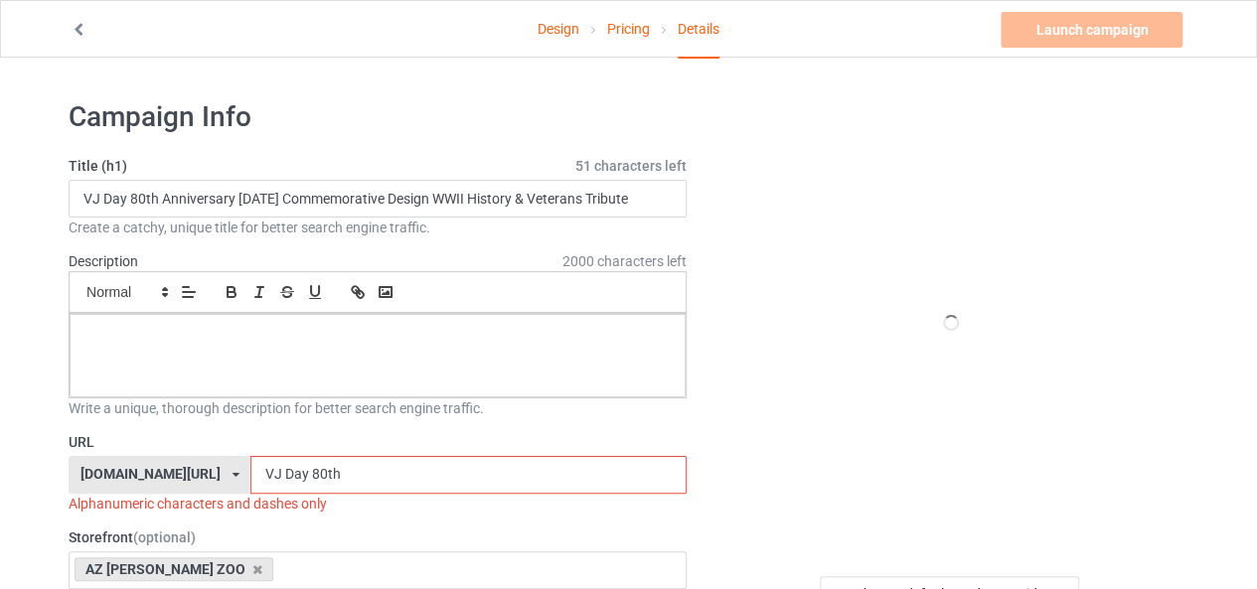
click at [250, 469] on input "VJ Day 80th" at bounding box center [467, 475] width 435 height 38
click at [256, 478] on input "VJDay 80th" at bounding box center [467, 475] width 435 height 38
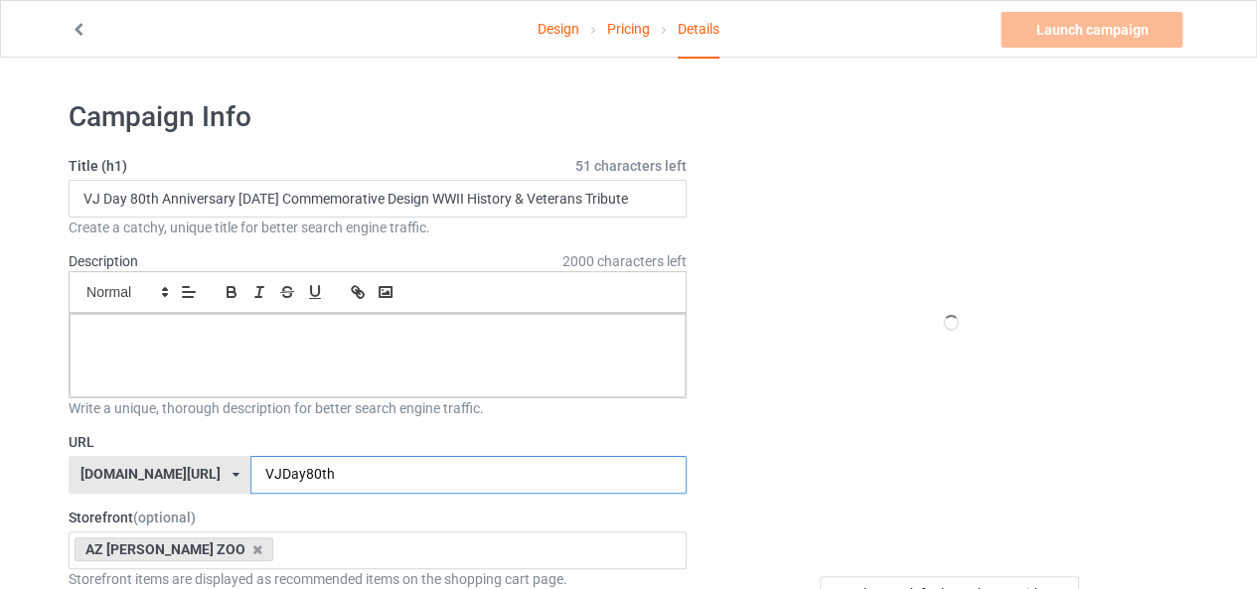
type input "VJDay80th"
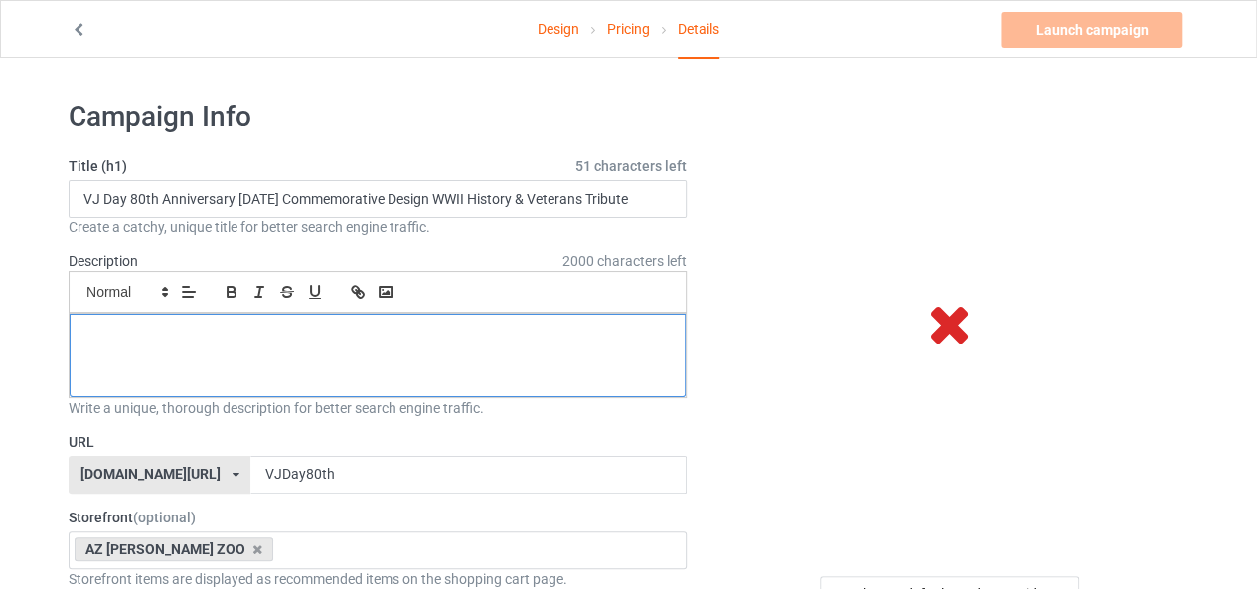
click at [340, 331] on p at bounding box center [377, 336] width 584 height 19
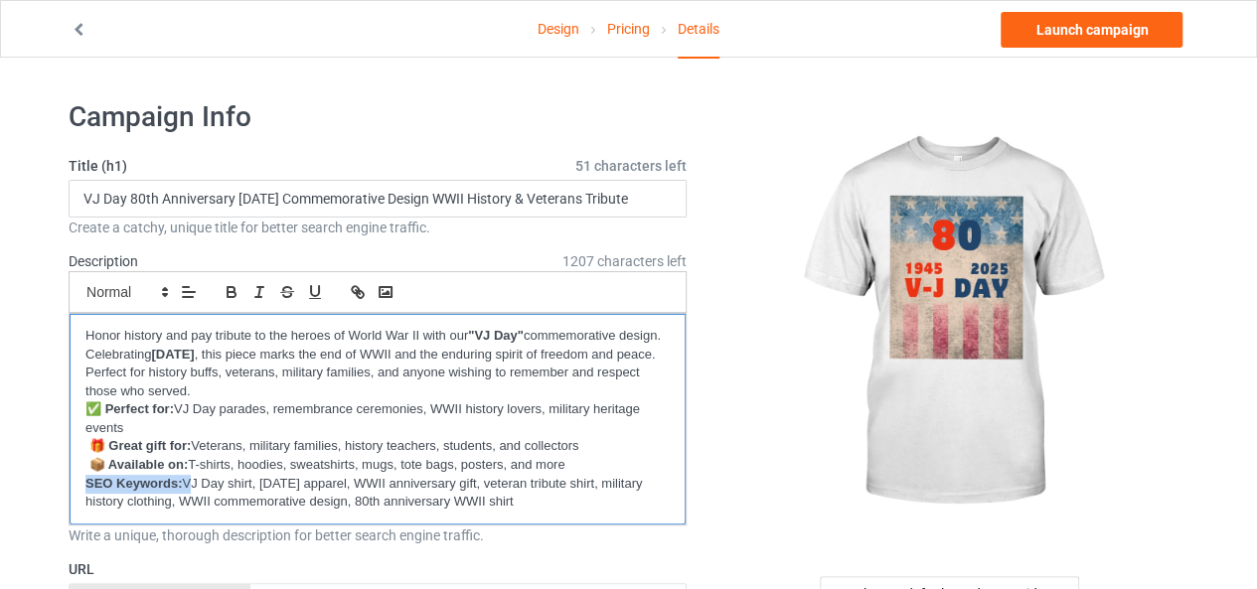
drag, startPoint x: 185, startPoint y: 478, endPoint x: 83, endPoint y: 474, distance: 101.4
click at [85, 475] on p "SEO Keywords: VJ Day shirt, [DATE] apparel, WWII anniversary gift, veteran trib…" at bounding box center [377, 493] width 584 height 37
click at [536, 507] on p "VJ Day shirt, [DATE] apparel, WWII anniversary gift, veteran tribute shirt, mil…" at bounding box center [377, 493] width 584 height 37
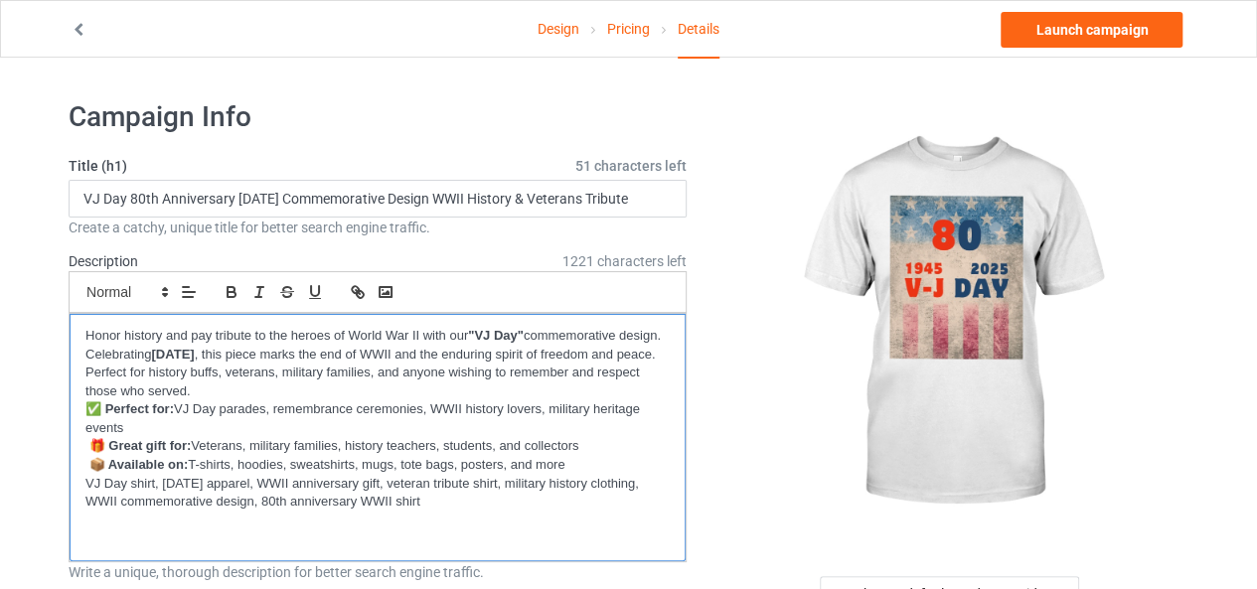
click at [582, 518] on p at bounding box center [377, 521] width 584 height 19
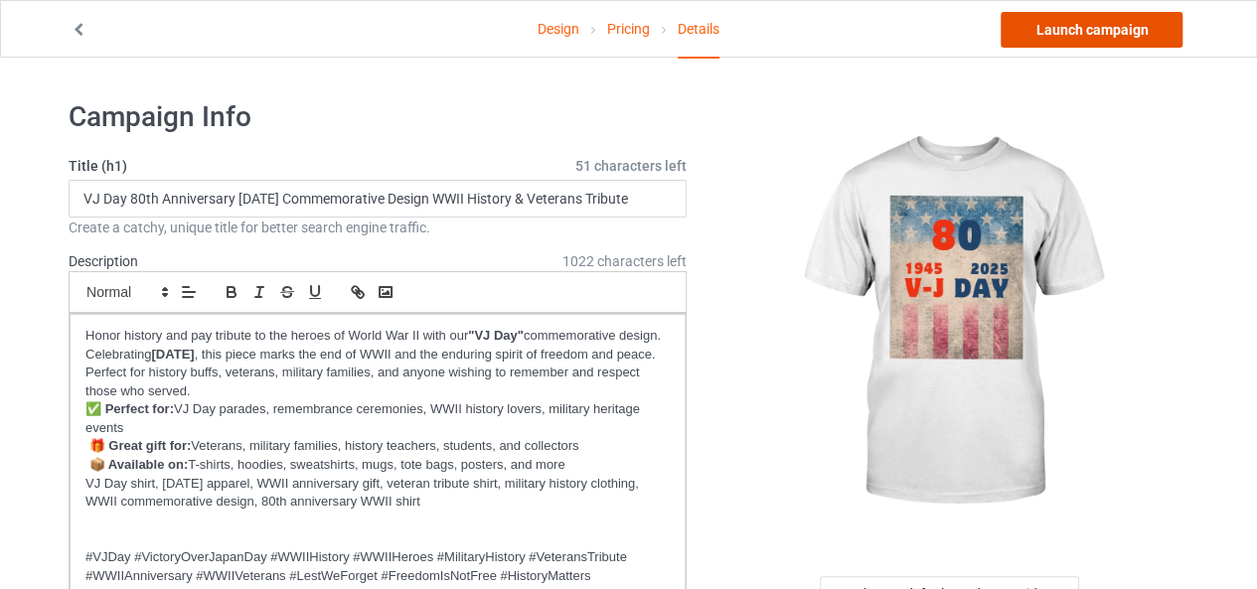
click at [1127, 24] on link "Launch campaign" at bounding box center [1091, 30] width 182 height 36
